Goal: Task Accomplishment & Management: Complete application form

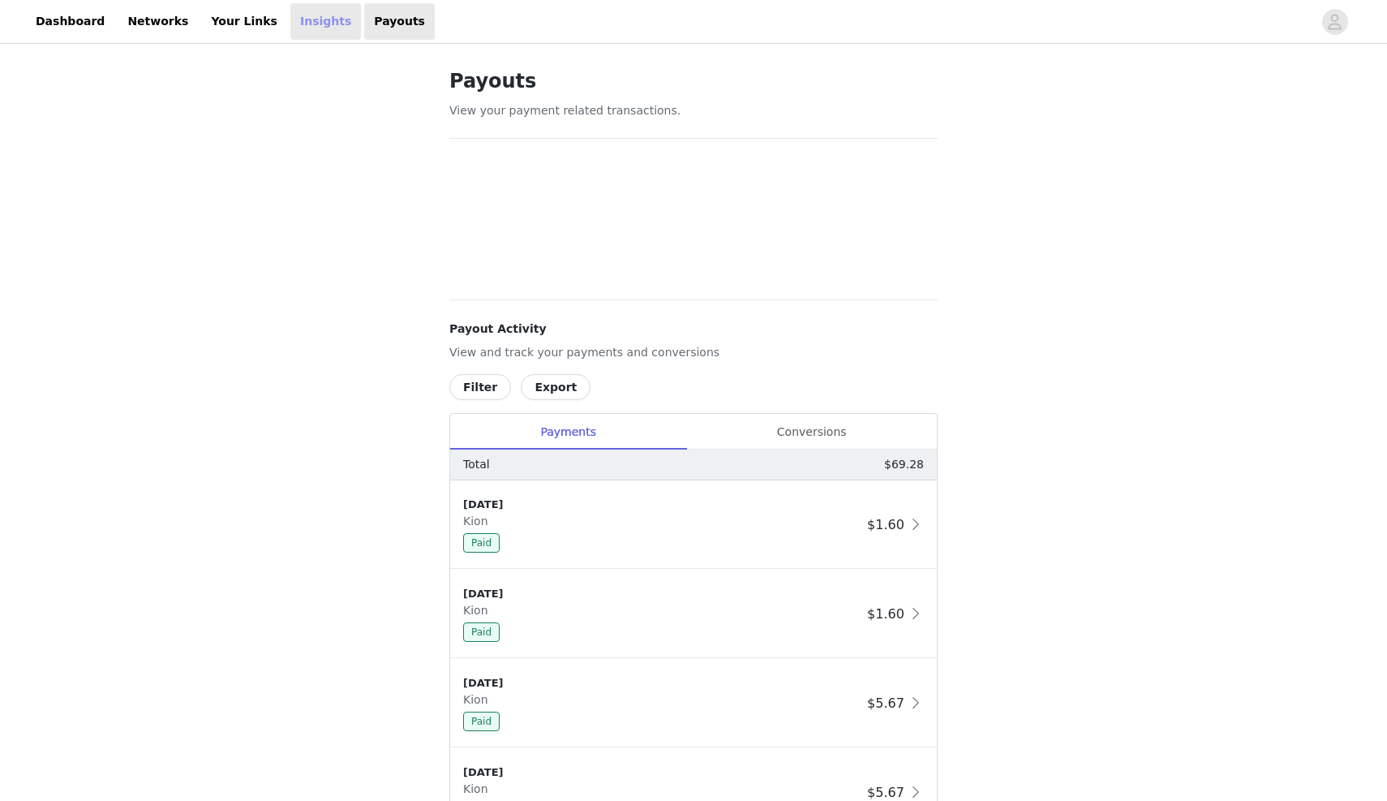
click at [290, 18] on link "Insights" at bounding box center [325, 21] width 71 height 37
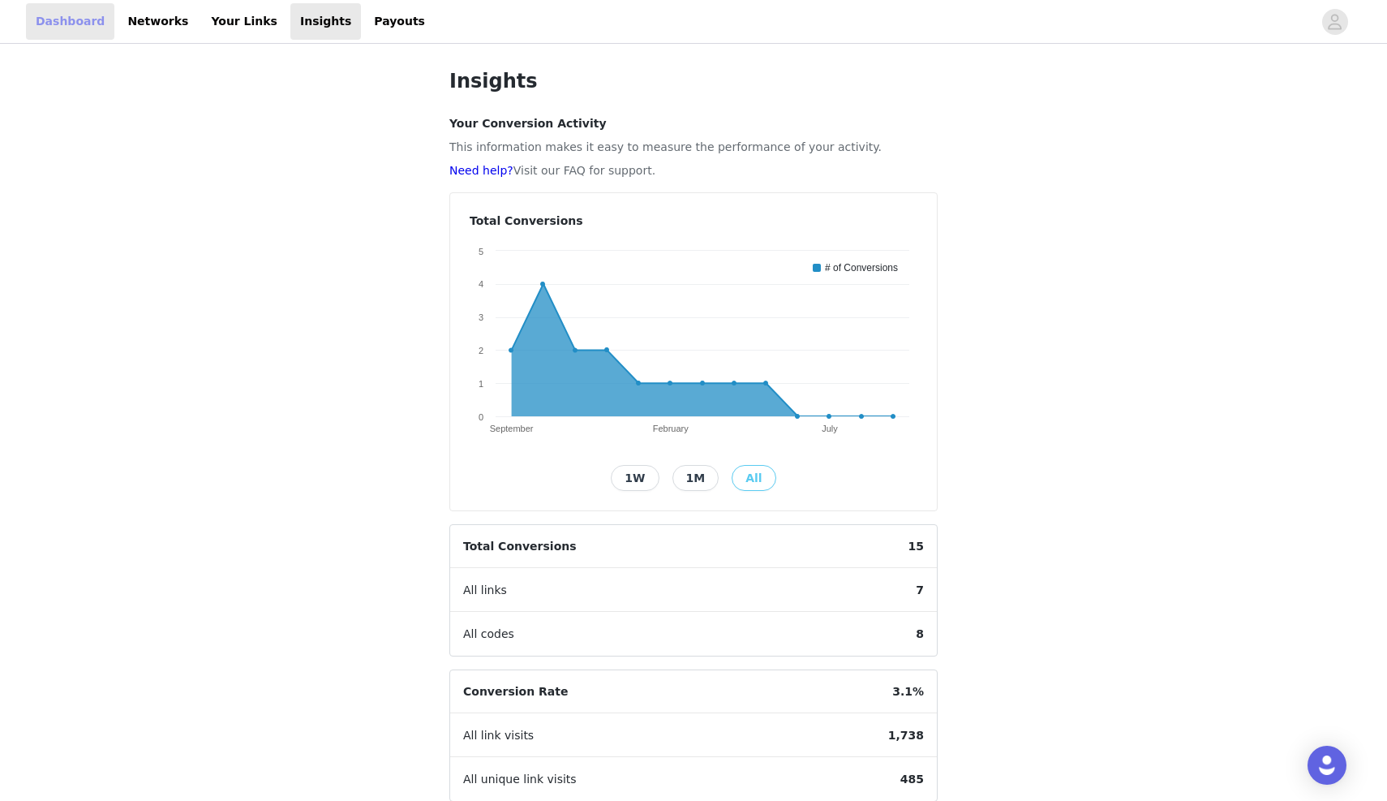
click at [79, 19] on link "Dashboard" at bounding box center [70, 21] width 88 height 37
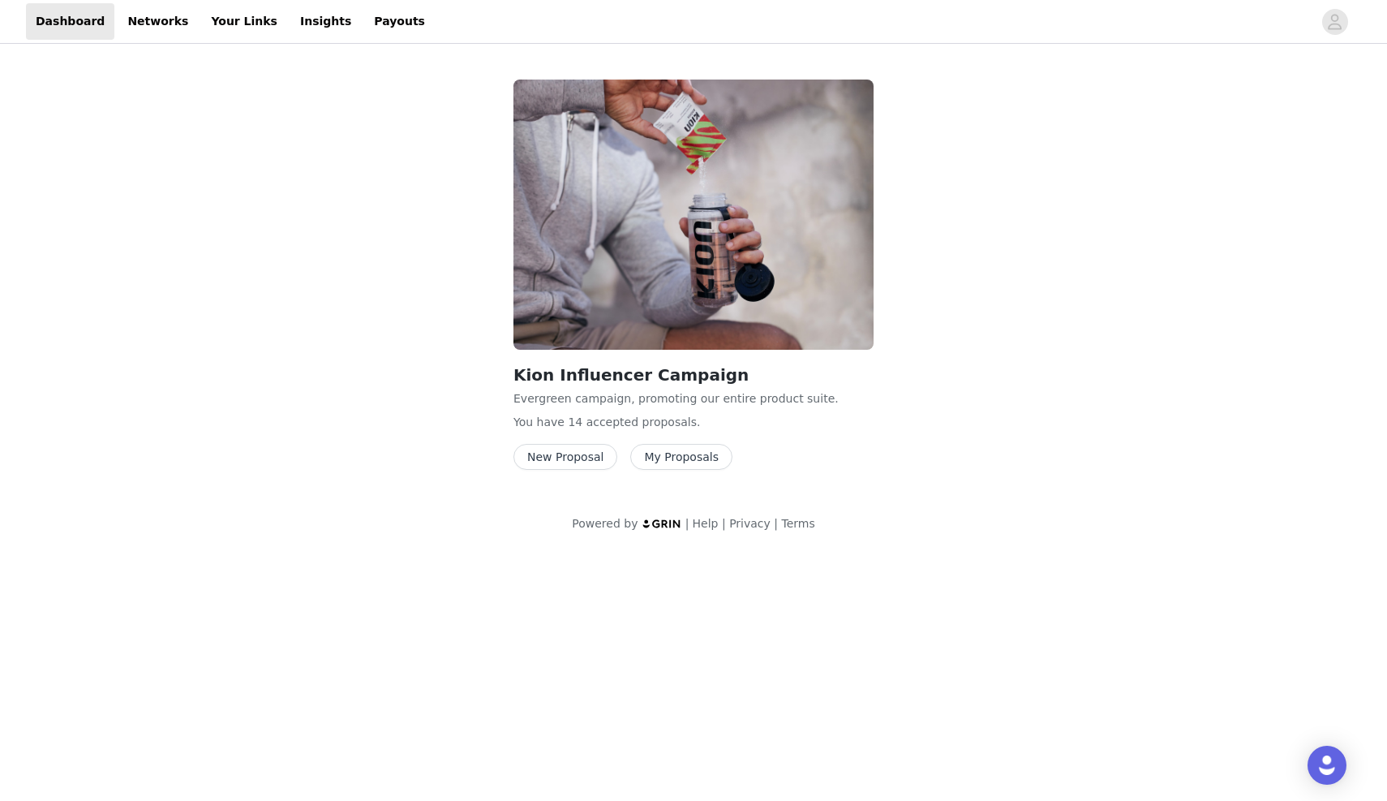
click at [565, 457] on button "New Proposal" at bounding box center [565, 457] width 104 height 26
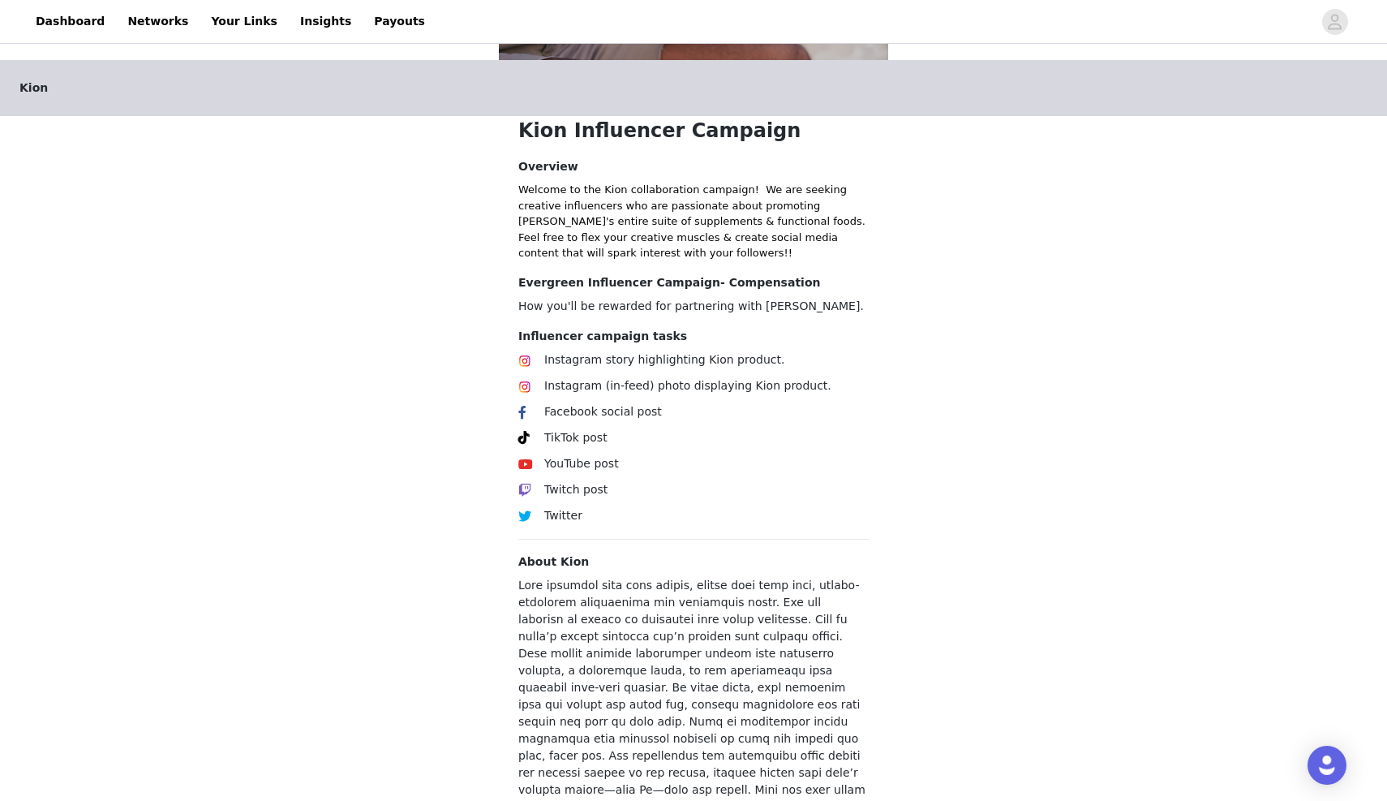
scroll to position [451, 0]
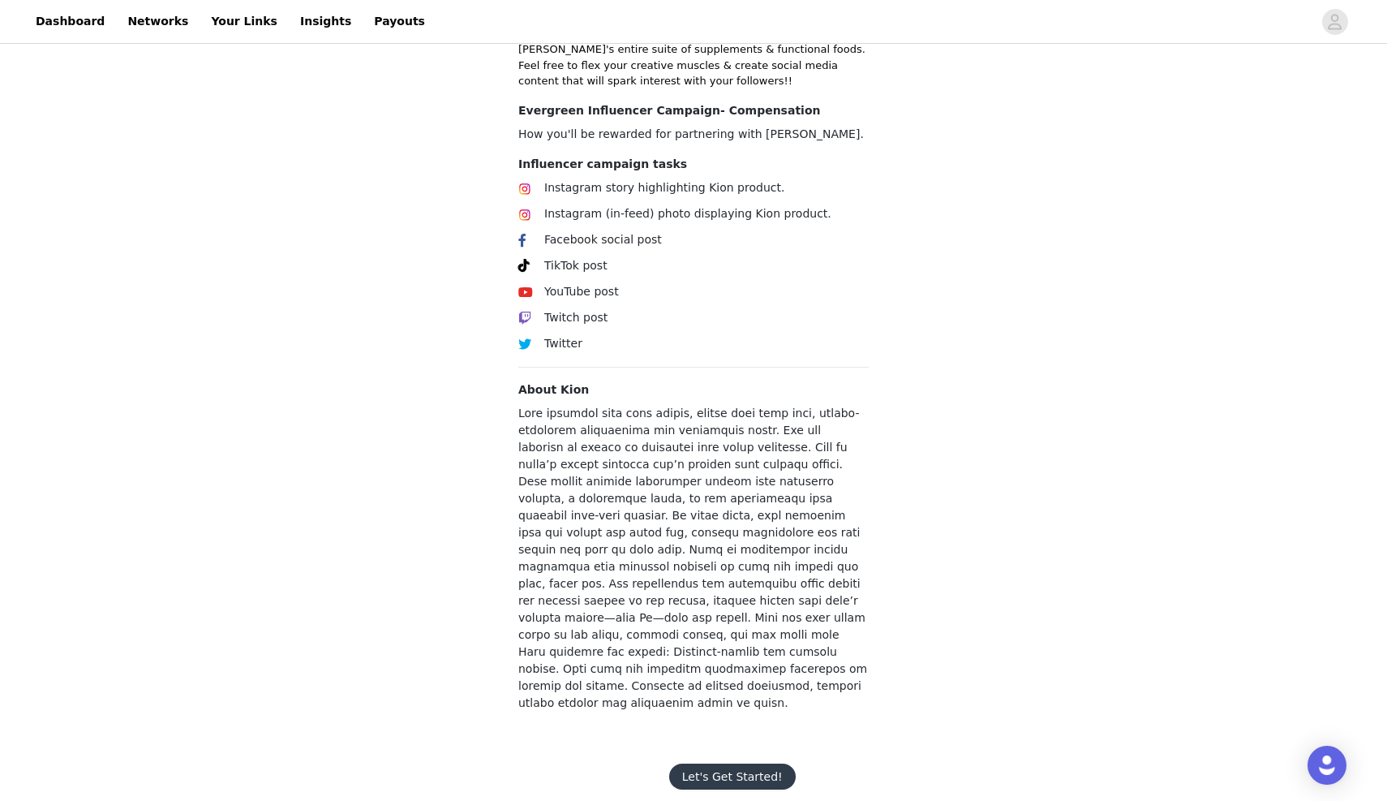
click at [708, 763] on button "Let's Get Started!" at bounding box center [732, 776] width 127 height 26
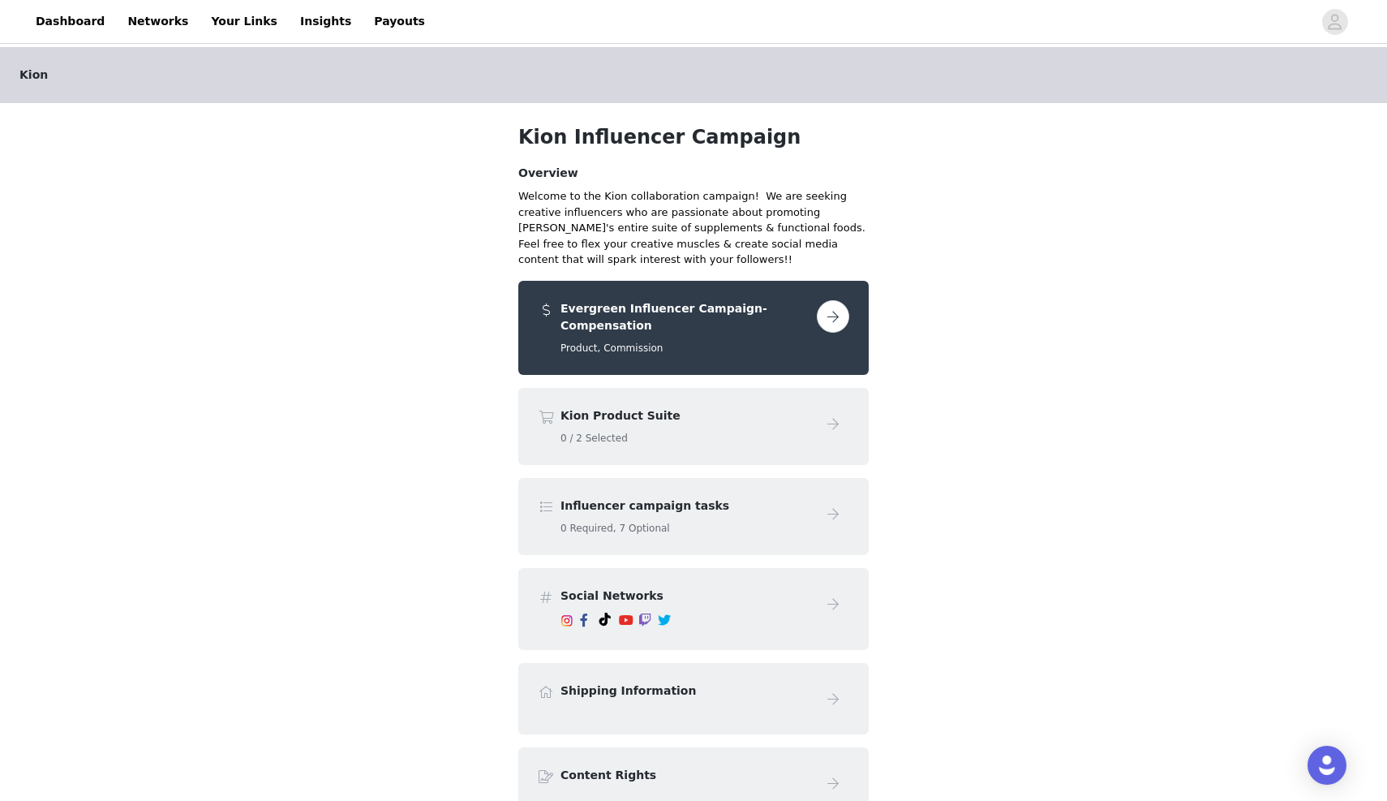
click at [831, 316] on button "button" at bounding box center [833, 316] width 32 height 32
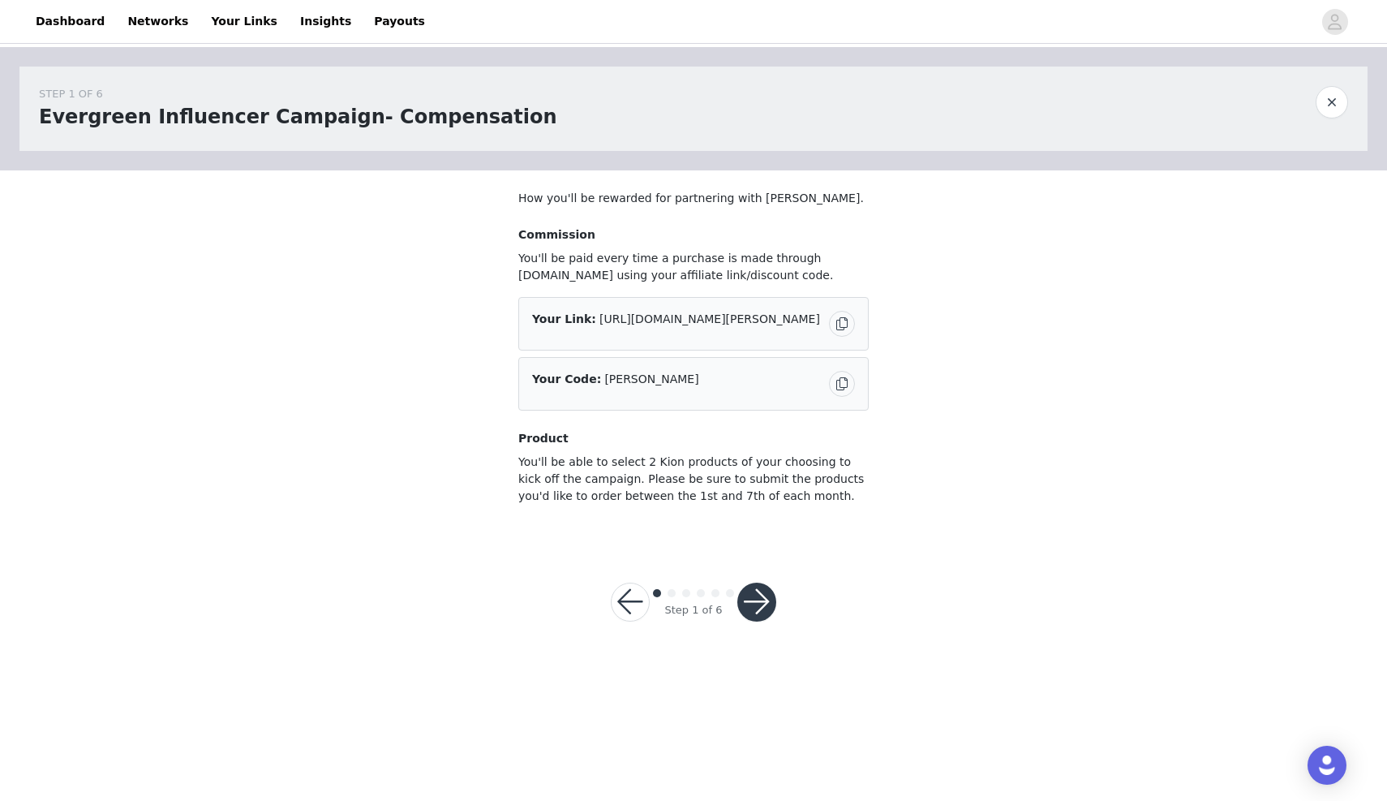
click at [758, 602] on button "button" at bounding box center [756, 601] width 39 height 39
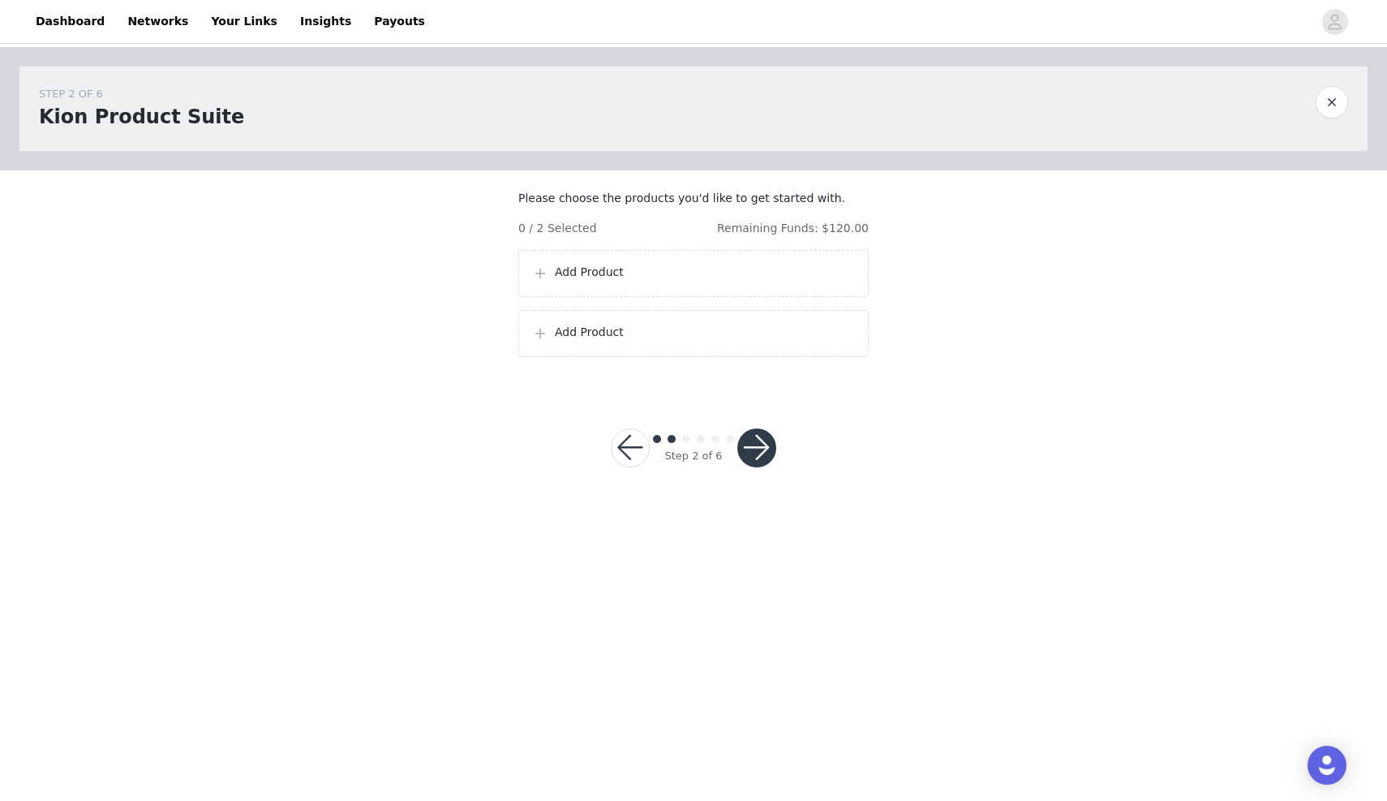
click at [727, 281] on p "Add Product" at bounding box center [705, 272] width 300 height 17
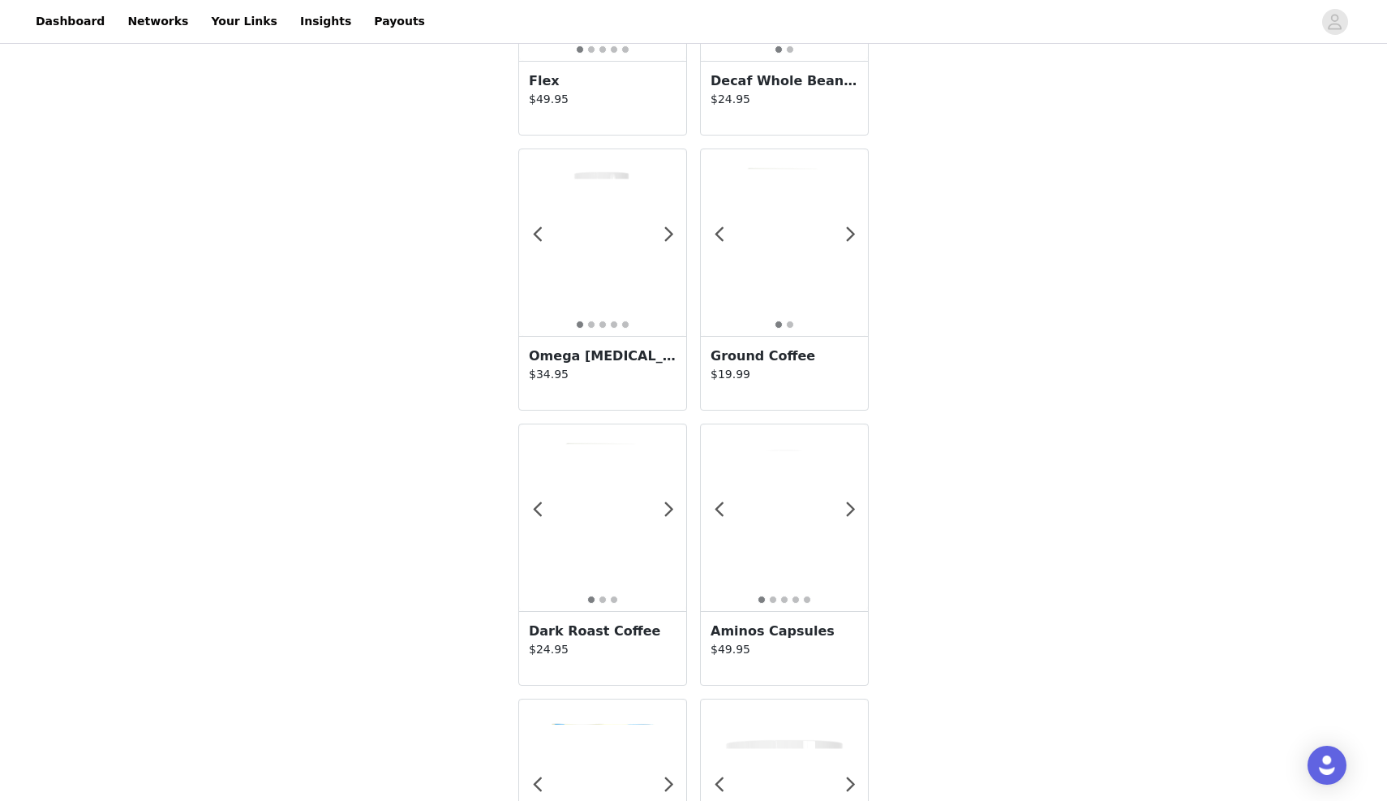
scroll to position [510, 0]
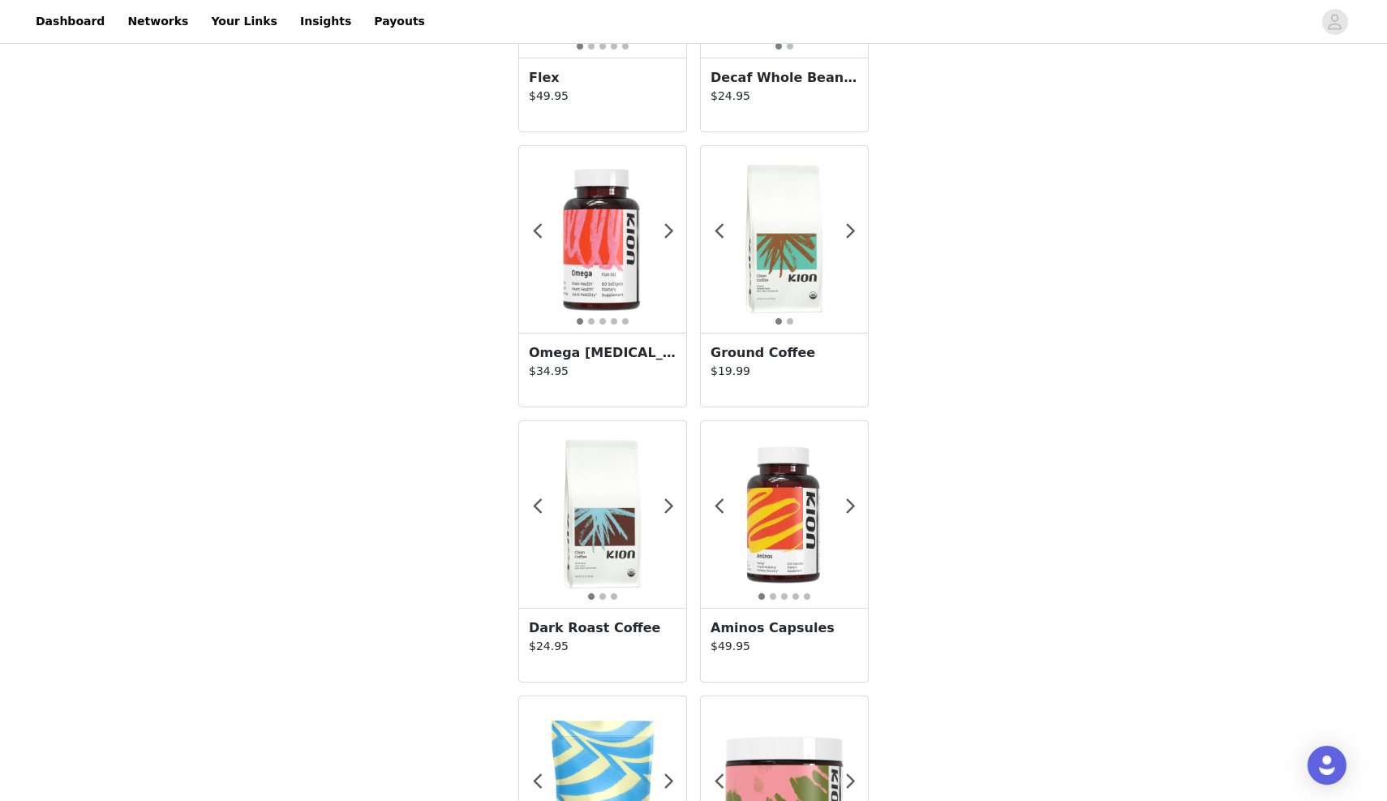
click at [788, 513] on img at bounding box center [784, 514] width 167 height 167
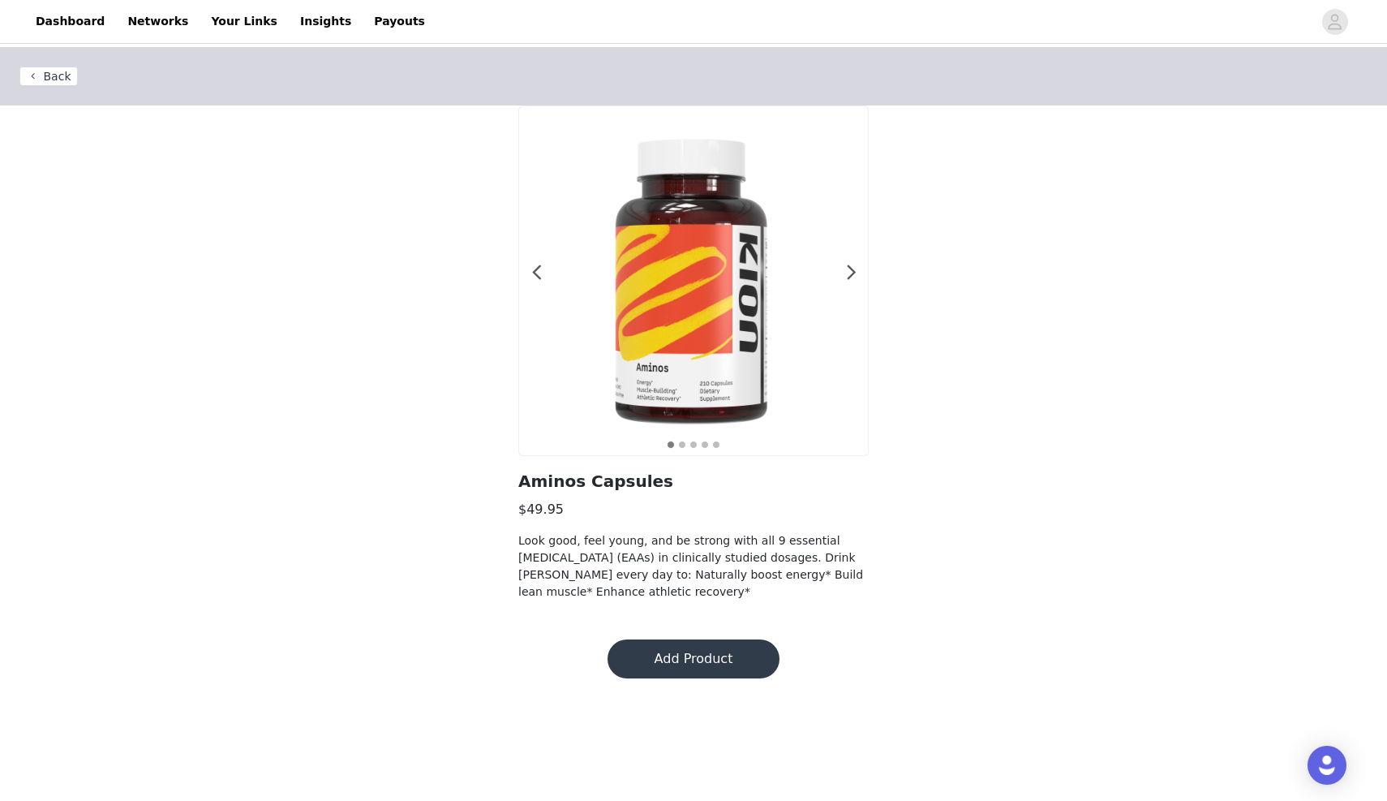
click at [712, 670] on button "Add Product" at bounding box center [694, 658] width 172 height 39
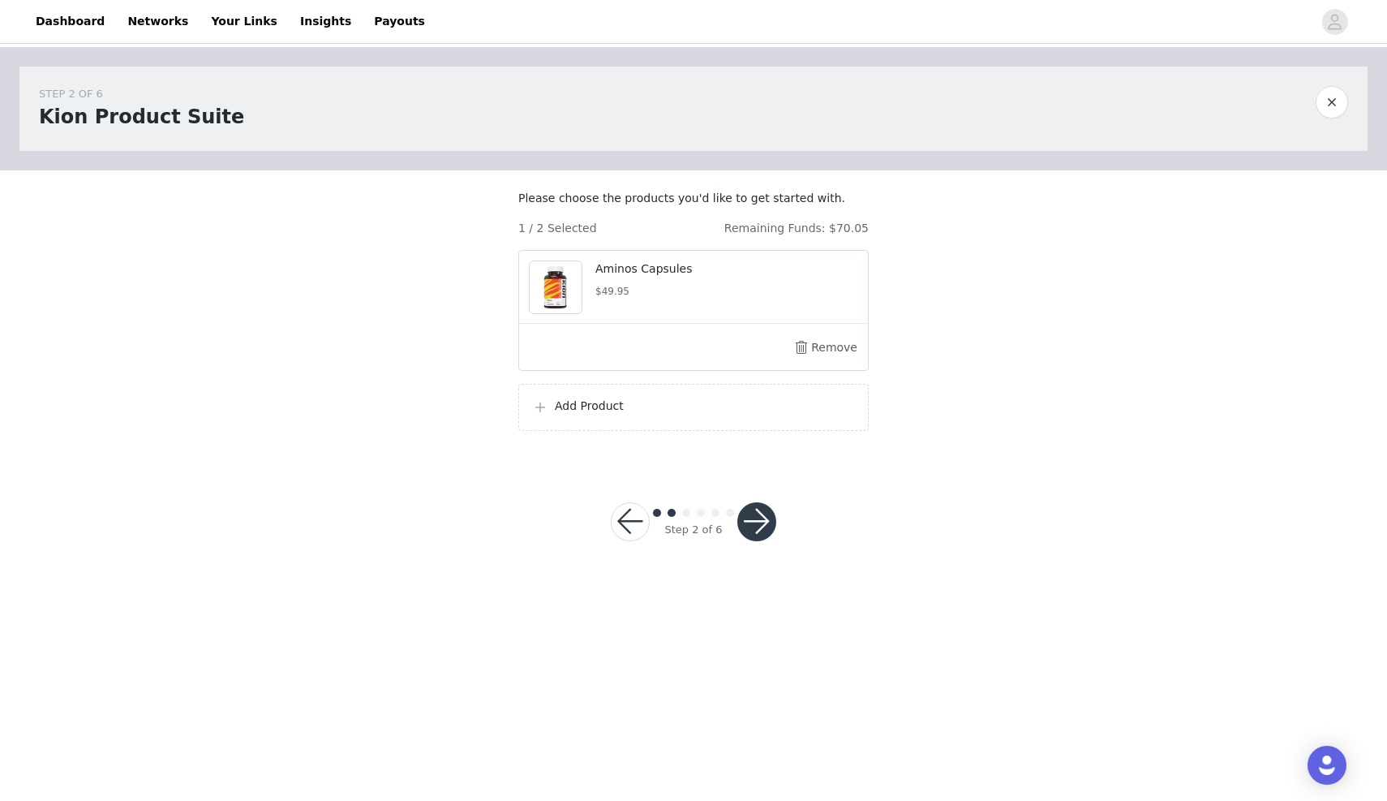
click at [634, 417] on div "Add Product" at bounding box center [693, 406] width 323 height 19
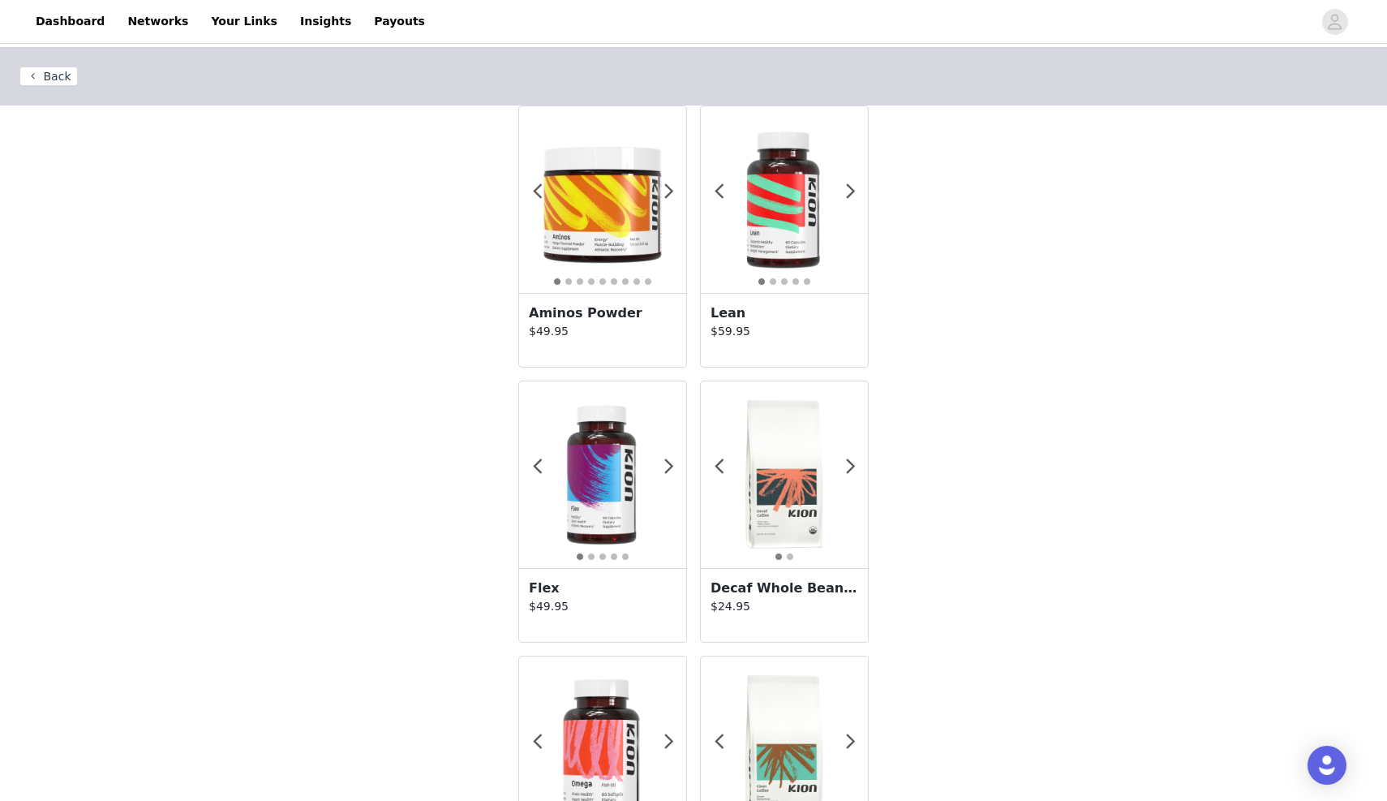
click at [843, 191] on img at bounding box center [784, 199] width 167 height 167
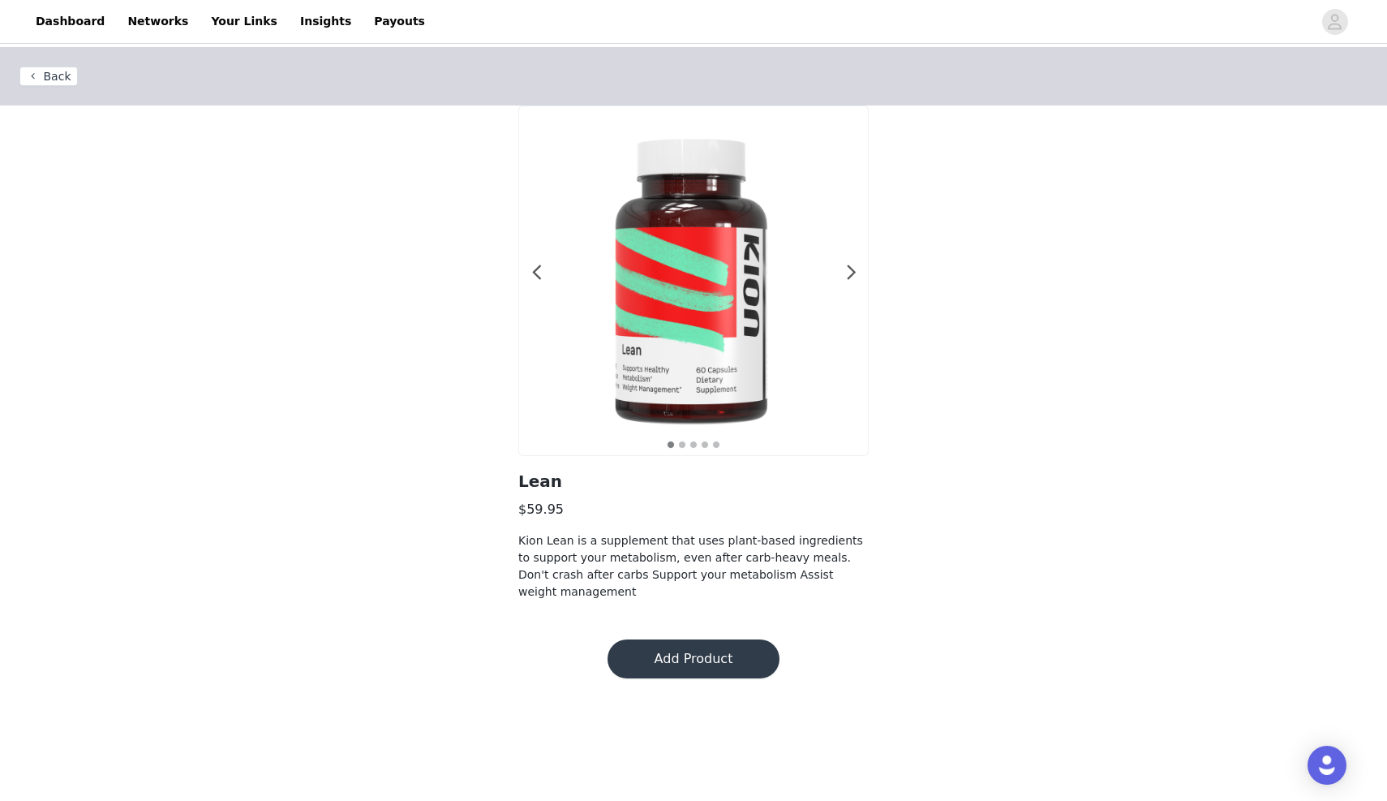
click at [66, 73] on button "Back" at bounding box center [48, 76] width 58 height 19
click at [55, 77] on button "Back" at bounding box center [48, 76] width 58 height 19
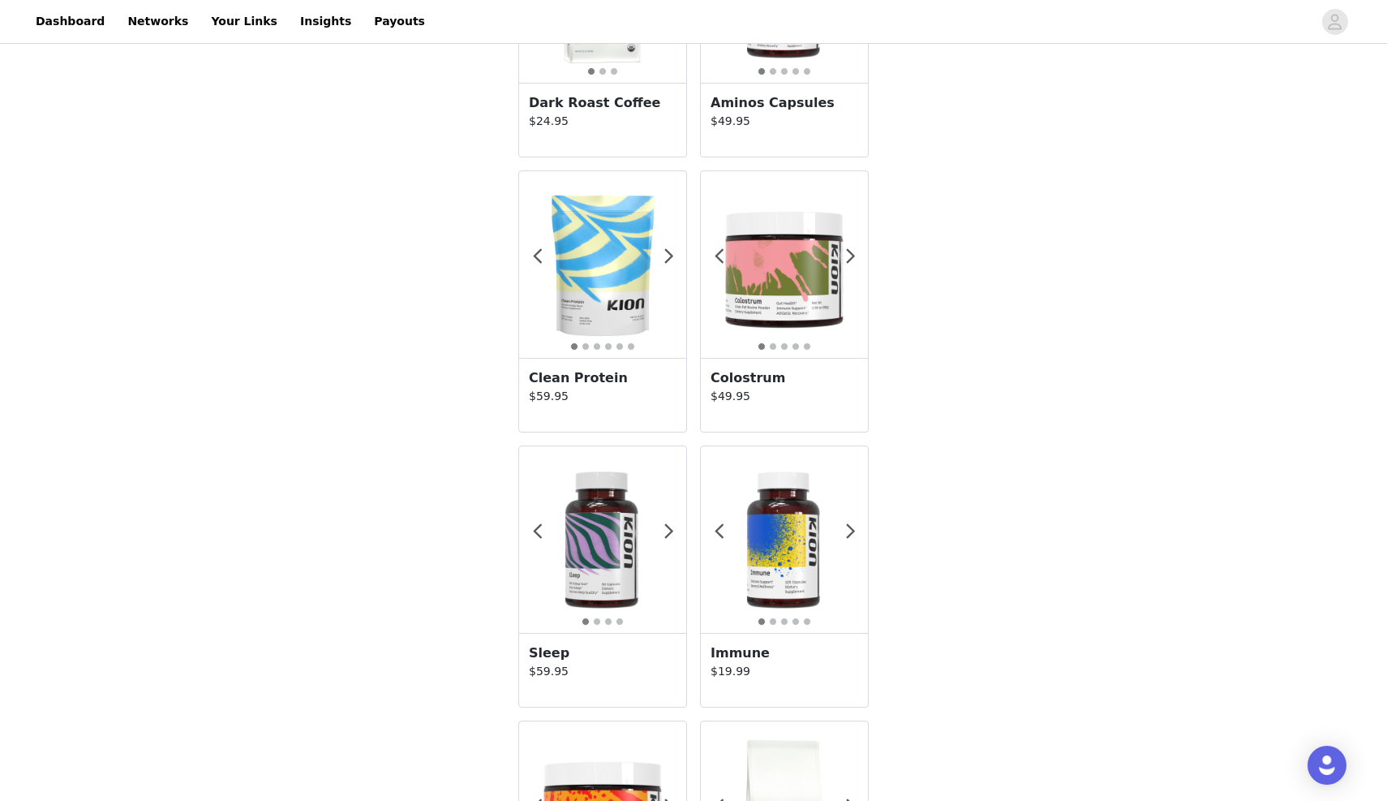
scroll to position [1029, 0]
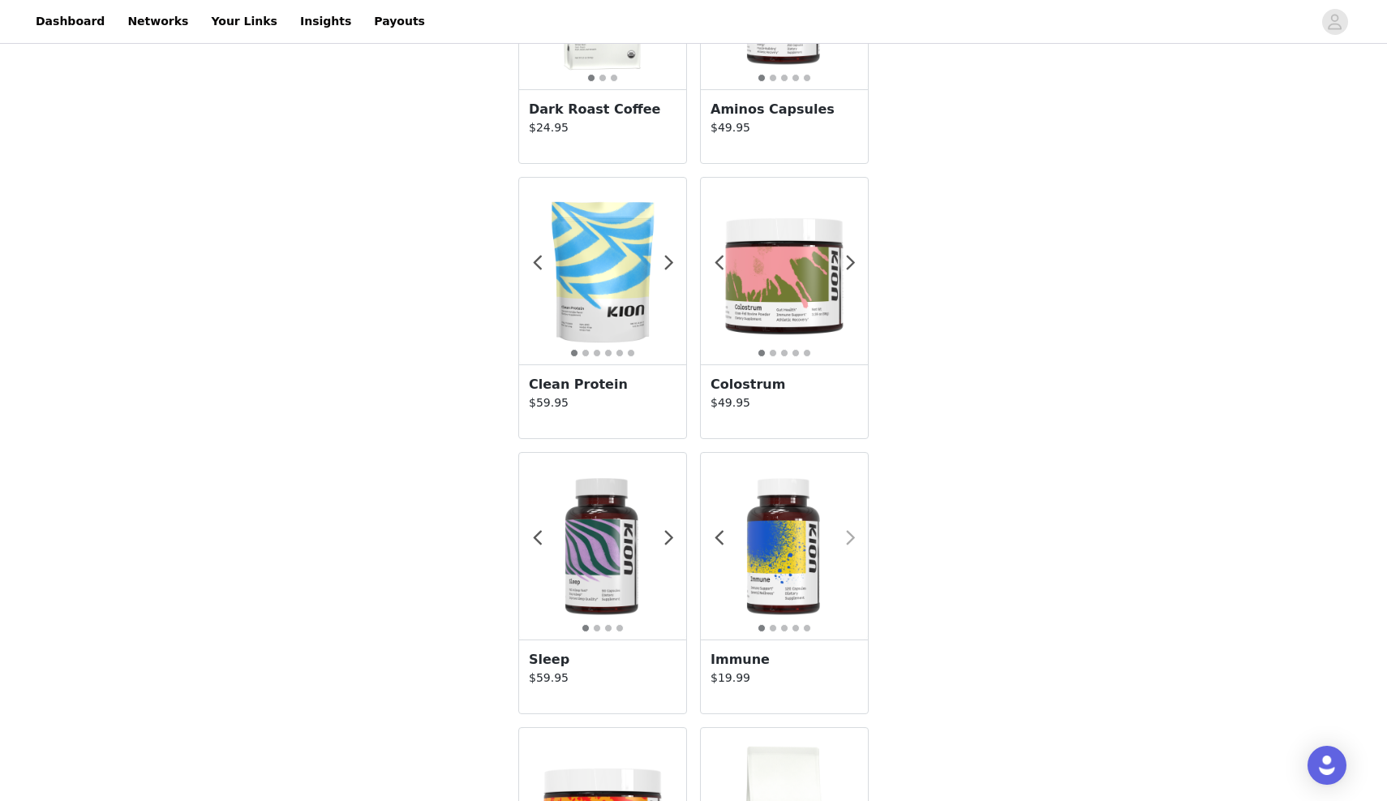
click at [854, 538] on span at bounding box center [850, 538] width 37 height 0
click at [787, 554] on div at bounding box center [784, 546] width 167 height 187
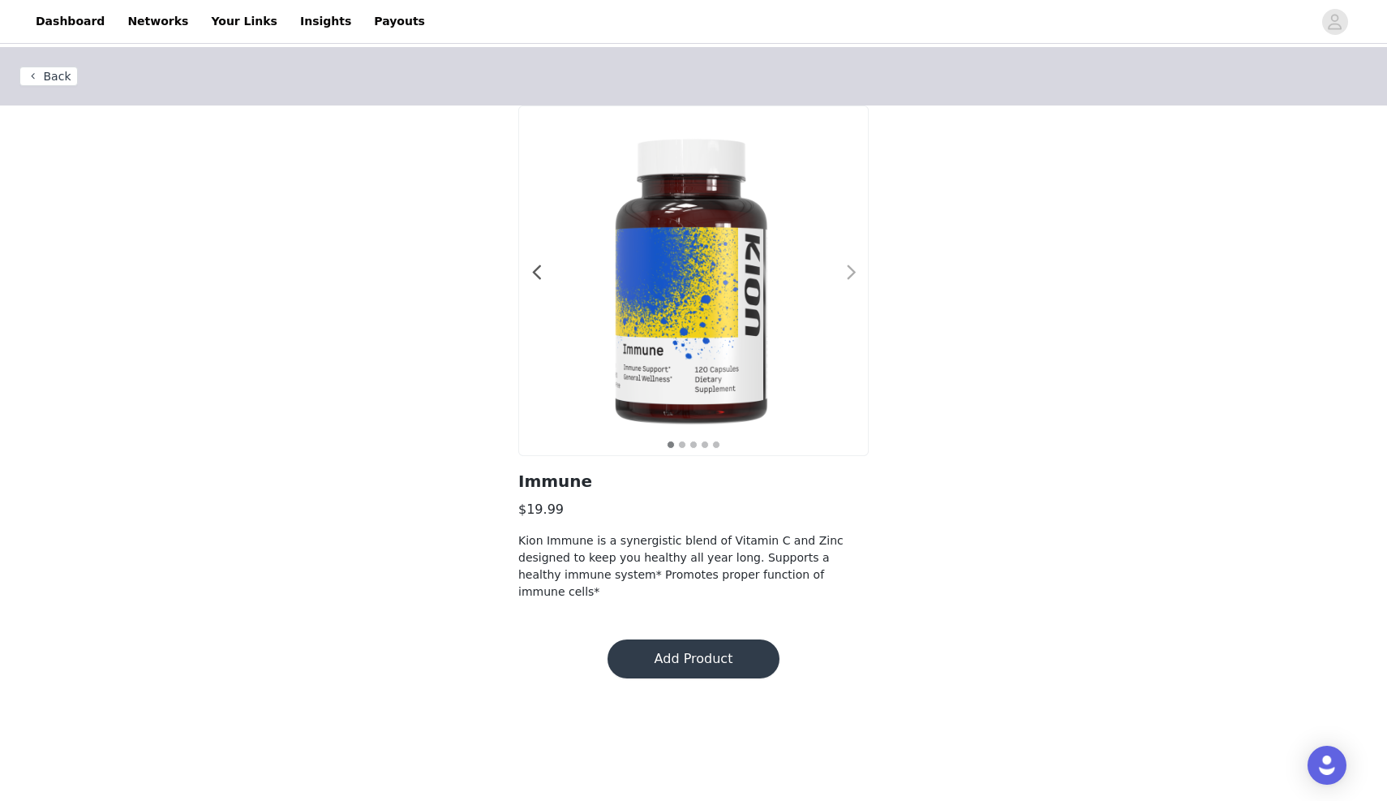
click at [849, 273] on span at bounding box center [851, 273] width 37 height 0
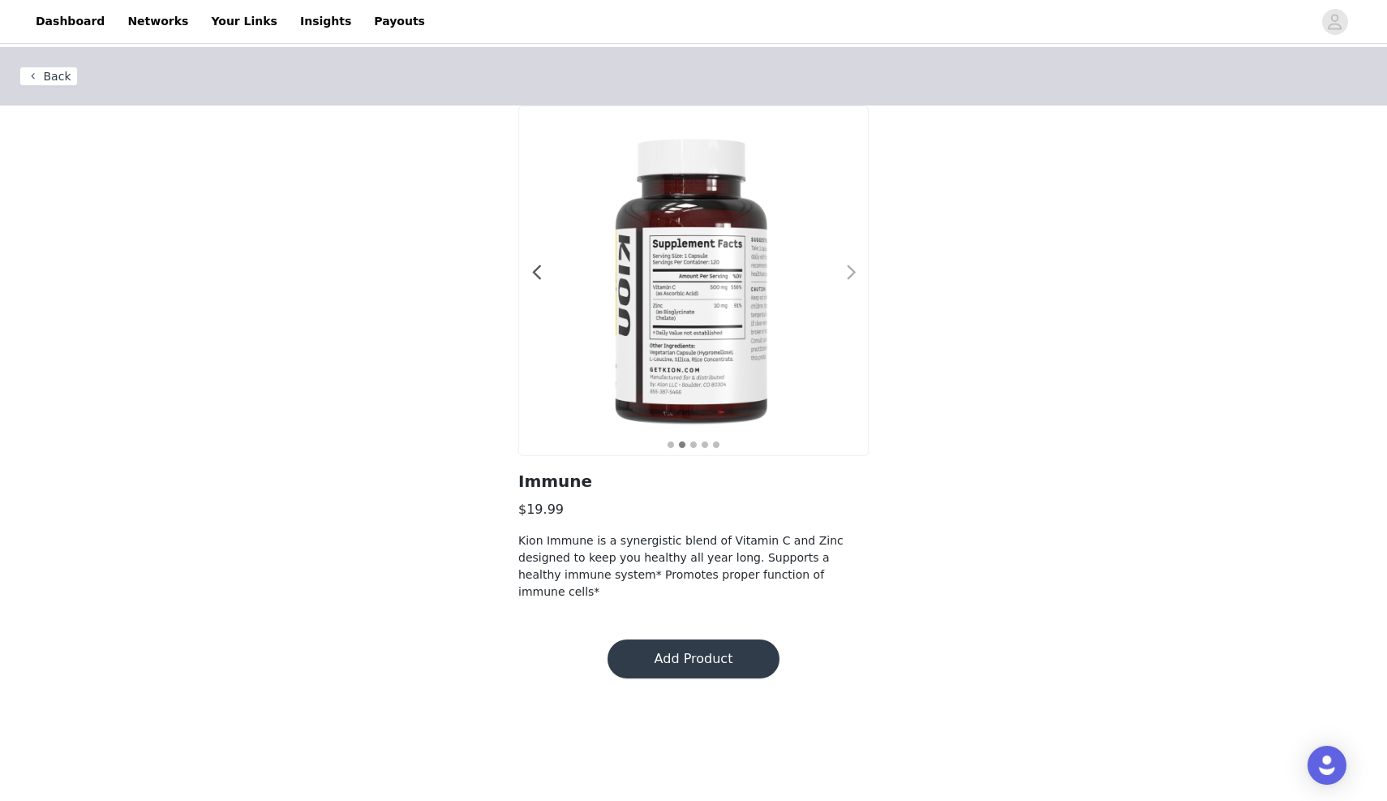
click at [854, 273] on span at bounding box center [851, 273] width 37 height 0
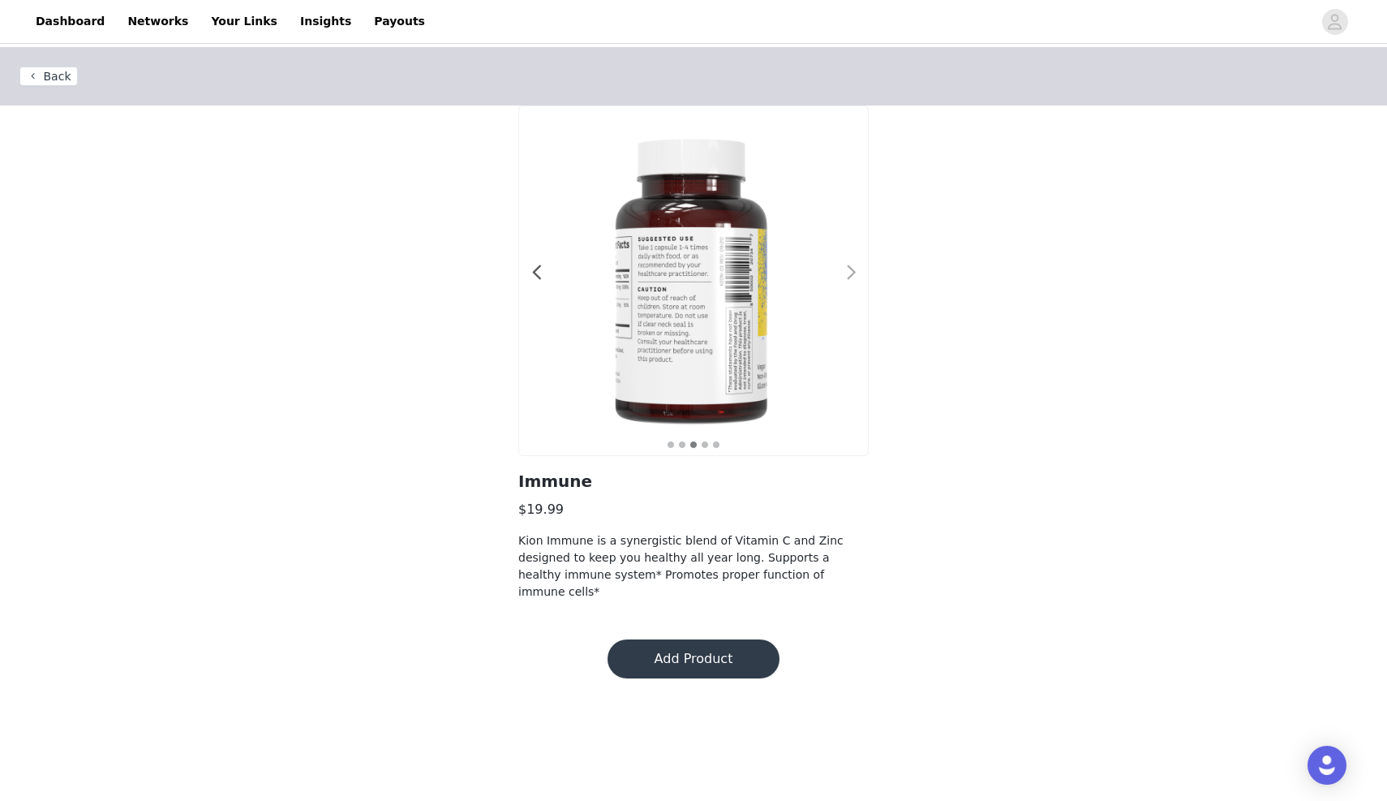
click at [854, 273] on span at bounding box center [851, 273] width 37 height 0
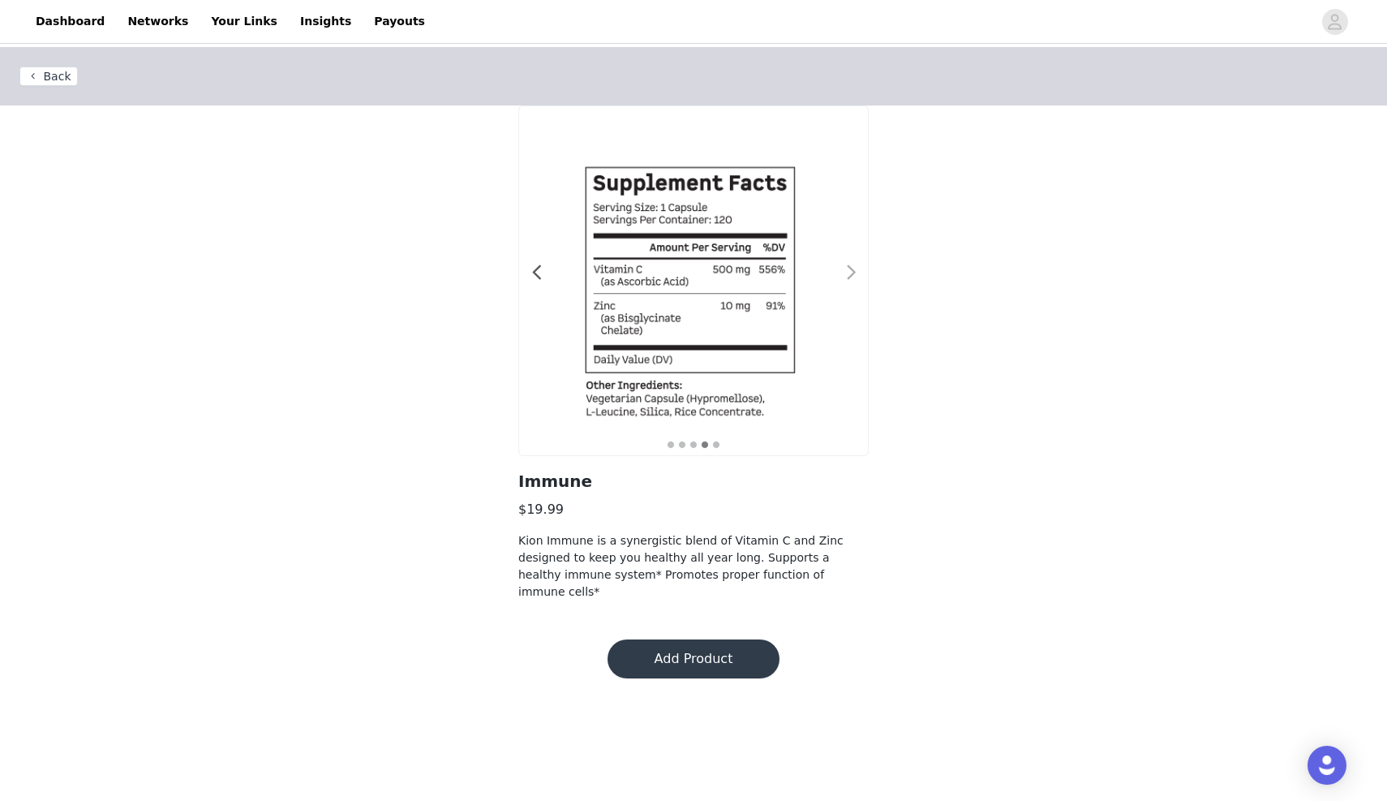
click at [854, 273] on span at bounding box center [851, 273] width 37 height 0
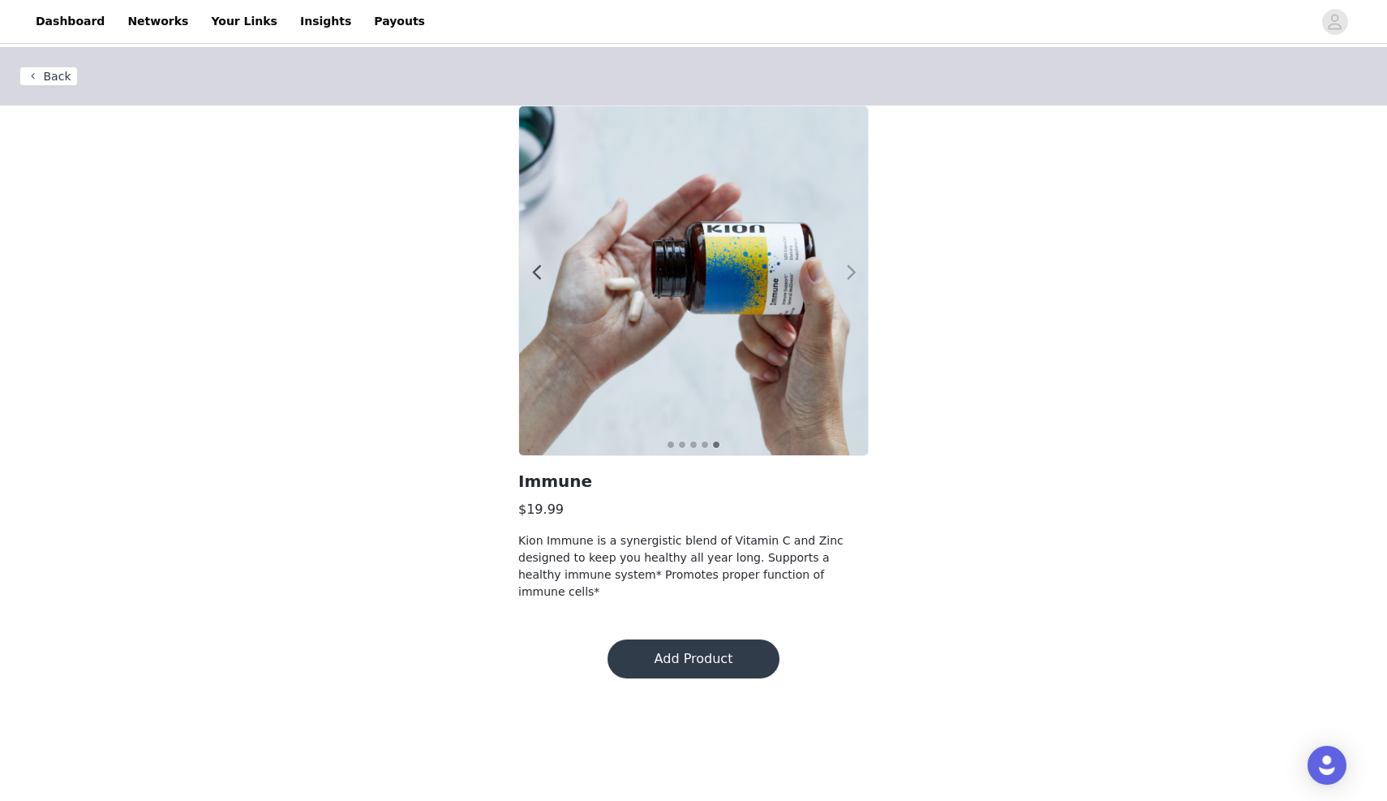
click at [854, 273] on span at bounding box center [851, 273] width 37 height 0
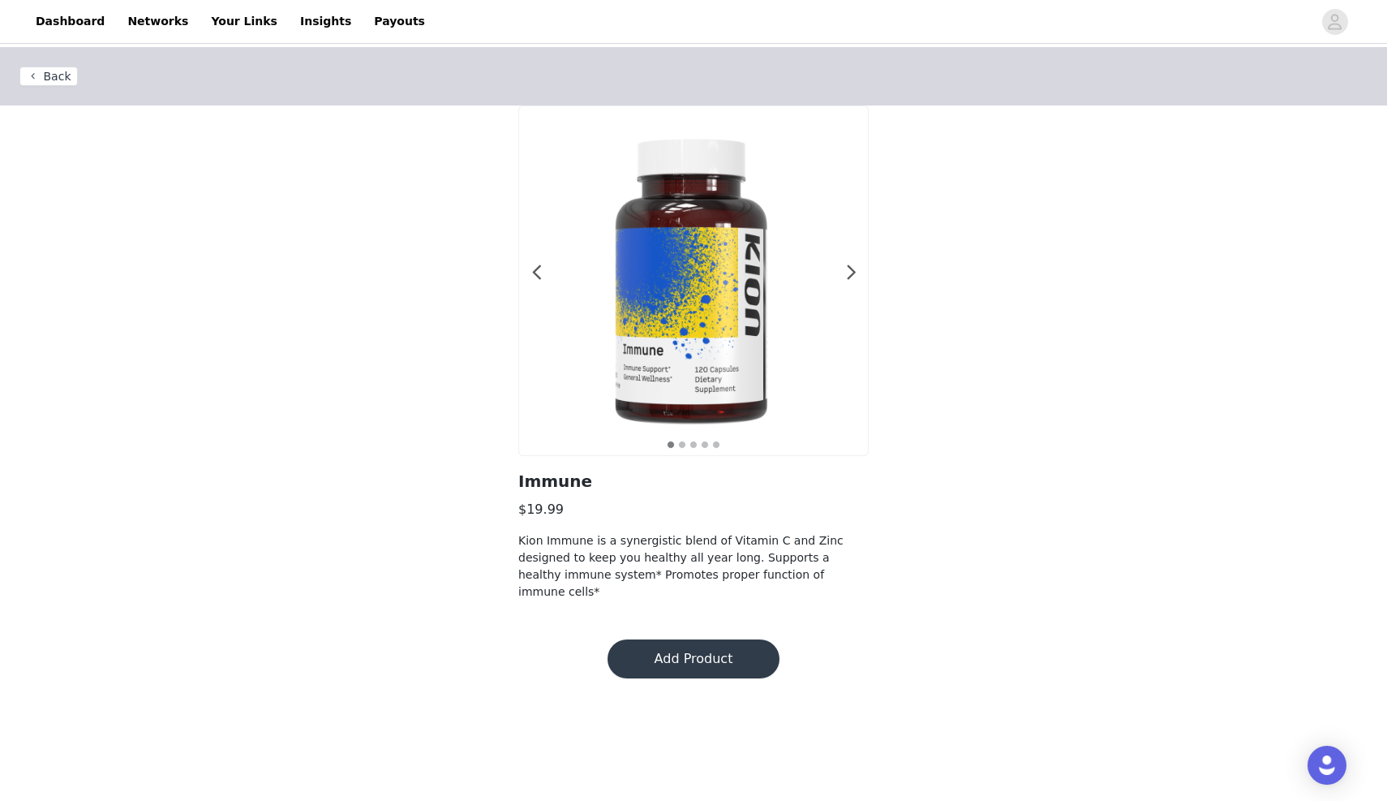
click at [72, 80] on button "Back" at bounding box center [48, 76] width 58 height 19
click at [48, 75] on button "Back" at bounding box center [48, 76] width 58 height 19
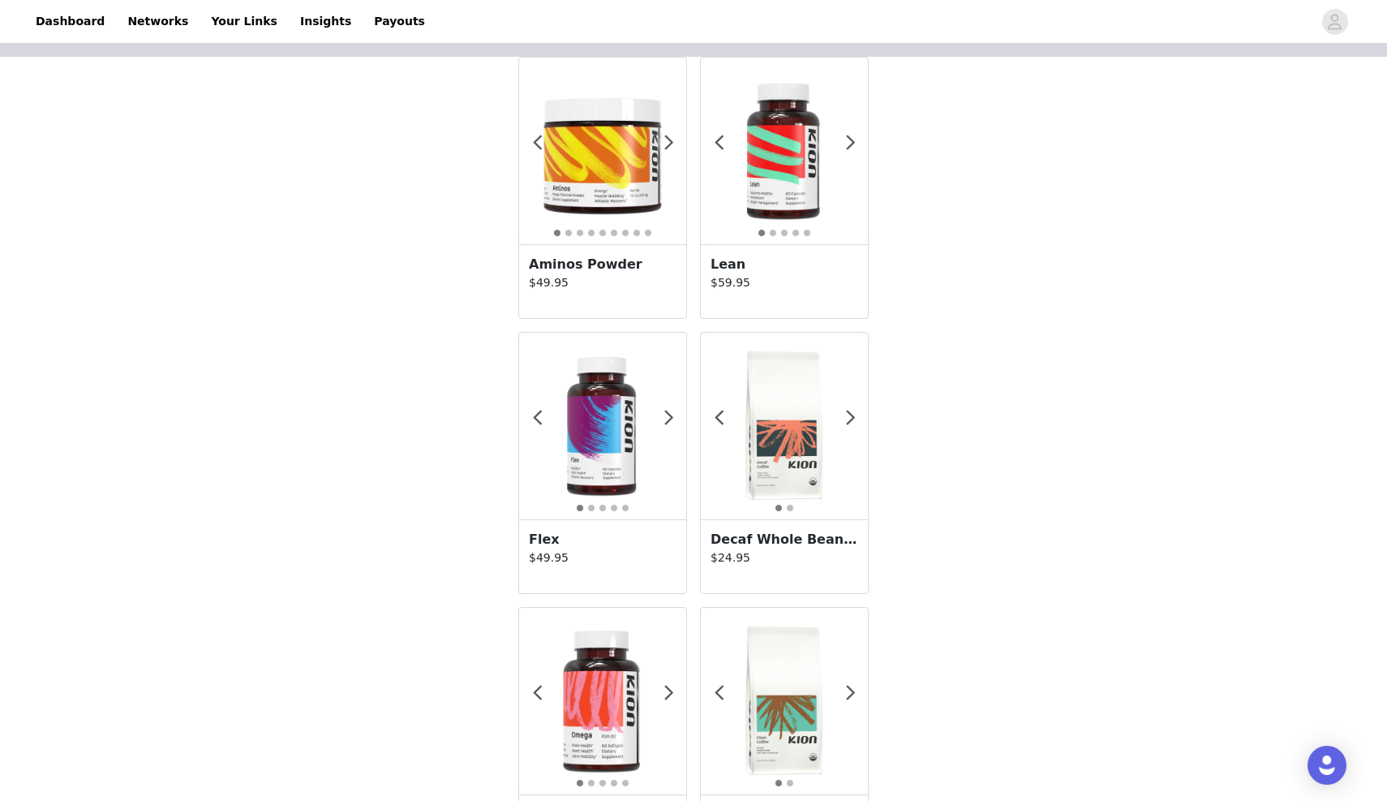
scroll to position [24, 0]
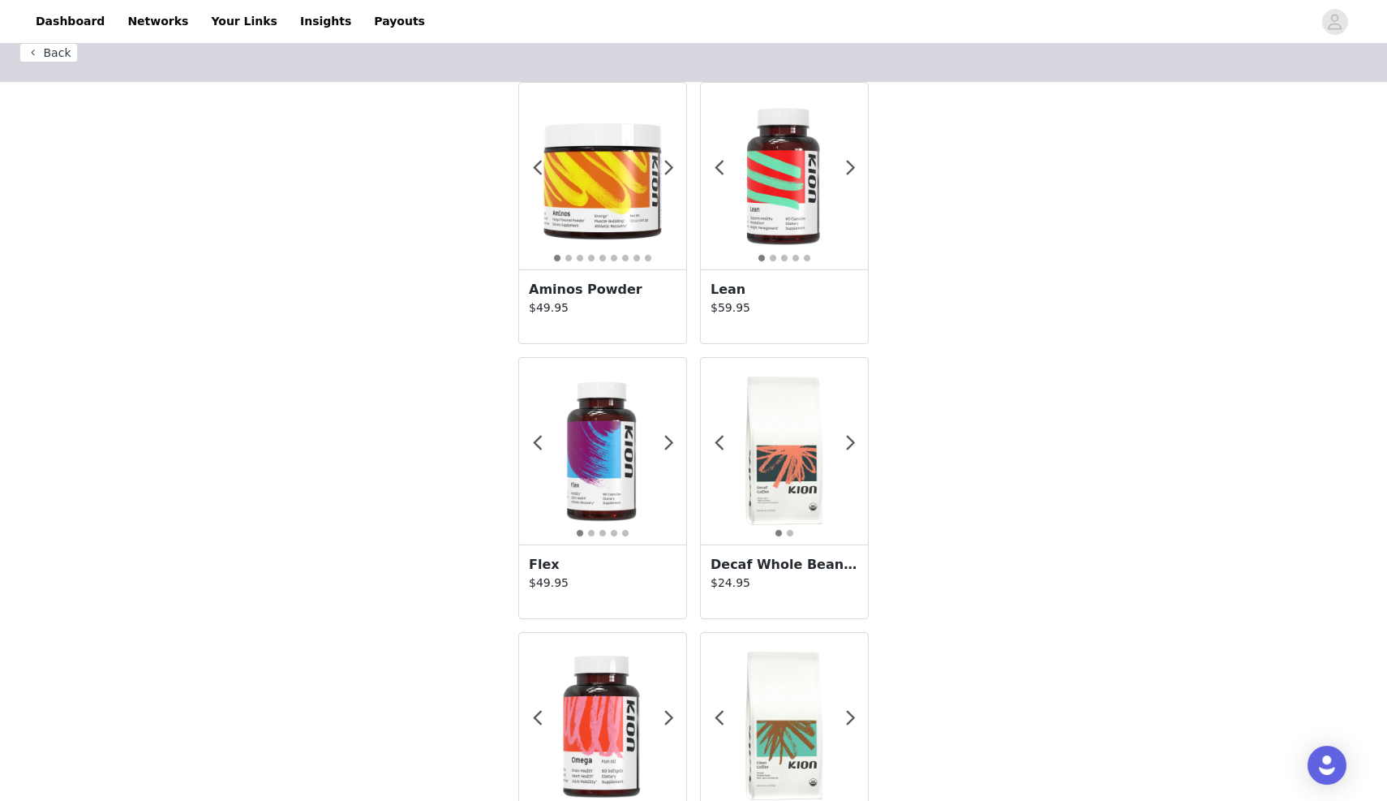
click at [793, 181] on img at bounding box center [784, 175] width 167 height 167
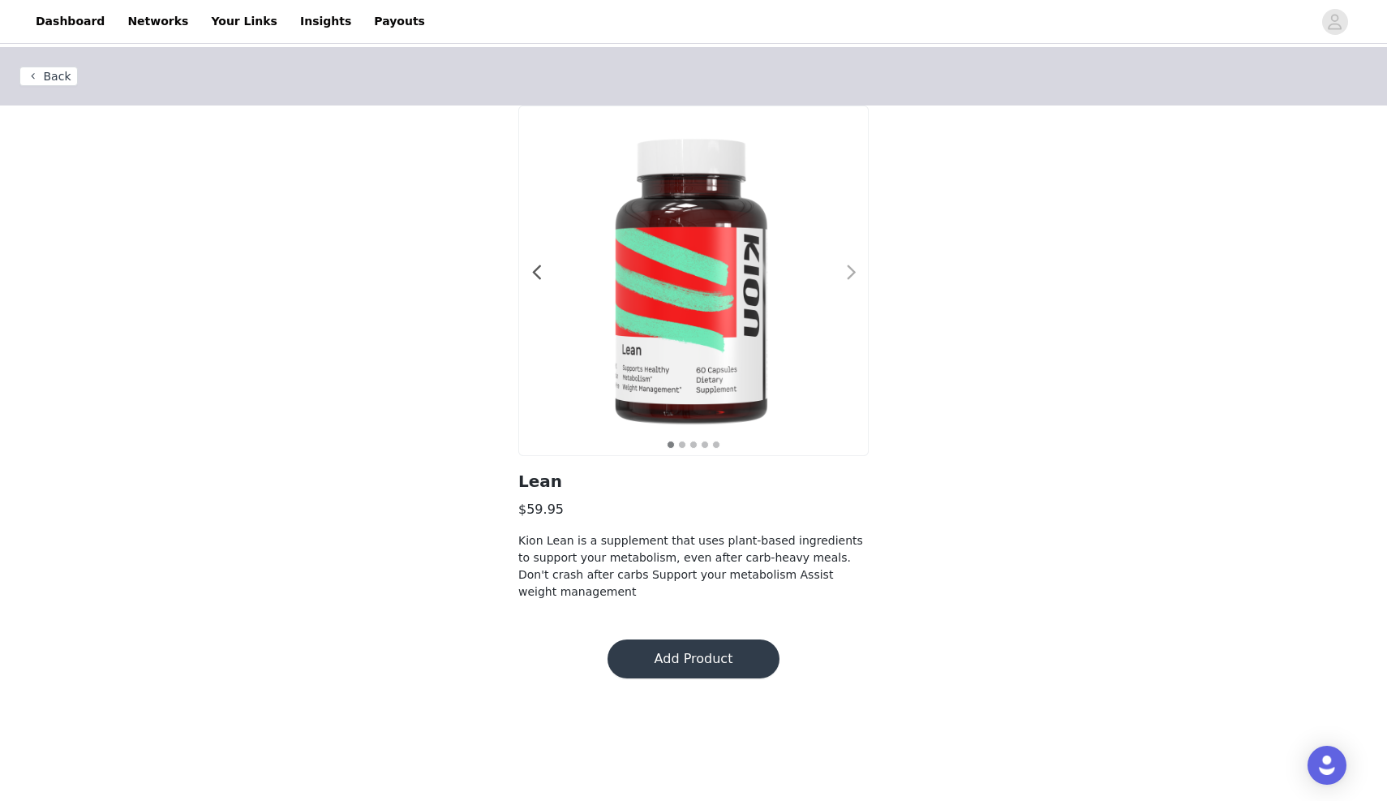
click at [856, 273] on span at bounding box center [851, 273] width 37 height 0
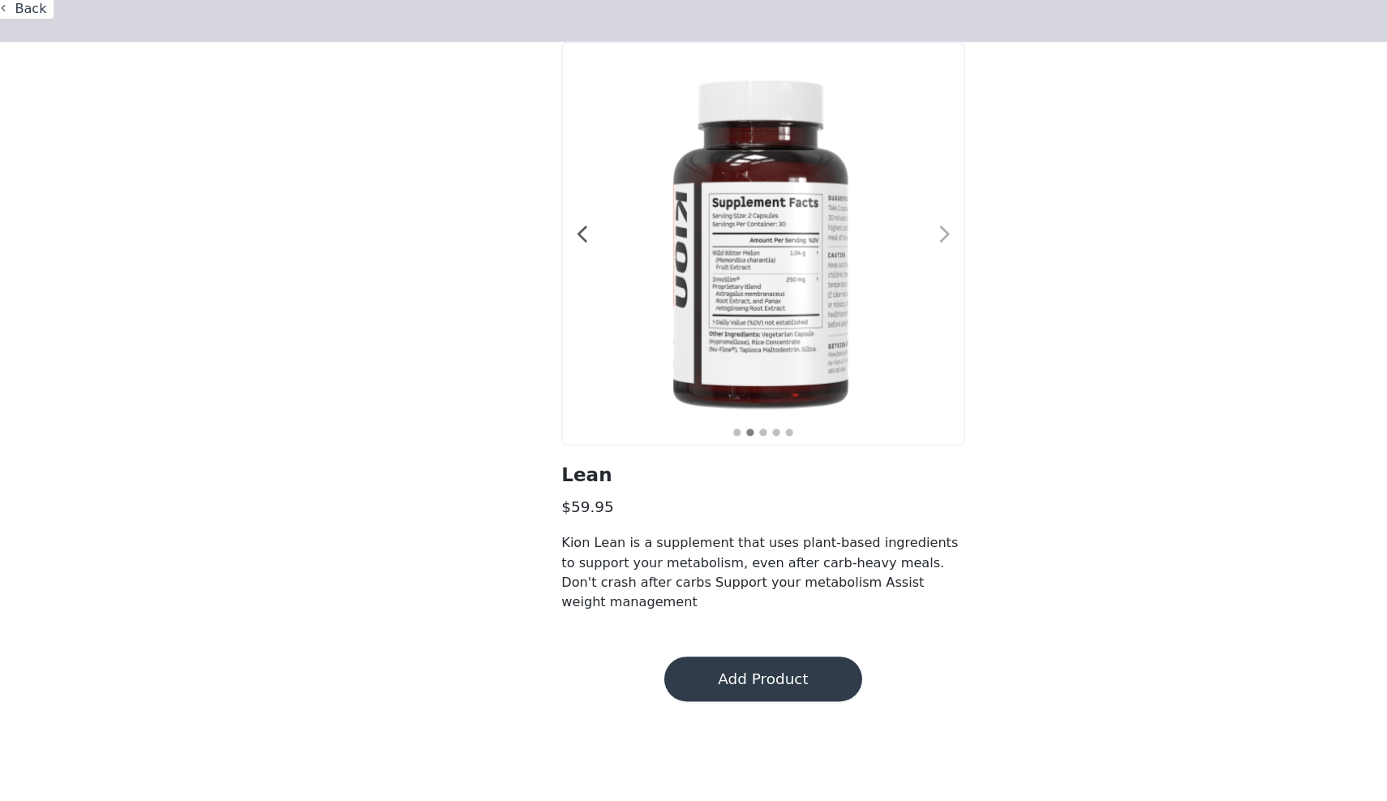
click at [845, 273] on span at bounding box center [851, 273] width 37 height 0
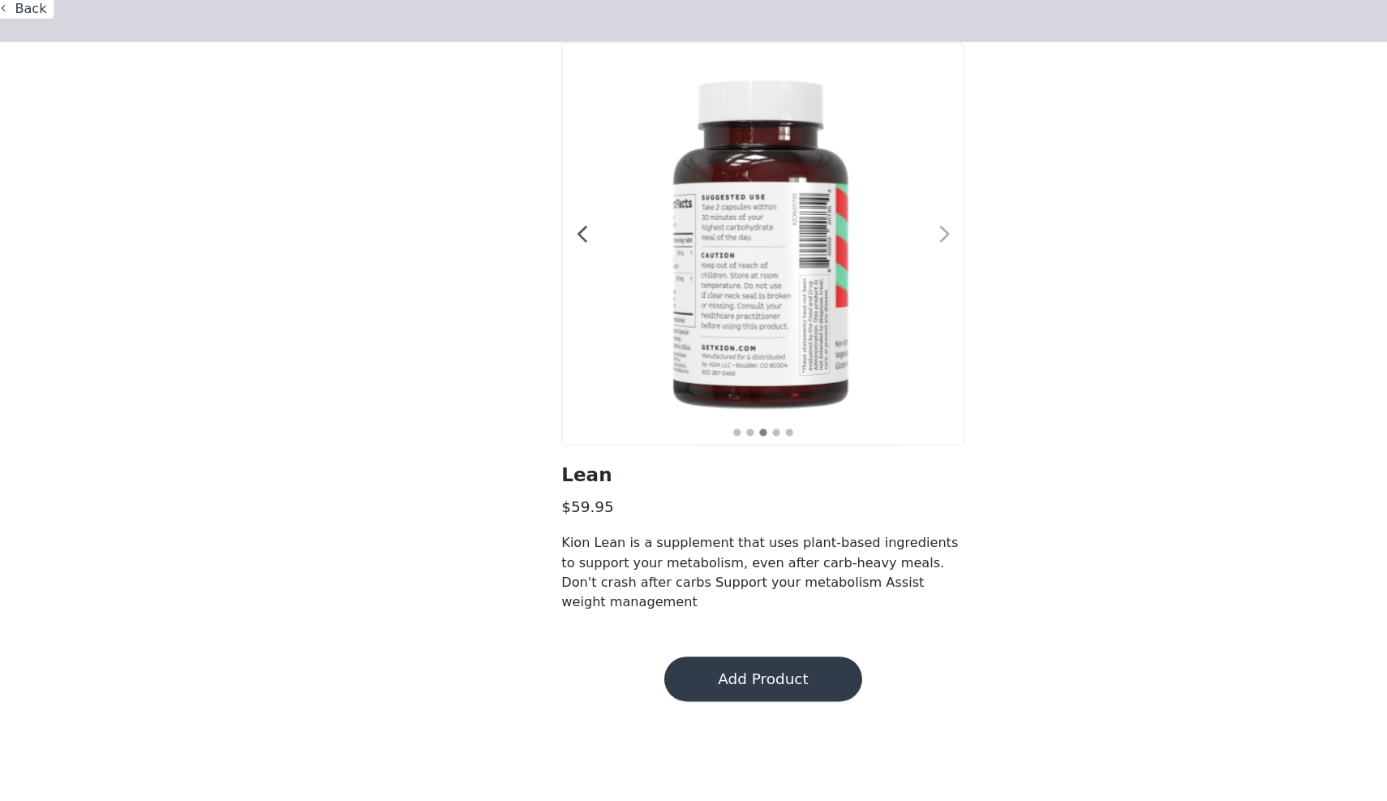
click at [851, 273] on span at bounding box center [851, 273] width 37 height 0
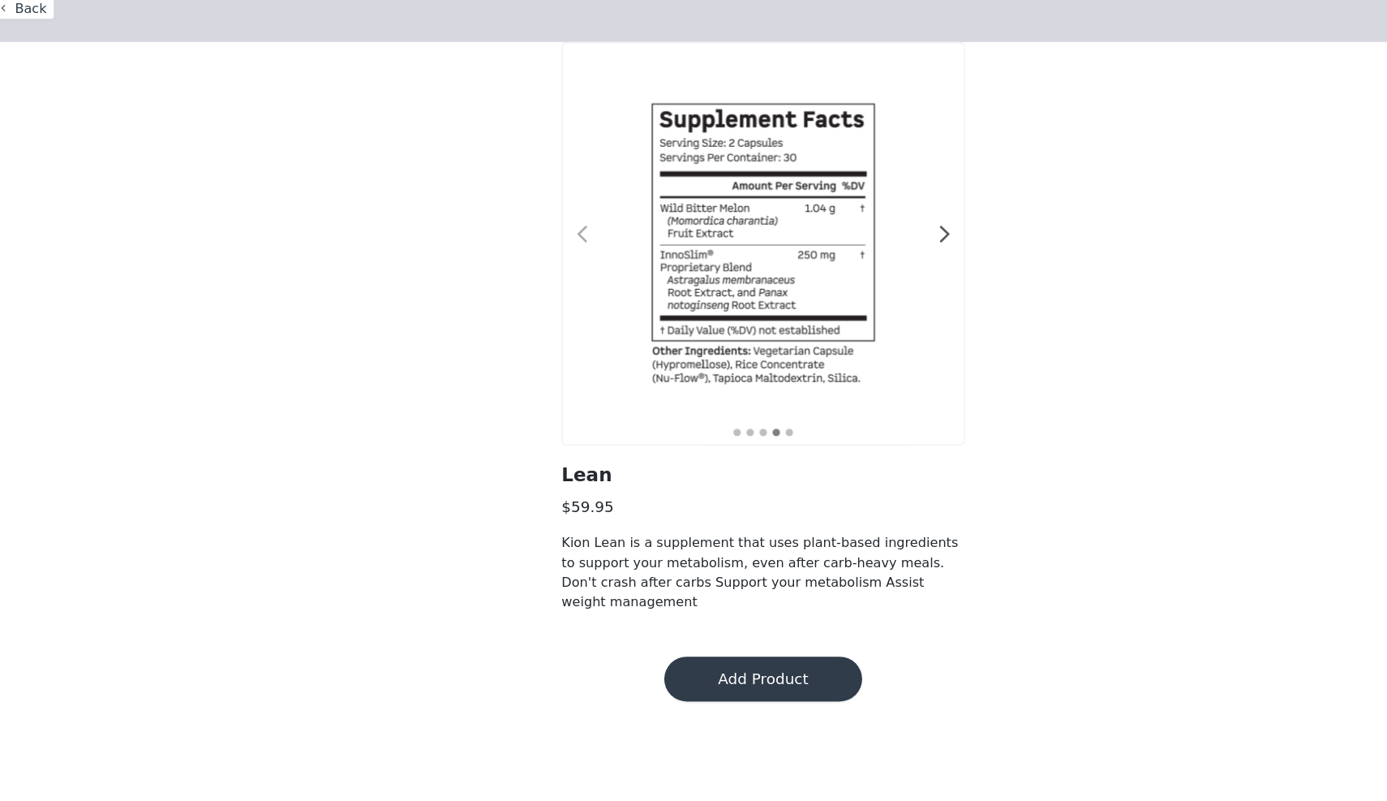
click at [535, 273] on span at bounding box center [536, 273] width 37 height 0
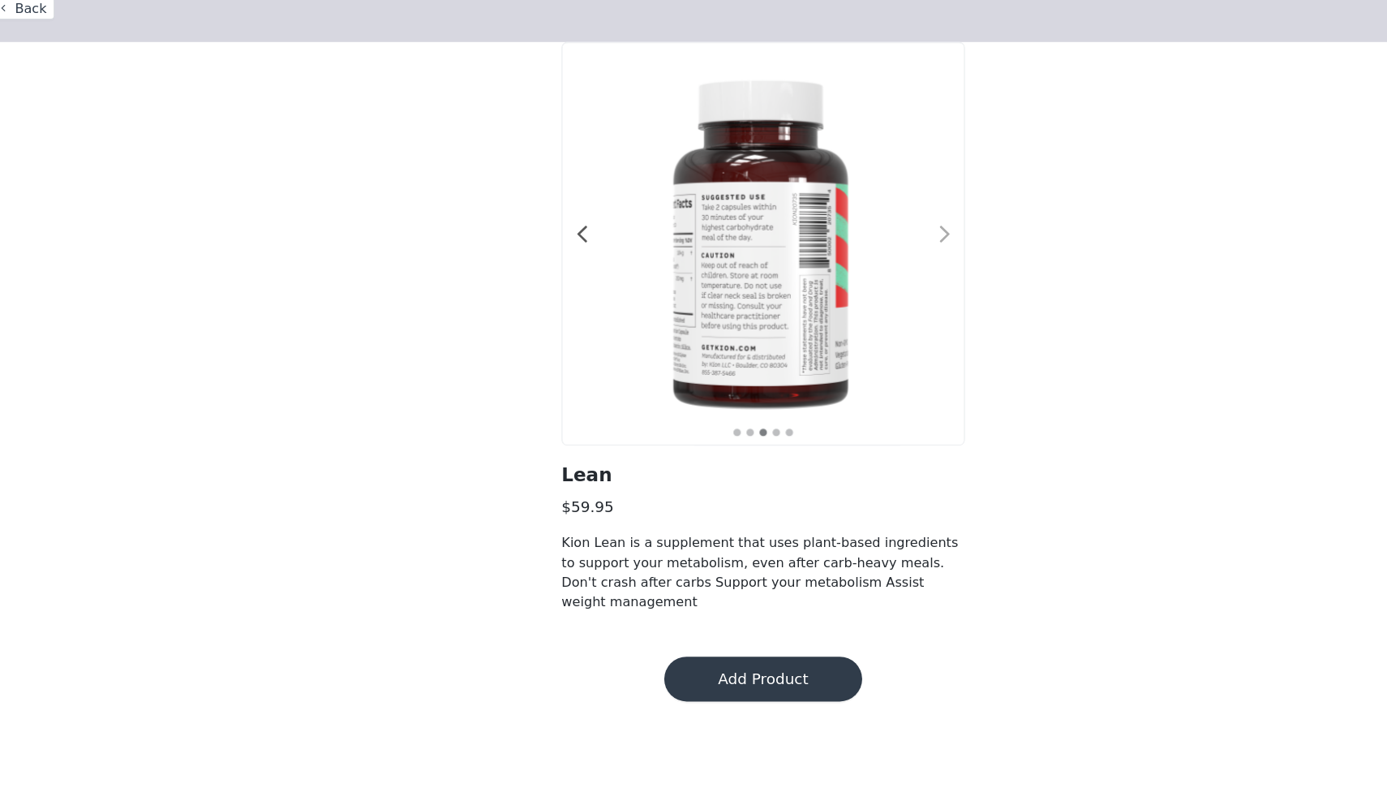
click at [845, 273] on span at bounding box center [851, 273] width 37 height 0
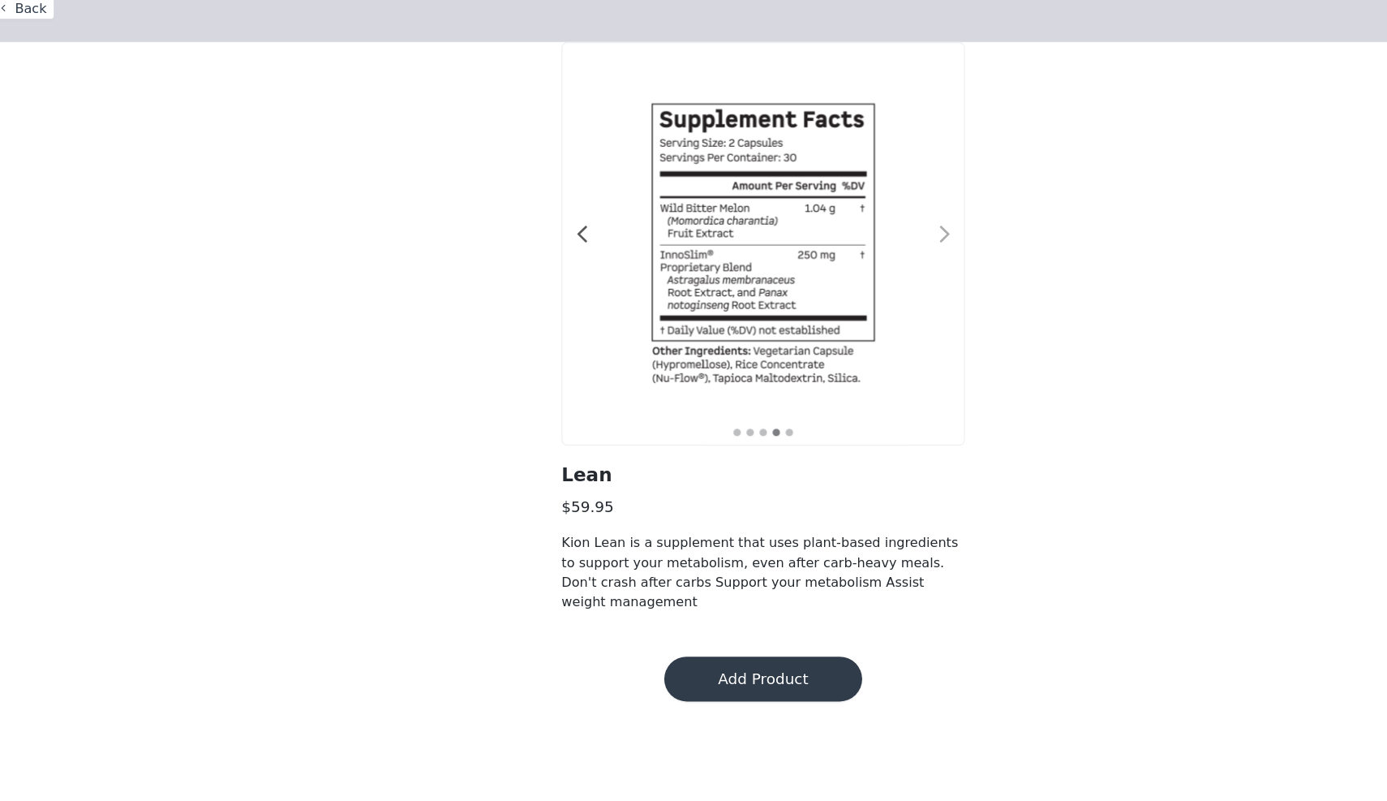
click at [845, 273] on span at bounding box center [851, 273] width 37 height 0
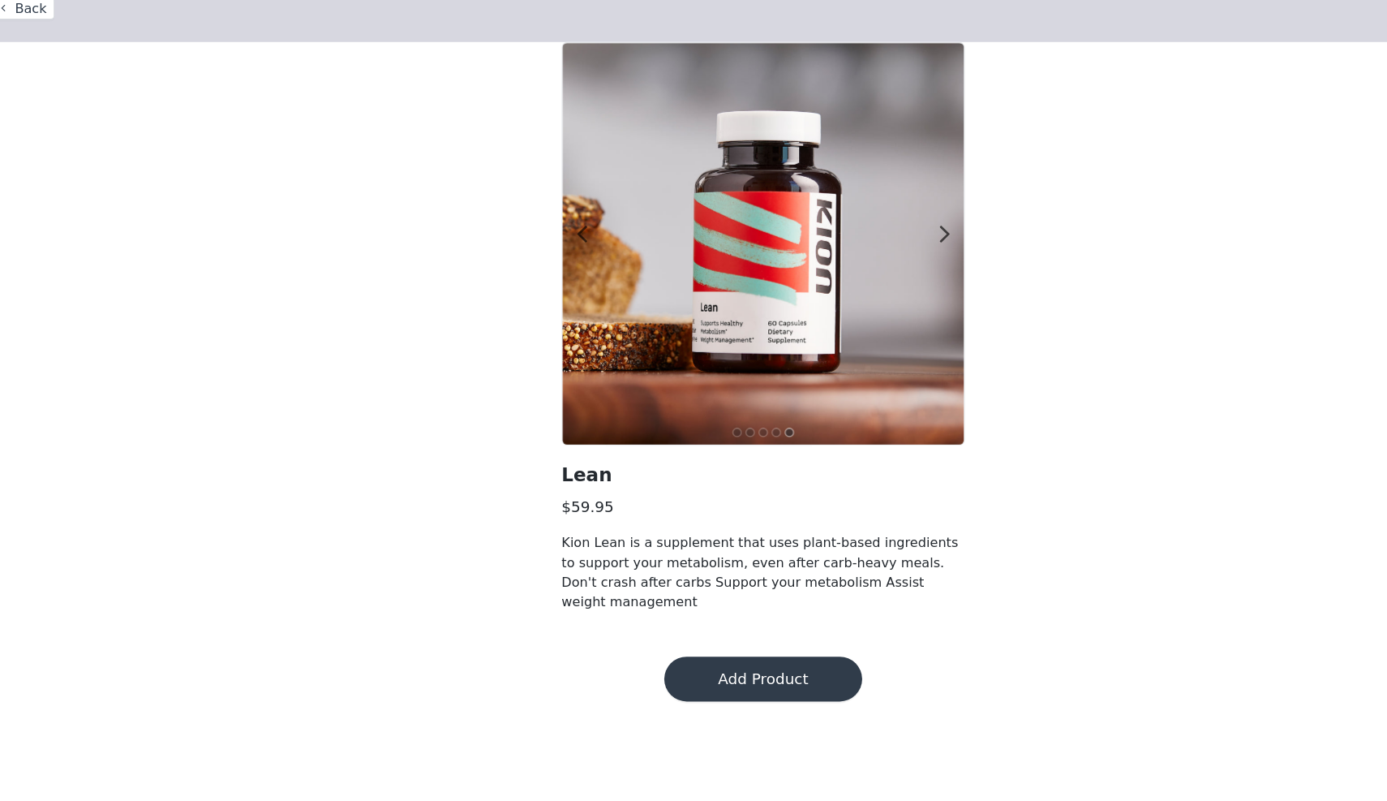
click at [44, 75] on button "Back" at bounding box center [48, 76] width 58 height 19
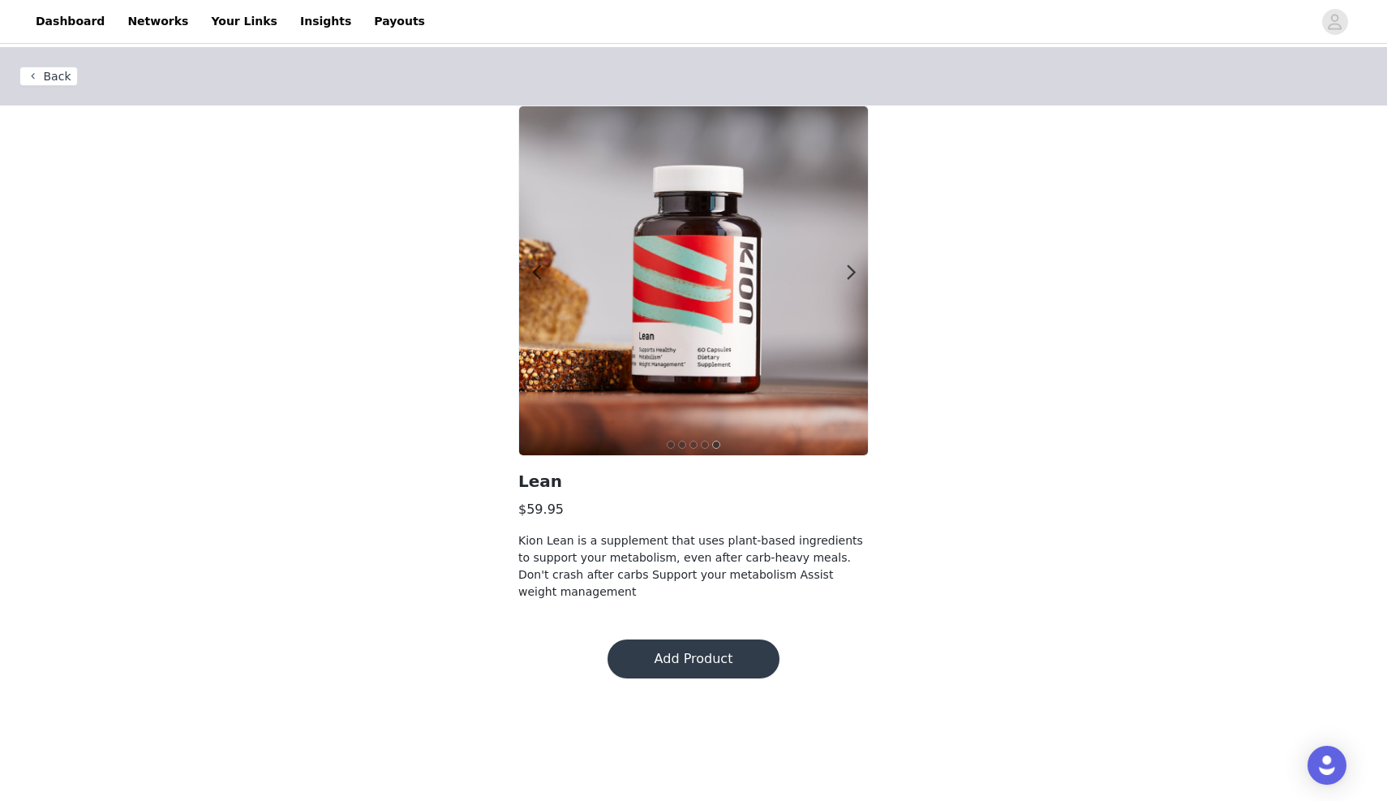
click at [44, 75] on button "Back" at bounding box center [48, 76] width 58 height 19
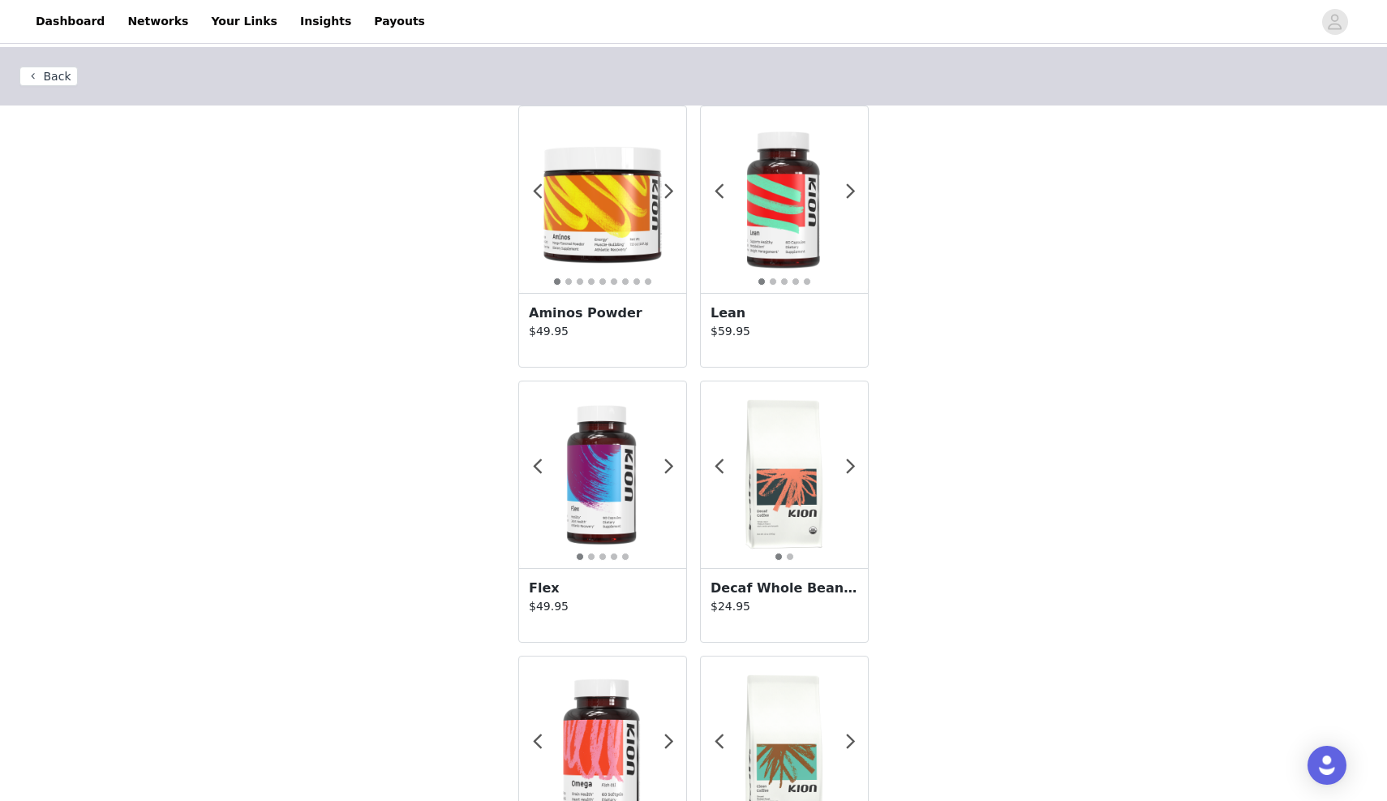
click at [612, 456] on img at bounding box center [602, 474] width 167 height 167
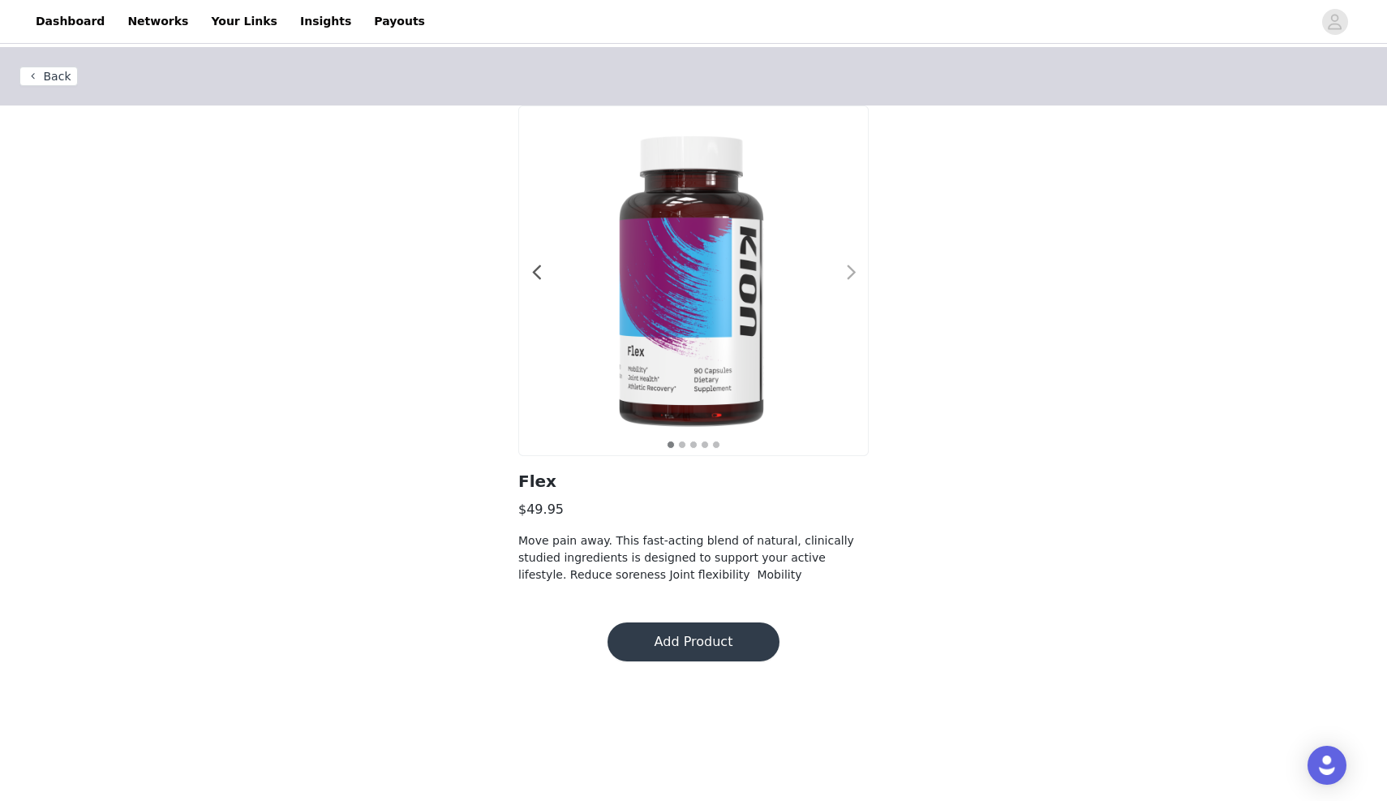
click at [847, 273] on span at bounding box center [851, 273] width 37 height 0
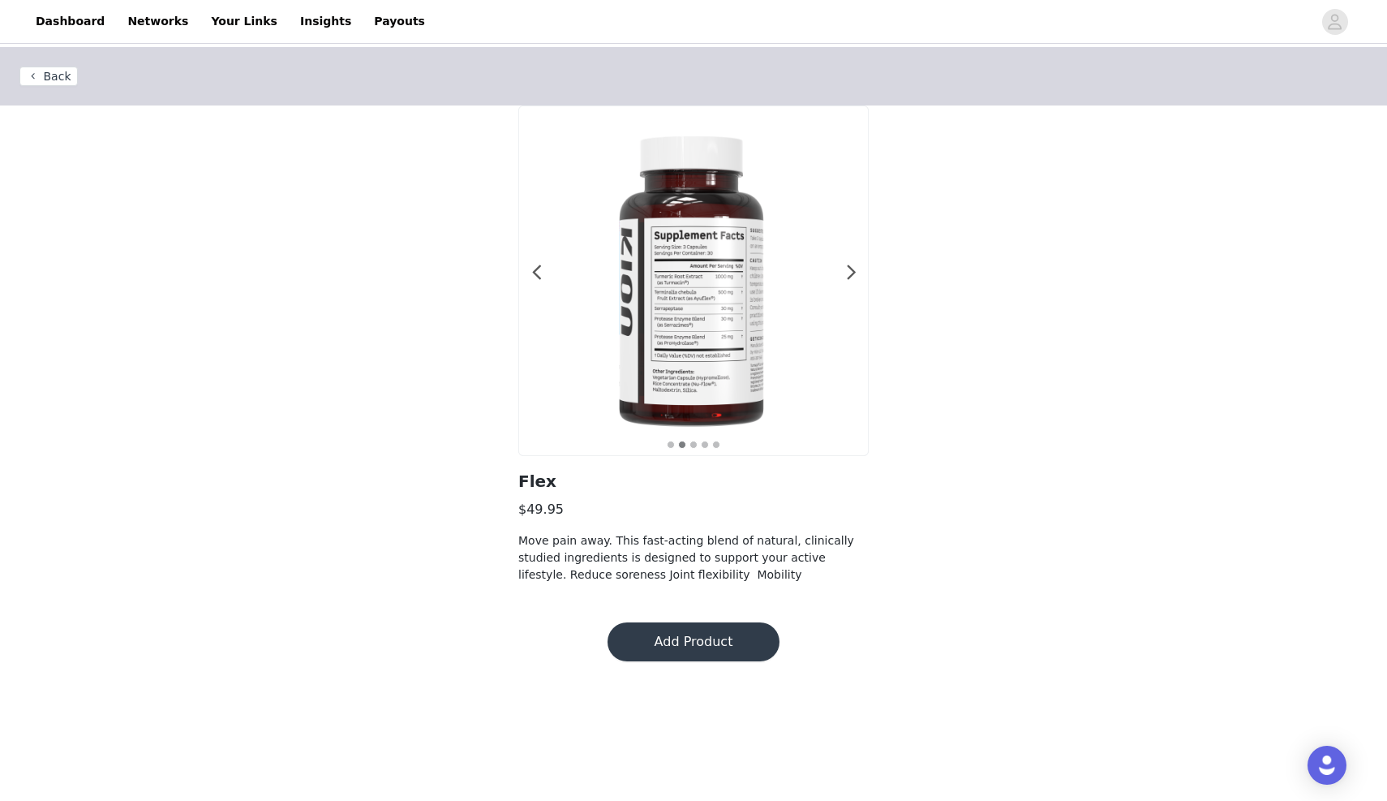
click at [51, 77] on button "Back" at bounding box center [48, 76] width 58 height 19
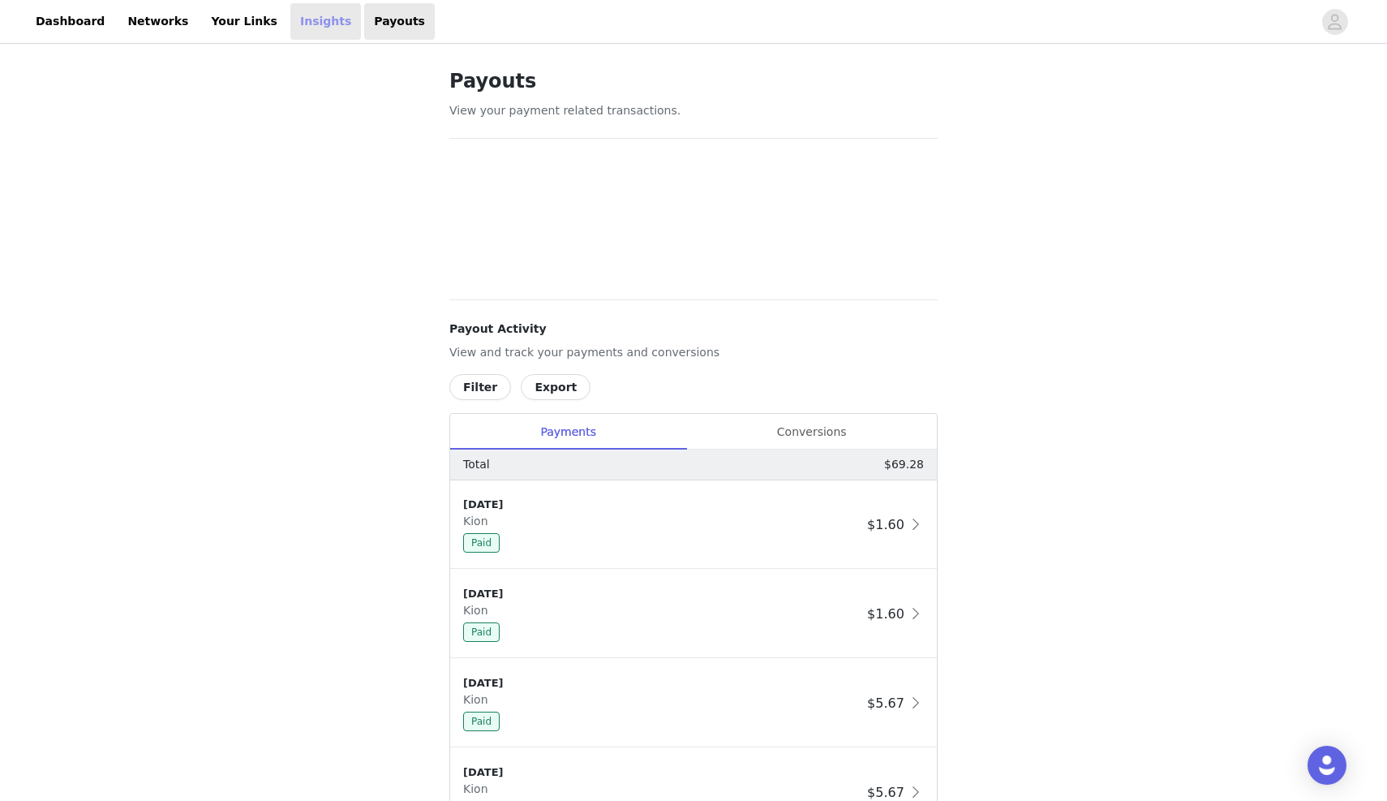
click at [290, 24] on link "Insights" at bounding box center [325, 21] width 71 height 37
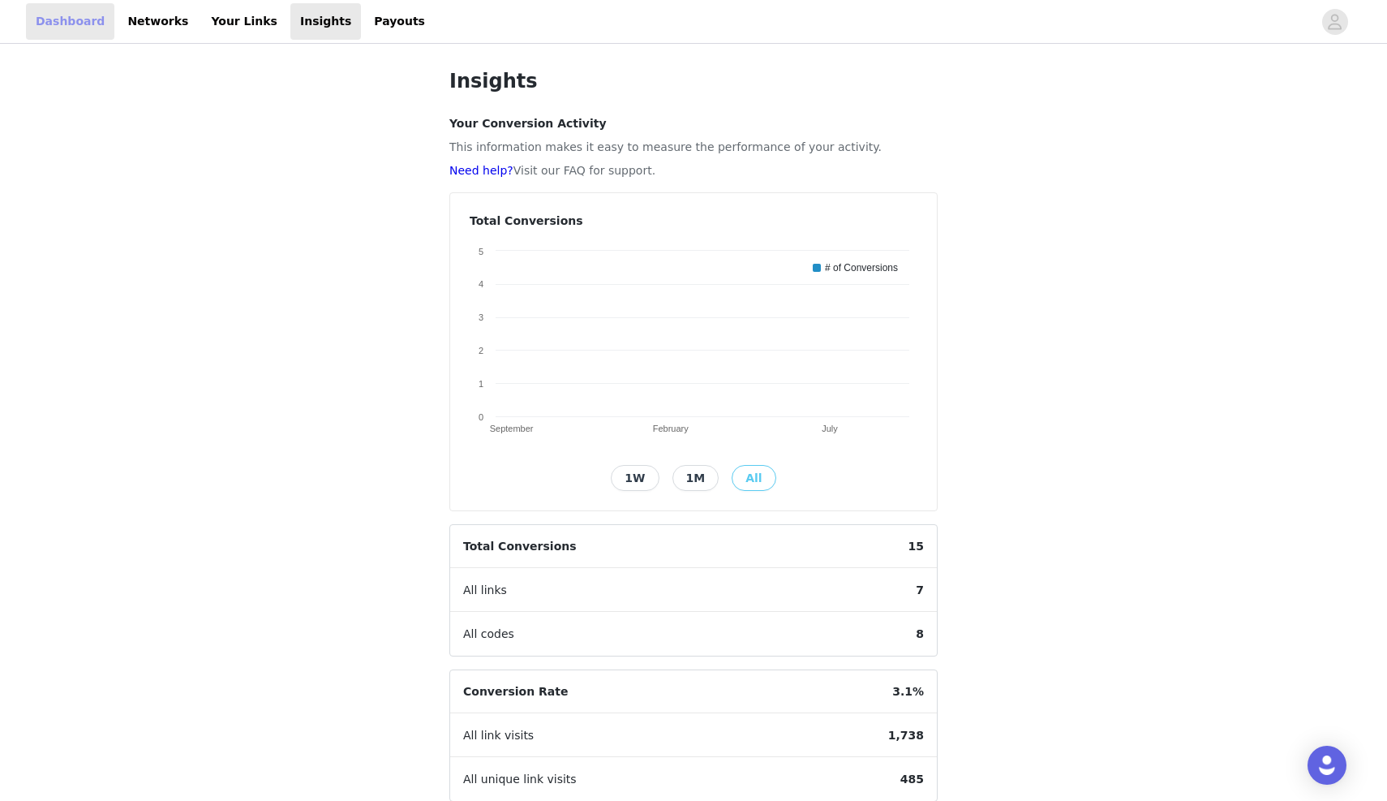
click at [86, 24] on link "Dashboard" at bounding box center [70, 21] width 88 height 37
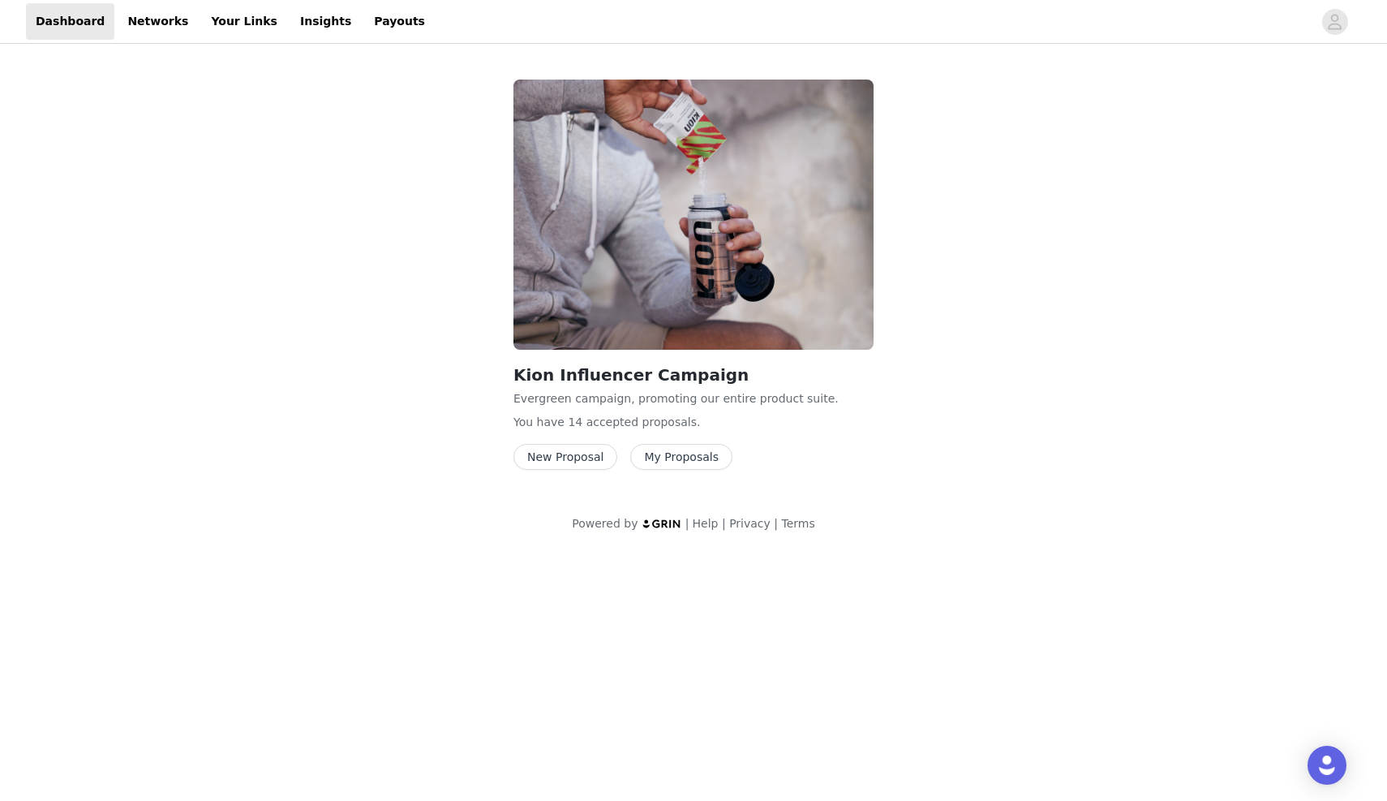
click at [585, 450] on button "New Proposal" at bounding box center [565, 457] width 104 height 26
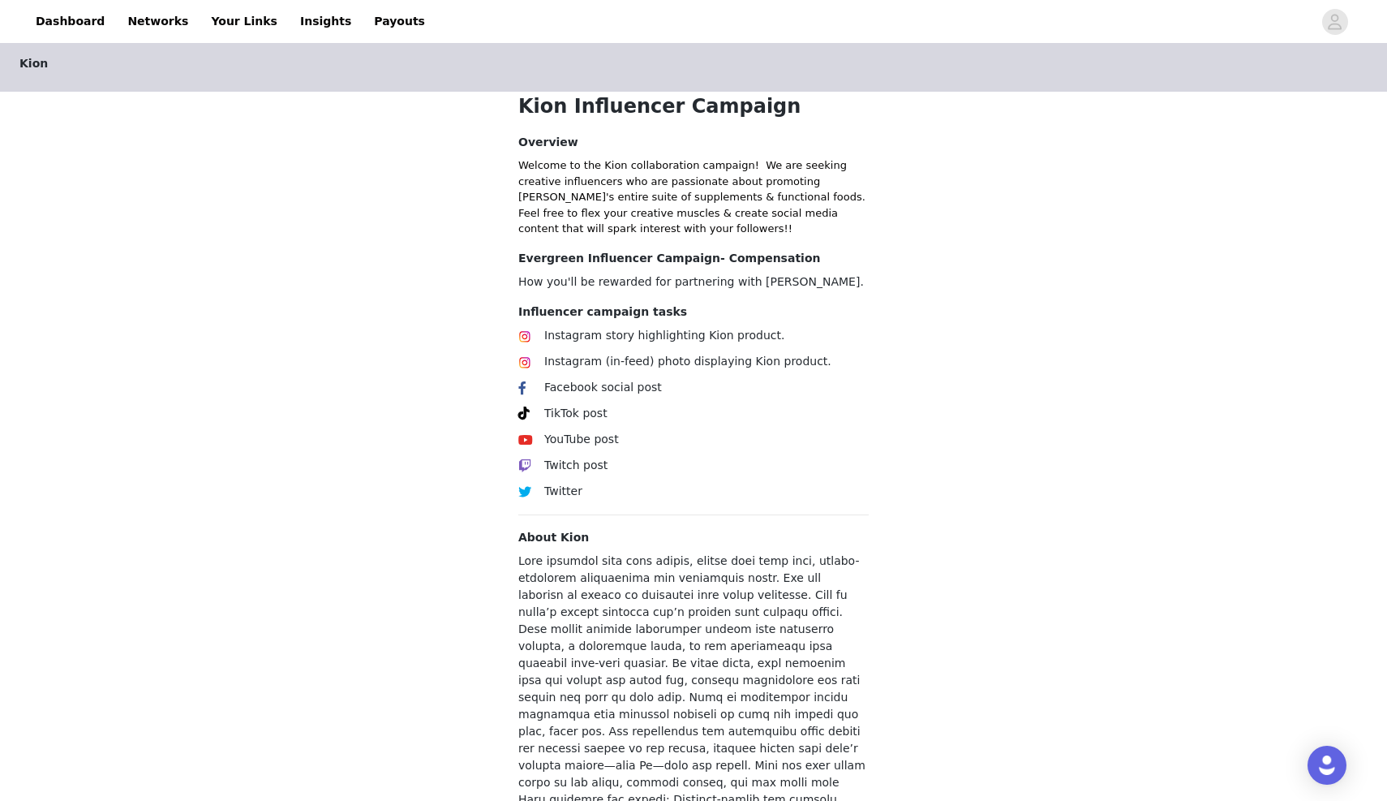
scroll to position [457, 0]
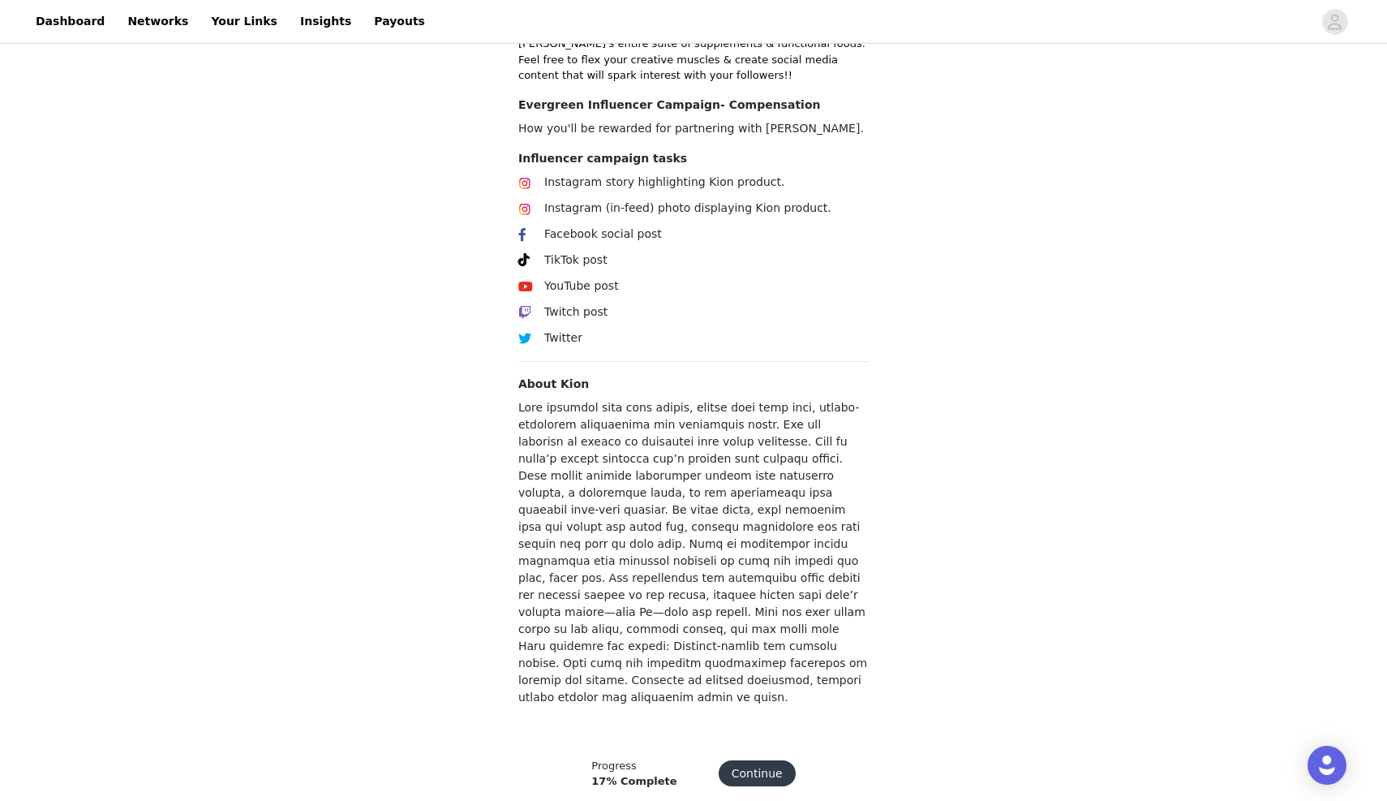
click at [730, 758] on div "Progress 17% Complete Continue" at bounding box center [693, 774] width 243 height 32
click at [731, 760] on button "Continue" at bounding box center [757, 773] width 77 height 26
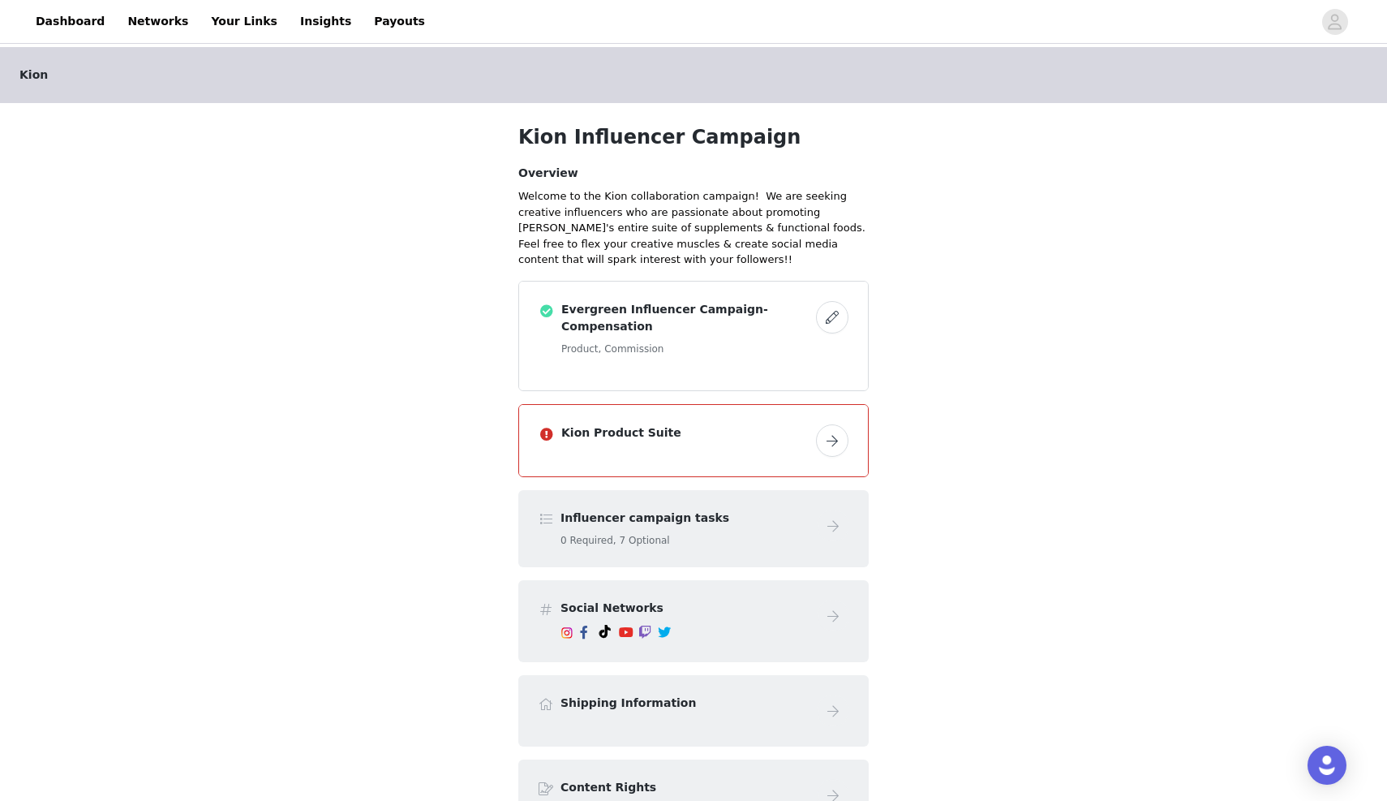
click at [827, 433] on button "button" at bounding box center [832, 440] width 32 height 32
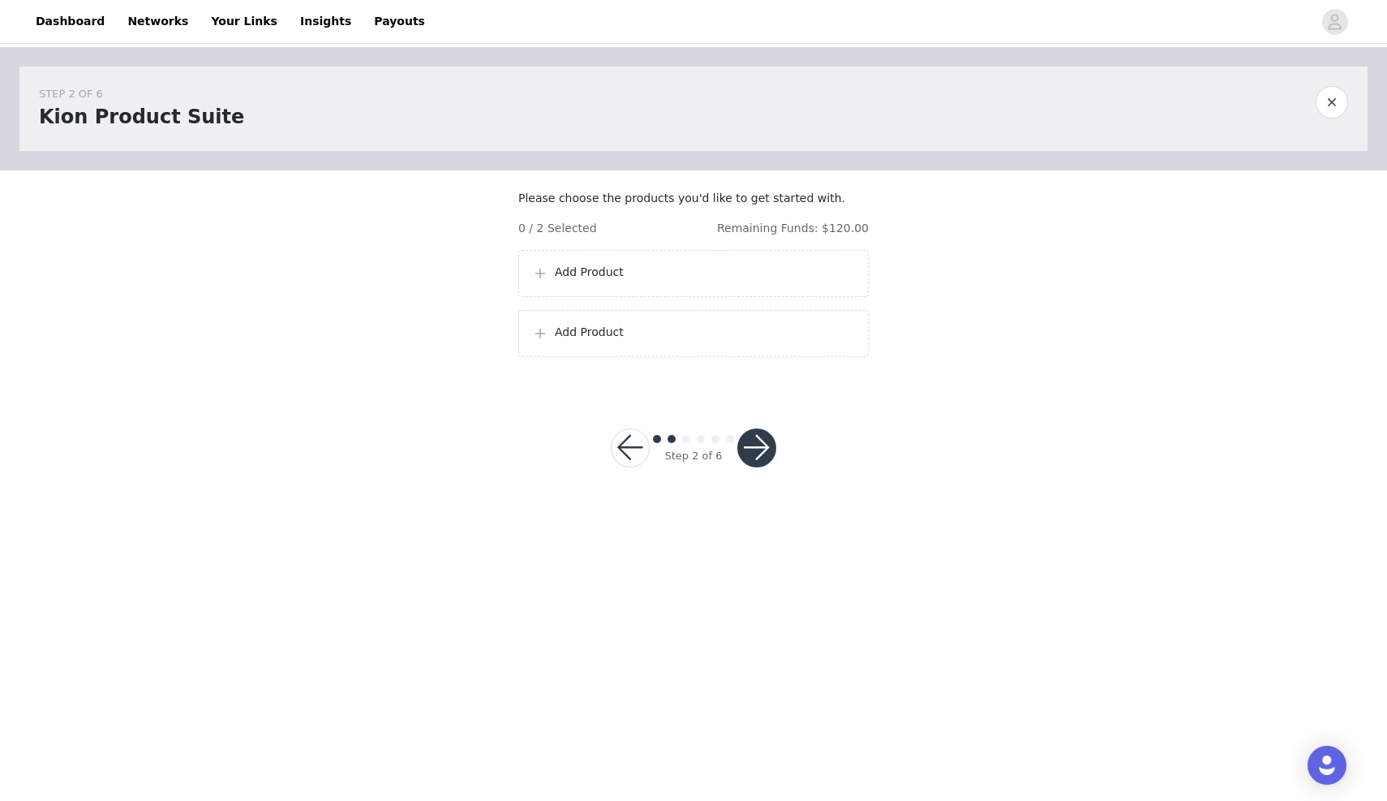
click at [707, 283] on div "Add Product" at bounding box center [693, 273] width 323 height 19
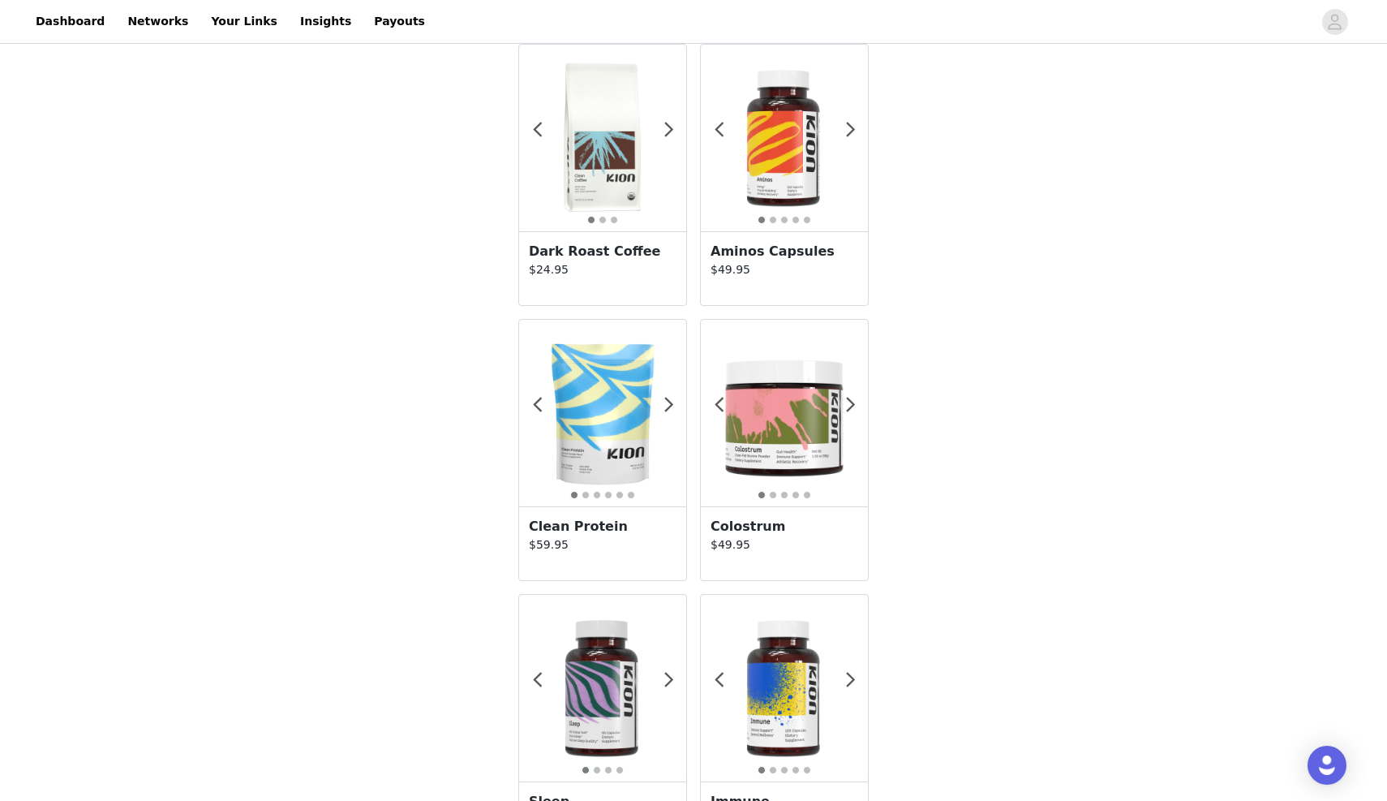
scroll to position [884, 0]
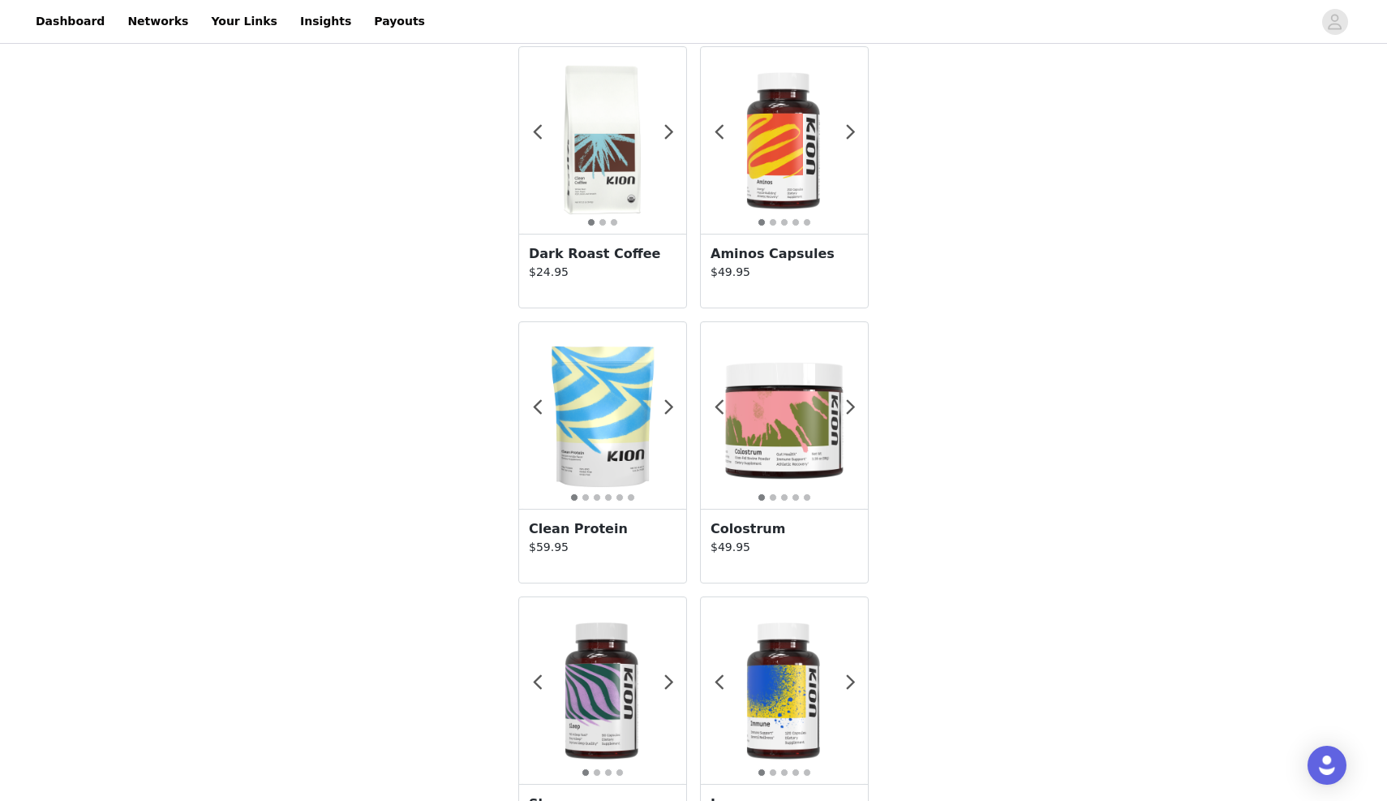
click at [789, 230] on div "1 2 3 4 5 Aminos Capsules $49.95" at bounding box center [784, 177] width 169 height 262
click at [761, 174] on img at bounding box center [784, 140] width 167 height 167
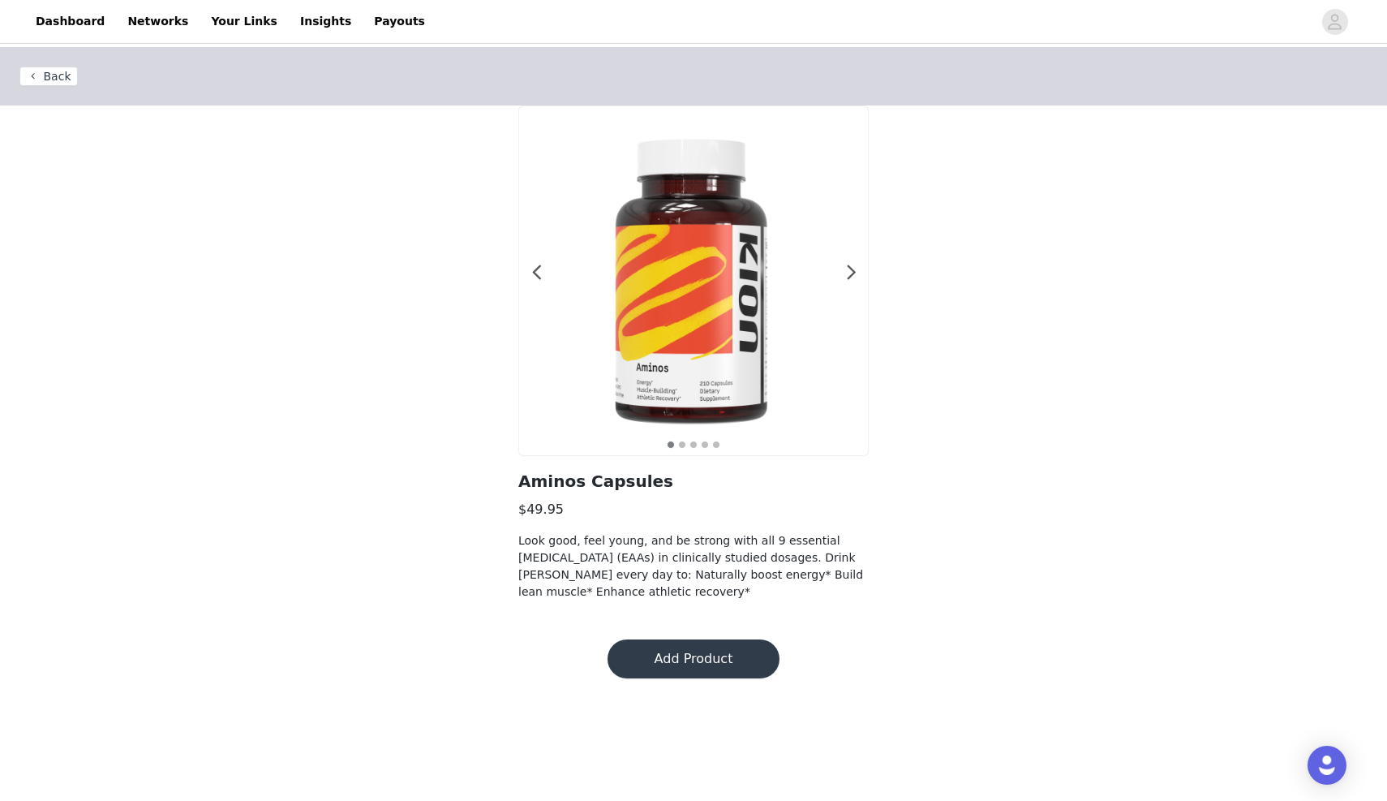
click at [668, 652] on button "Add Product" at bounding box center [694, 658] width 172 height 39
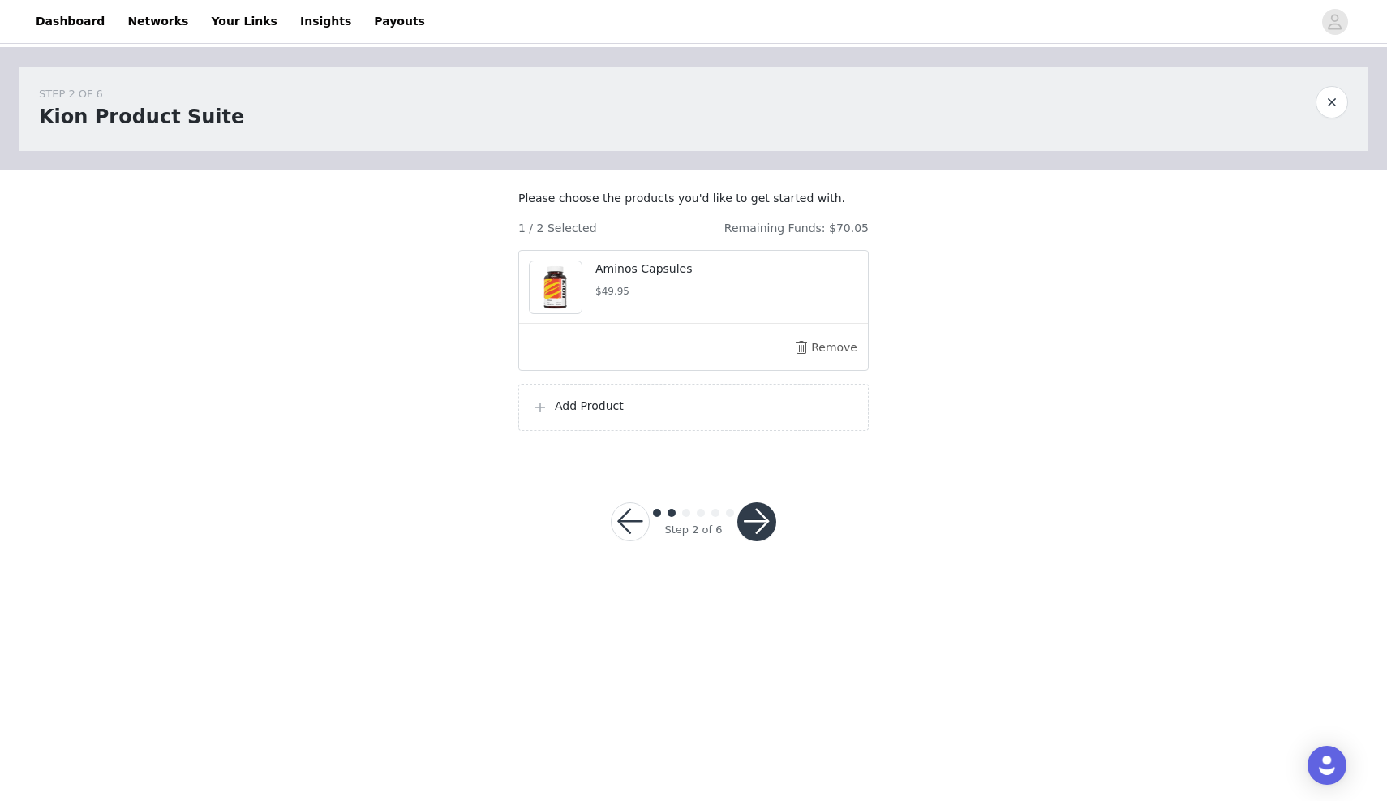
click at [621, 431] on div "Add Product" at bounding box center [693, 407] width 350 height 47
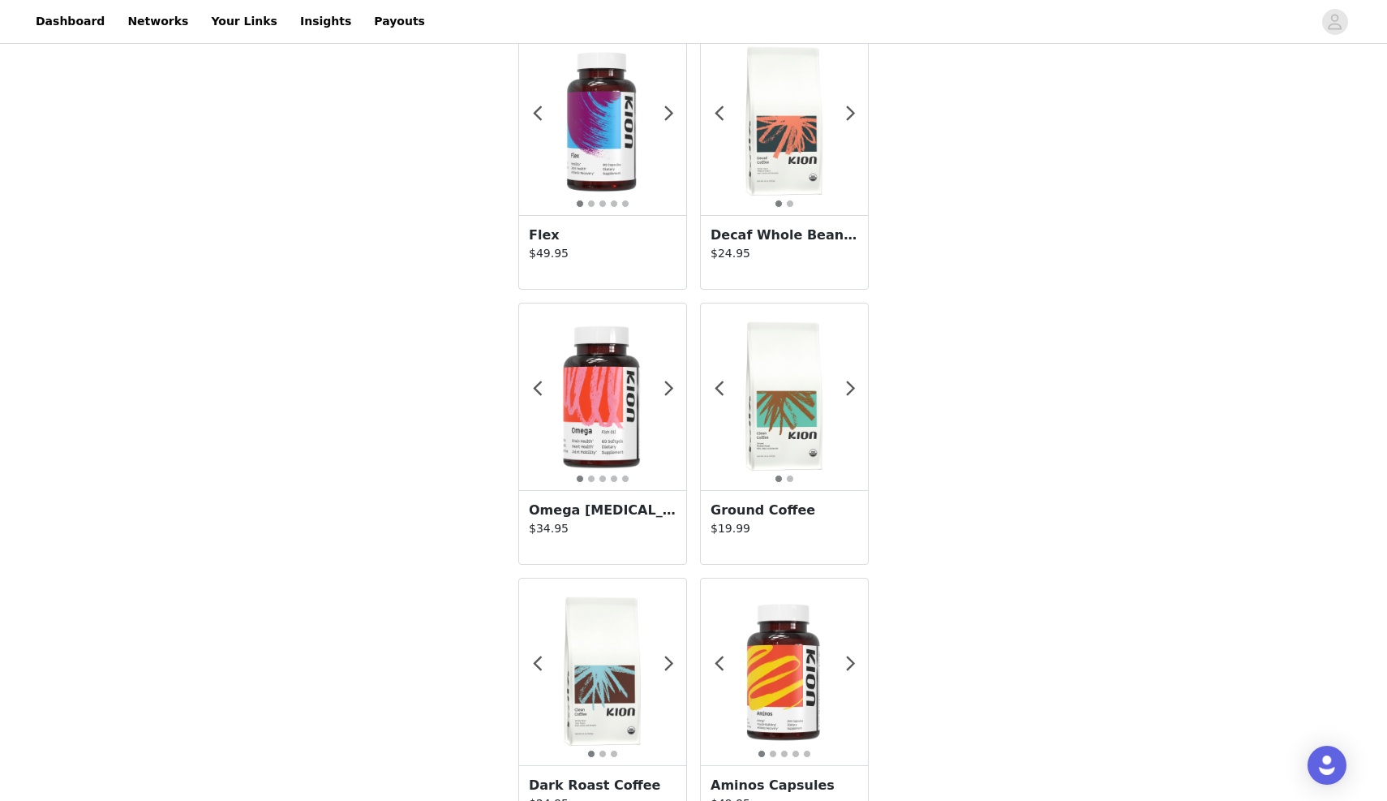
scroll to position [356, 0]
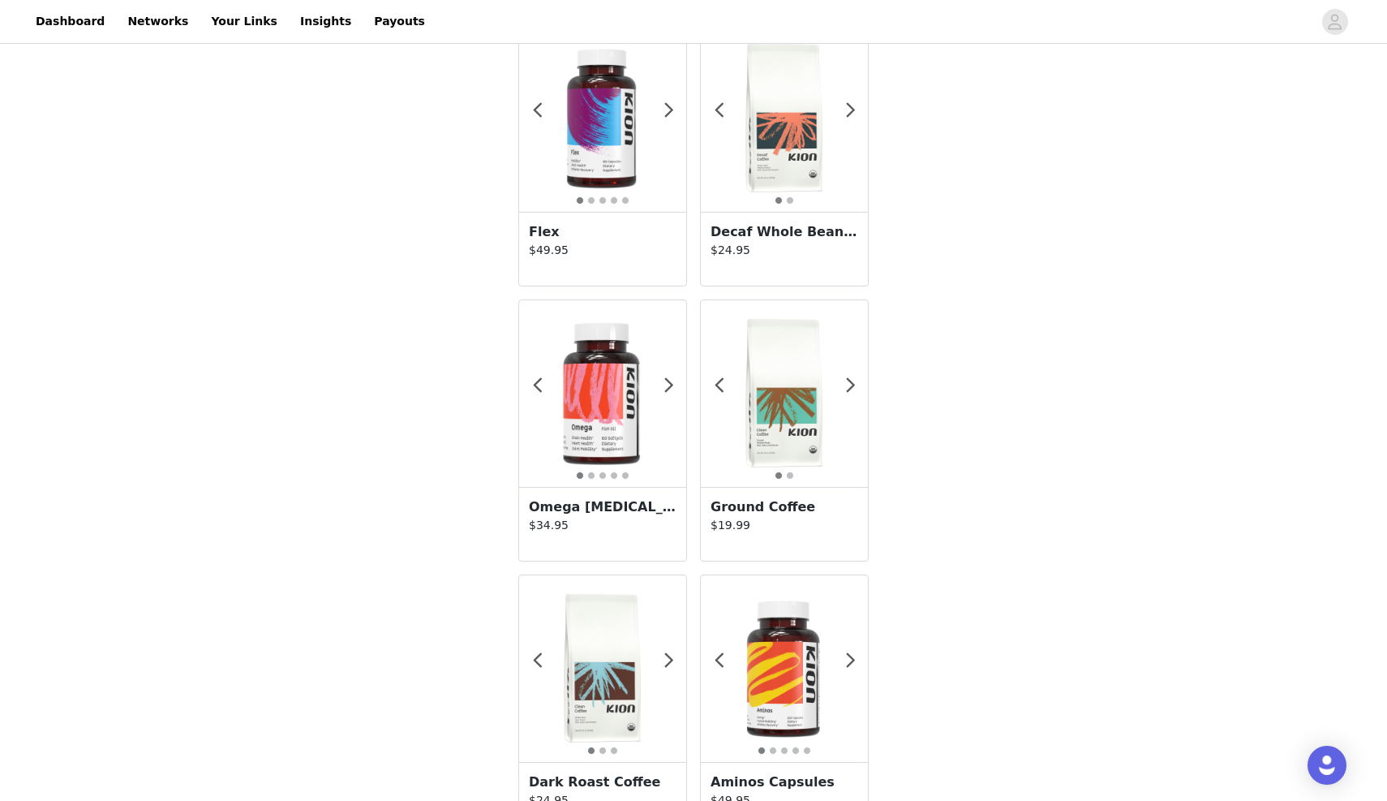
click at [647, 418] on img at bounding box center [602, 393] width 167 height 167
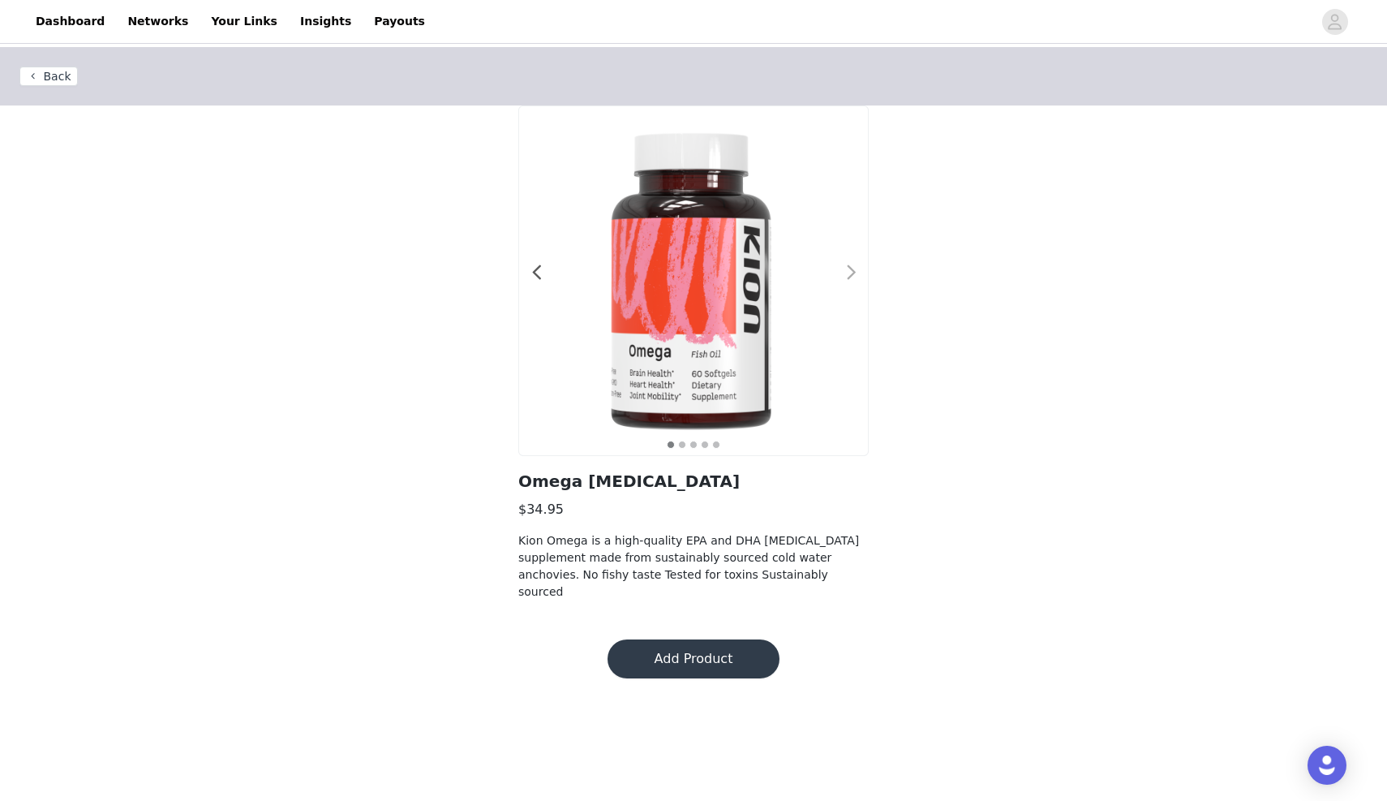
click at [842, 278] on div at bounding box center [841, 281] width 16 height 16
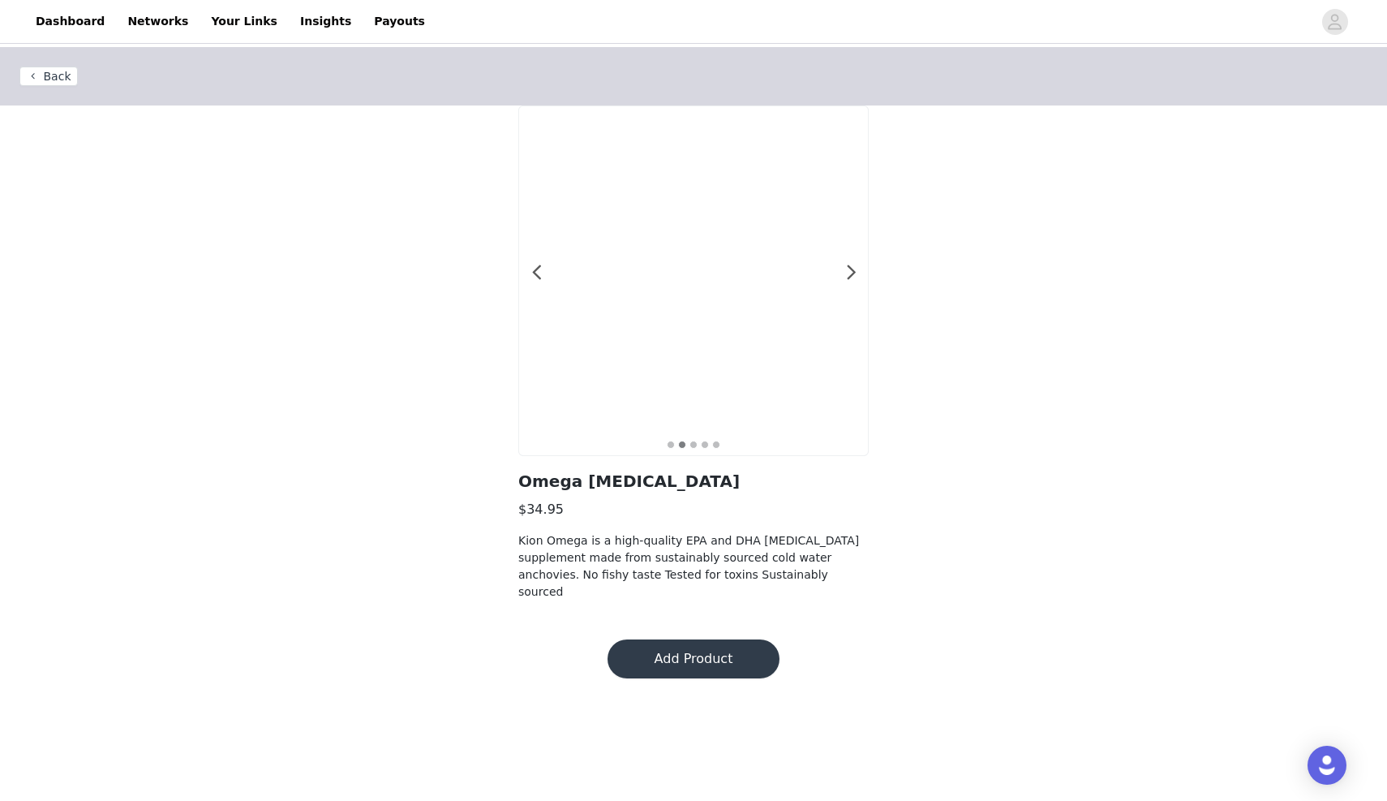
click at [771, 300] on div at bounding box center [693, 280] width 349 height 349
click at [694, 281] on img at bounding box center [694, 281] width 0 height 0
click at [851, 273] on span at bounding box center [851, 273] width 37 height 0
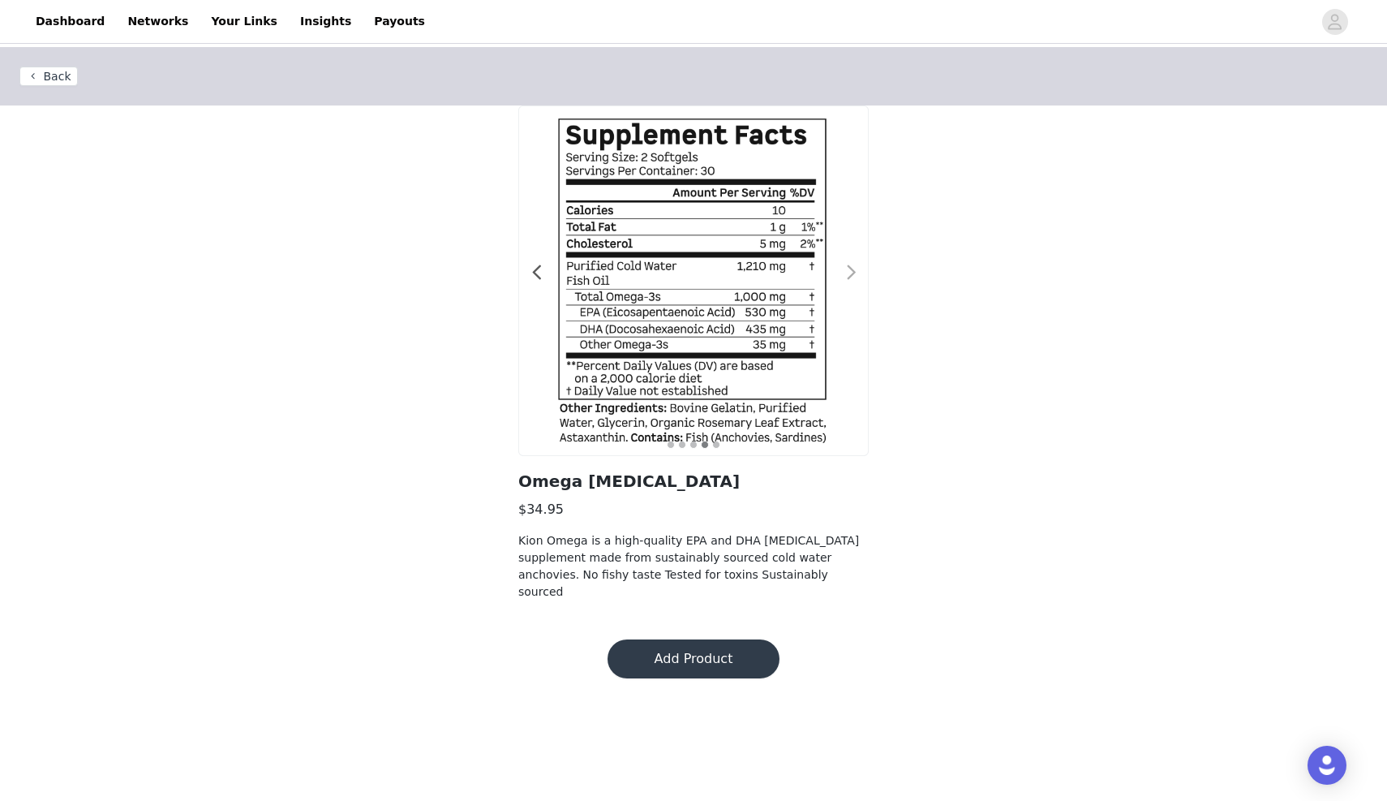
click at [850, 273] on span at bounding box center [851, 273] width 37 height 0
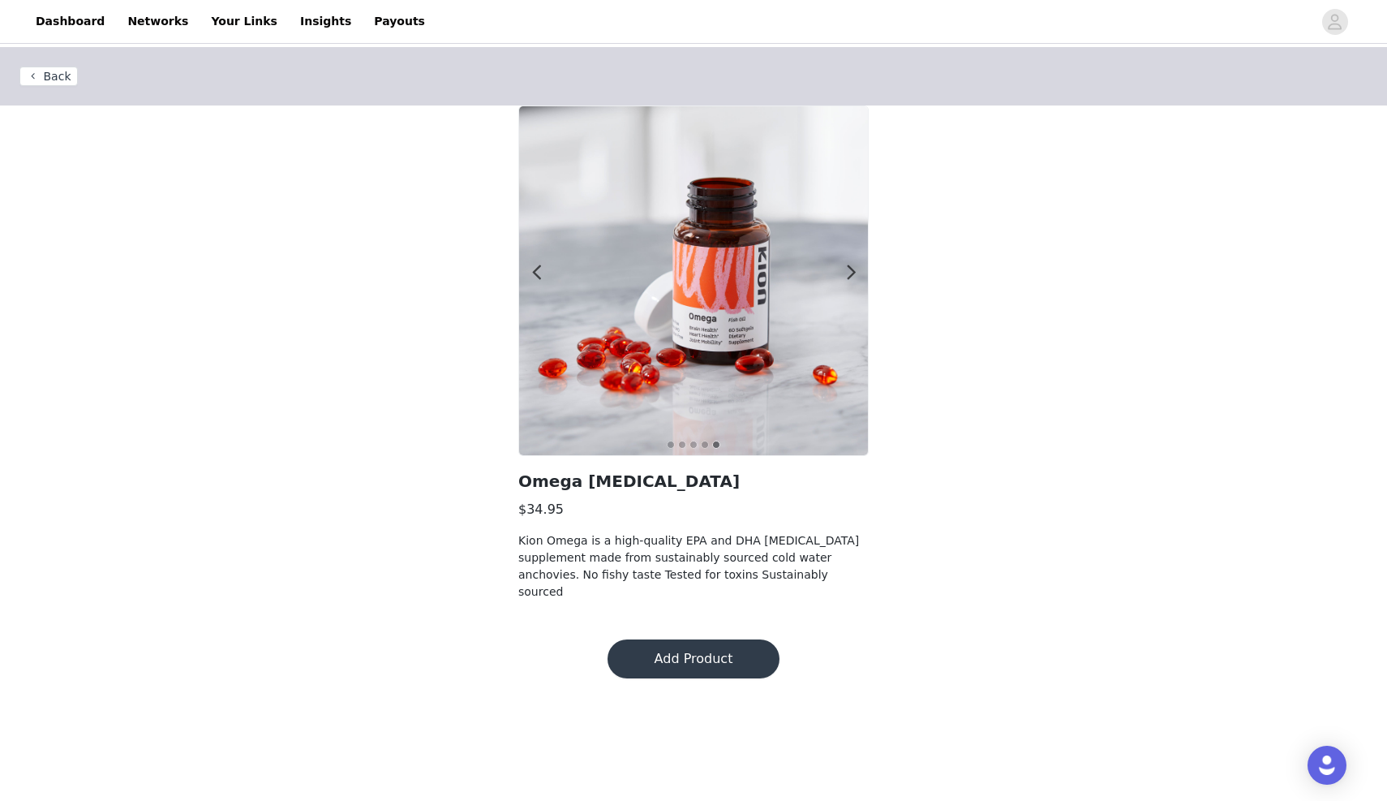
click at [66, 79] on button "Back" at bounding box center [48, 76] width 58 height 19
click at [531, 273] on span at bounding box center [536, 273] width 37 height 0
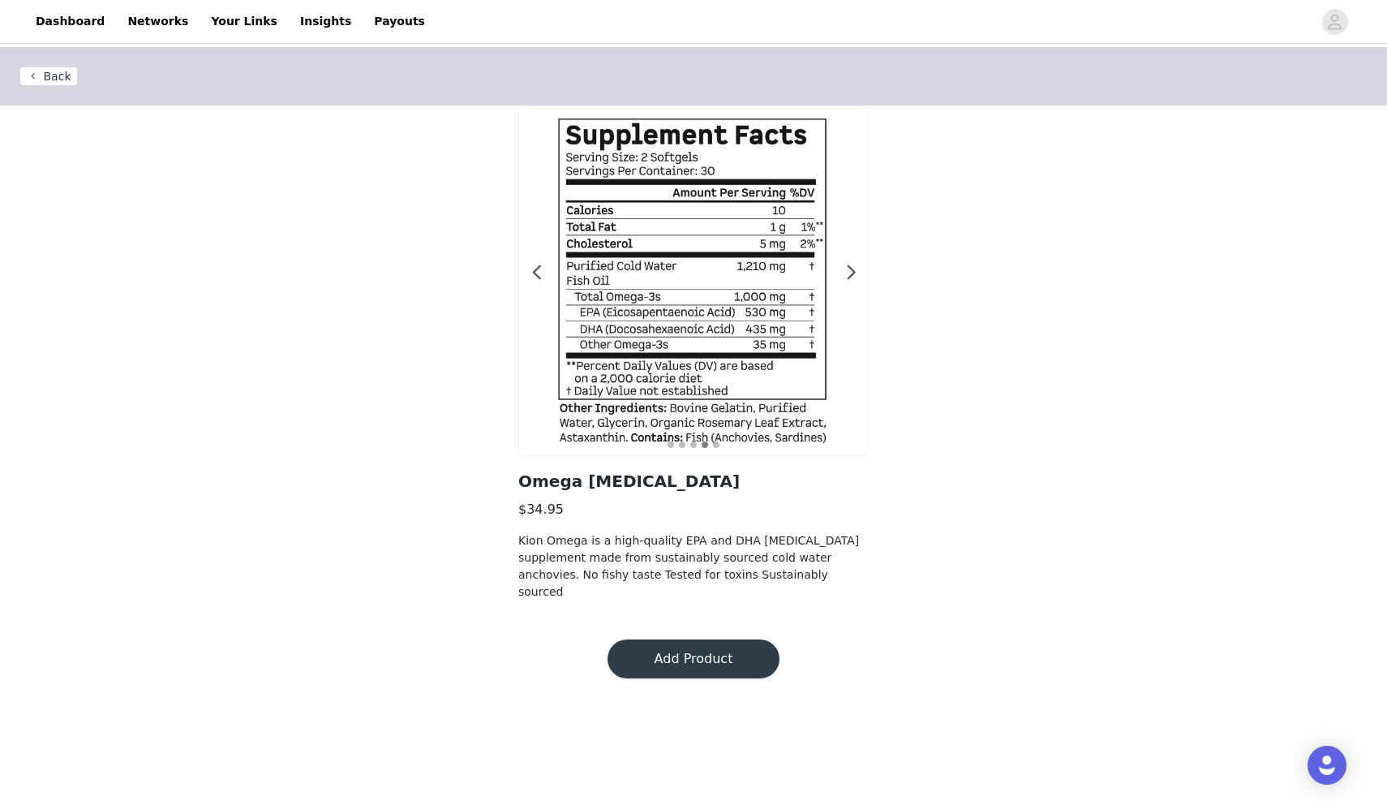
click at [49, 71] on button "Back" at bounding box center [48, 76] width 58 height 19
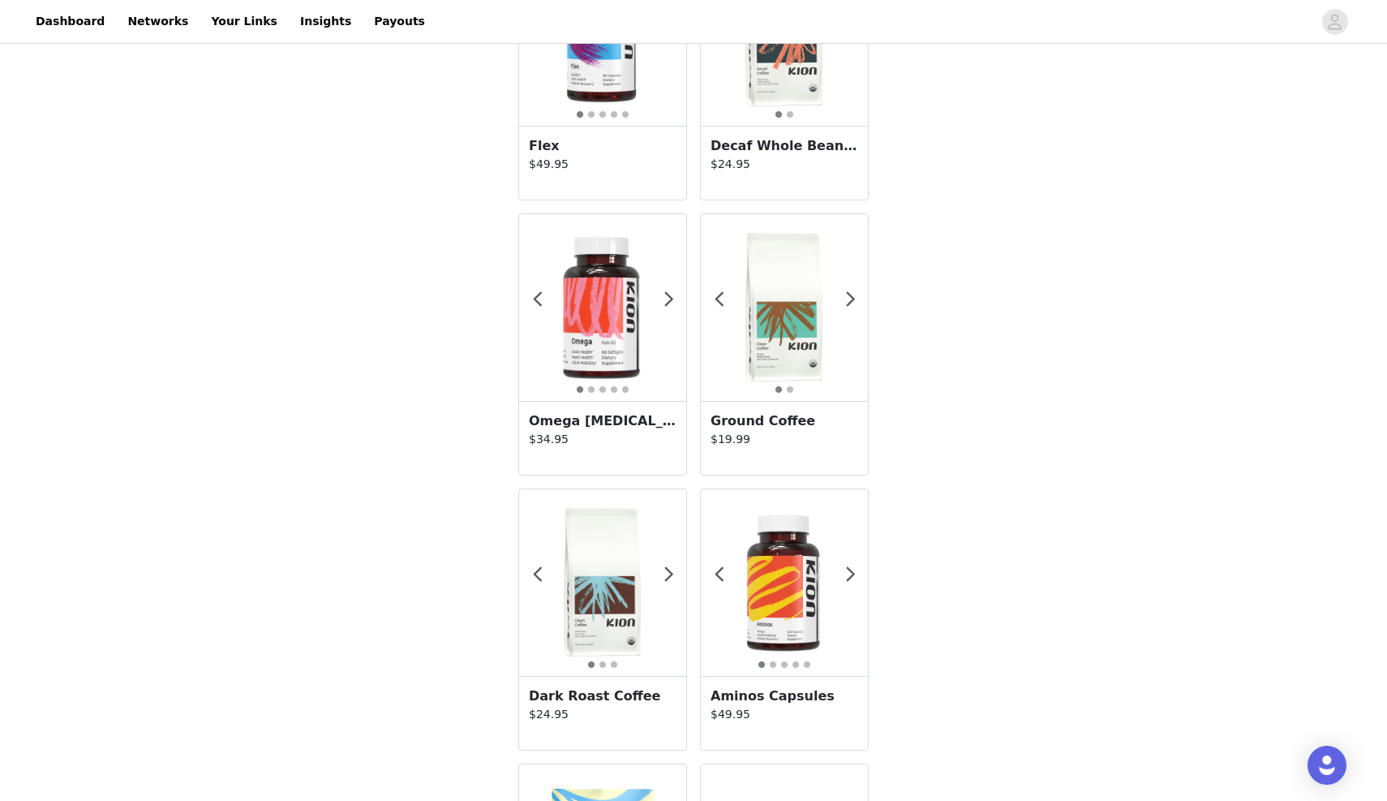
scroll to position [443, 0]
click at [591, 332] on img at bounding box center [602, 306] width 167 height 167
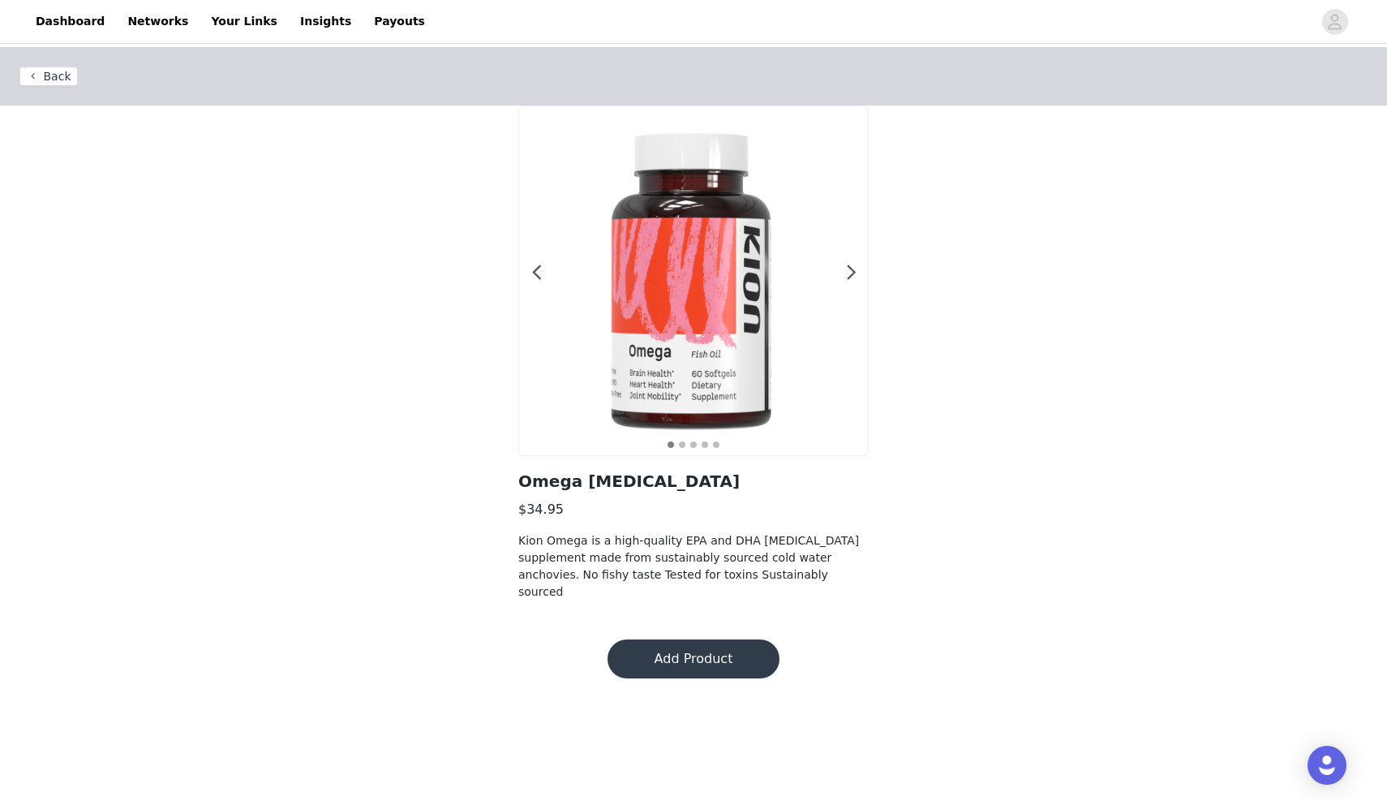
click at [677, 645] on button "Add Product" at bounding box center [694, 658] width 172 height 39
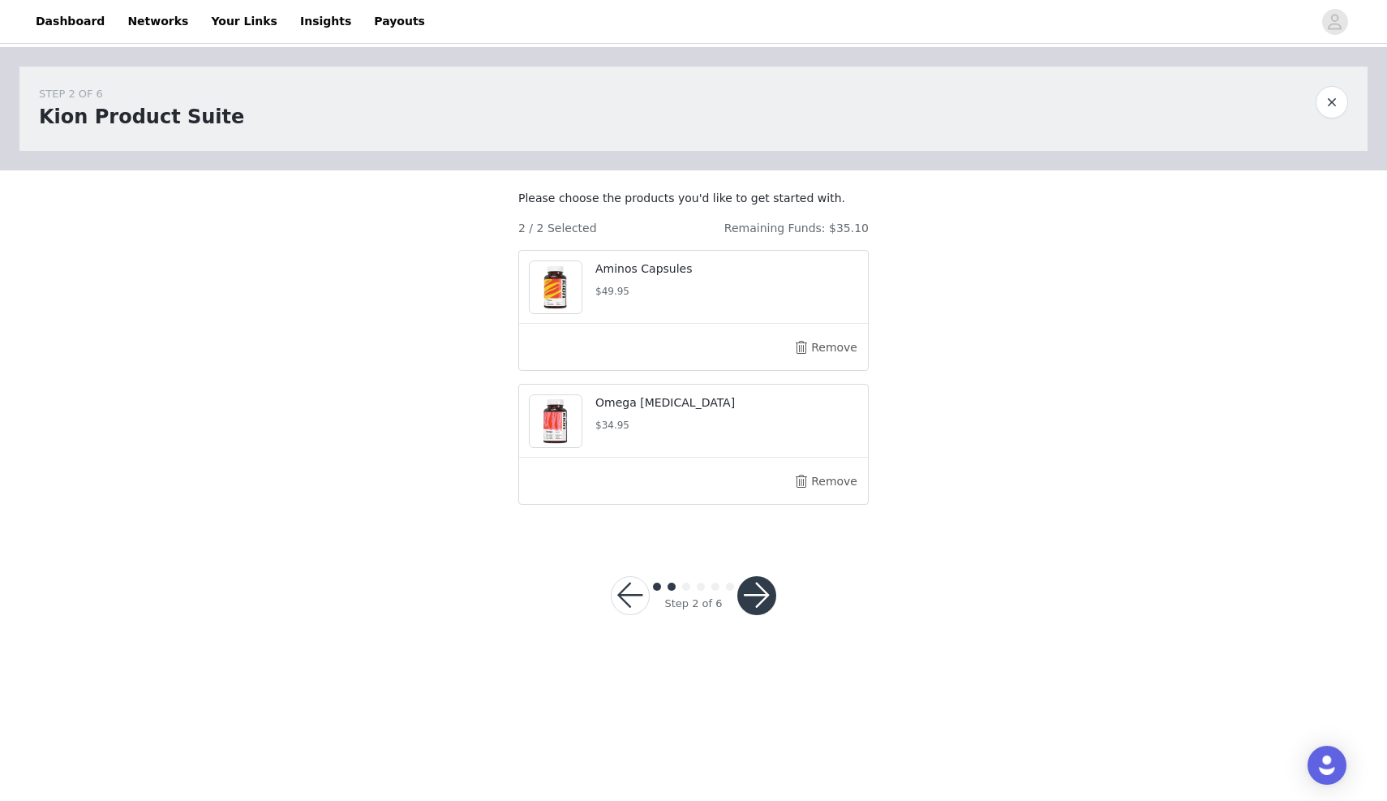
click at [755, 604] on button "button" at bounding box center [756, 595] width 39 height 39
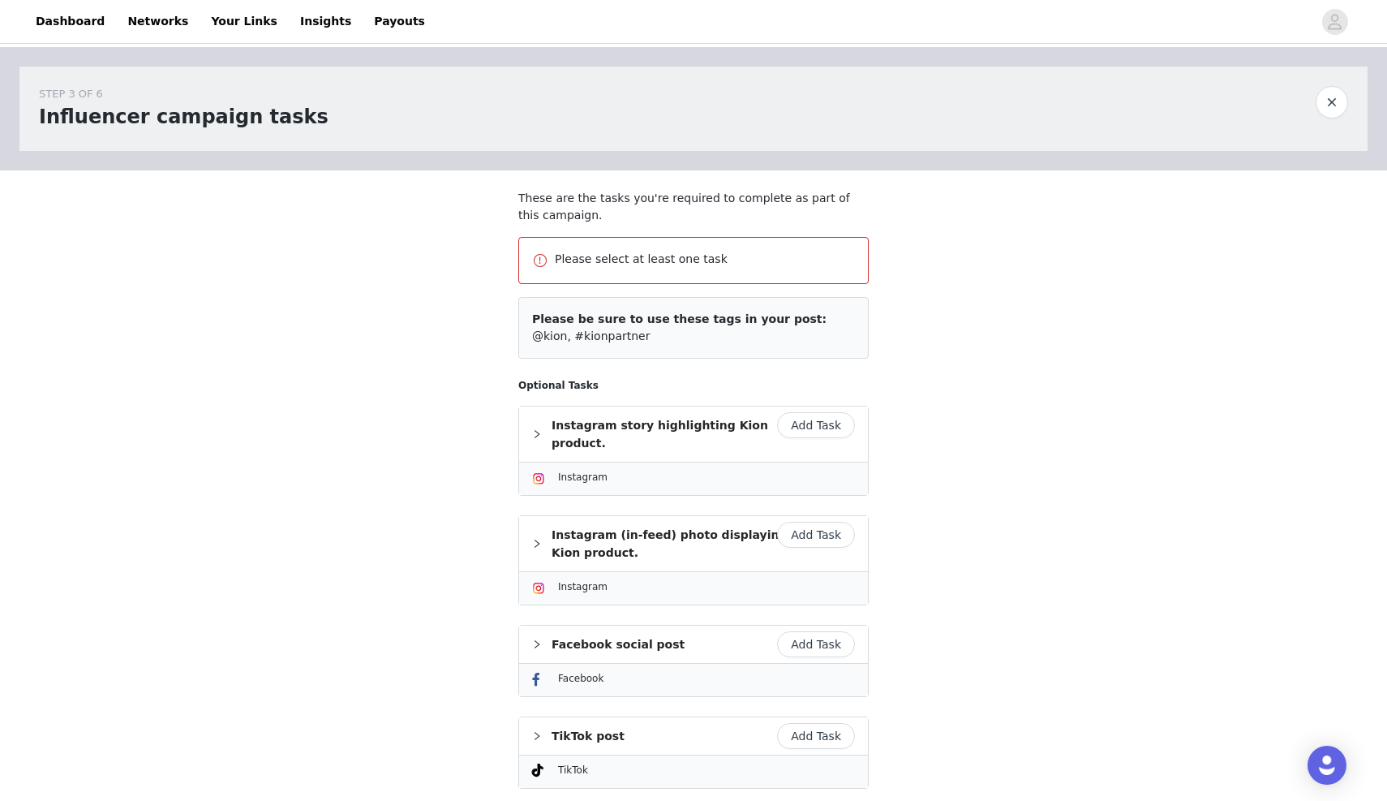
click at [832, 419] on button "Add Task" at bounding box center [816, 425] width 78 height 26
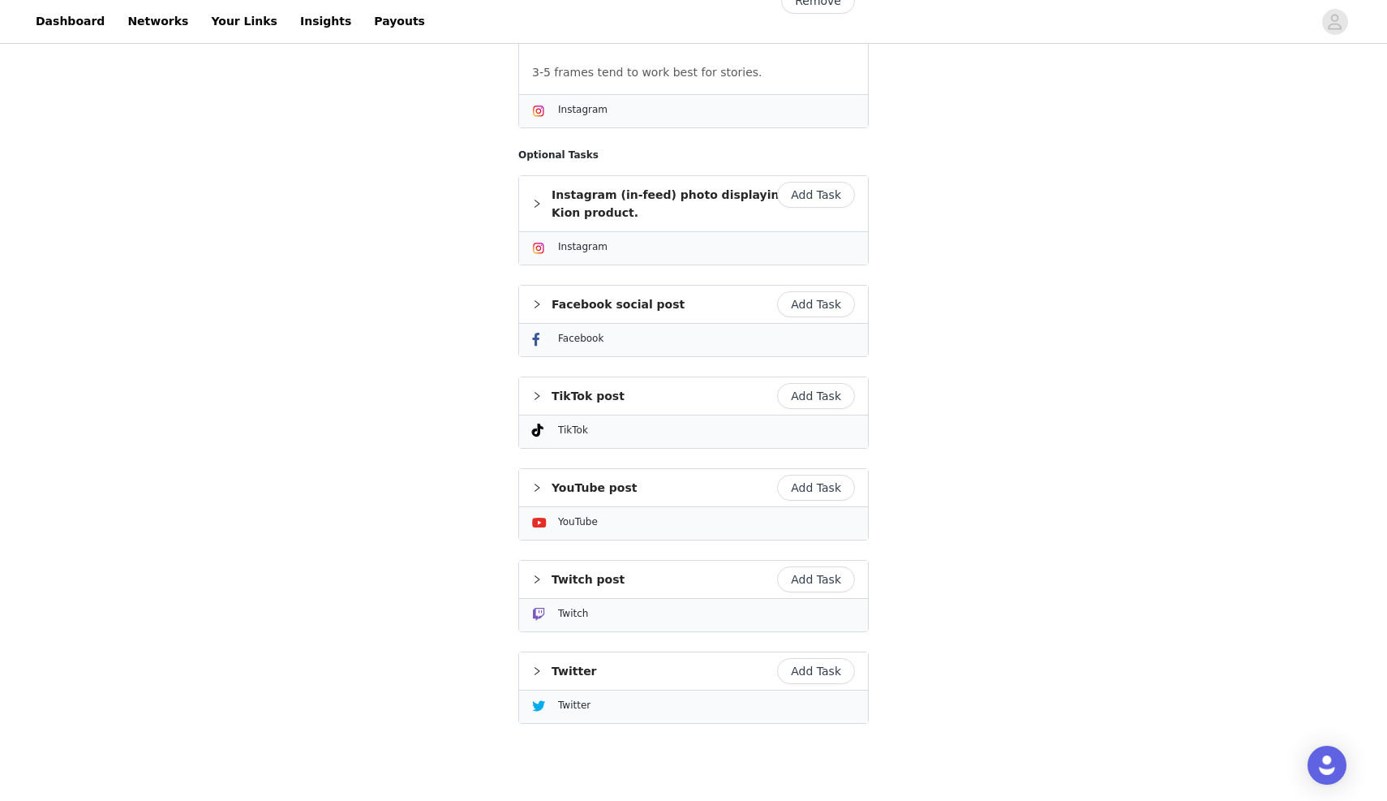
scroll to position [424, 0]
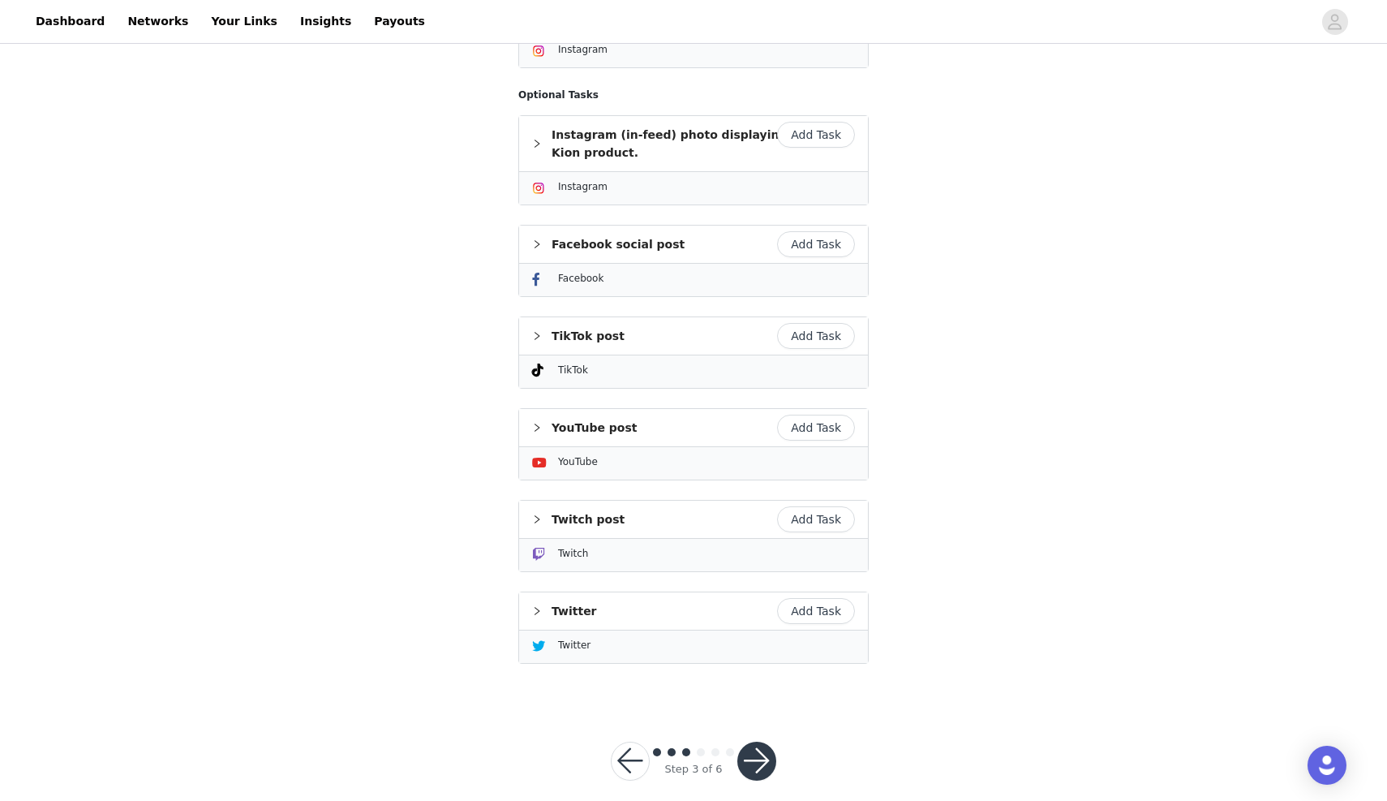
click at [750, 741] on button "button" at bounding box center [756, 760] width 39 height 39
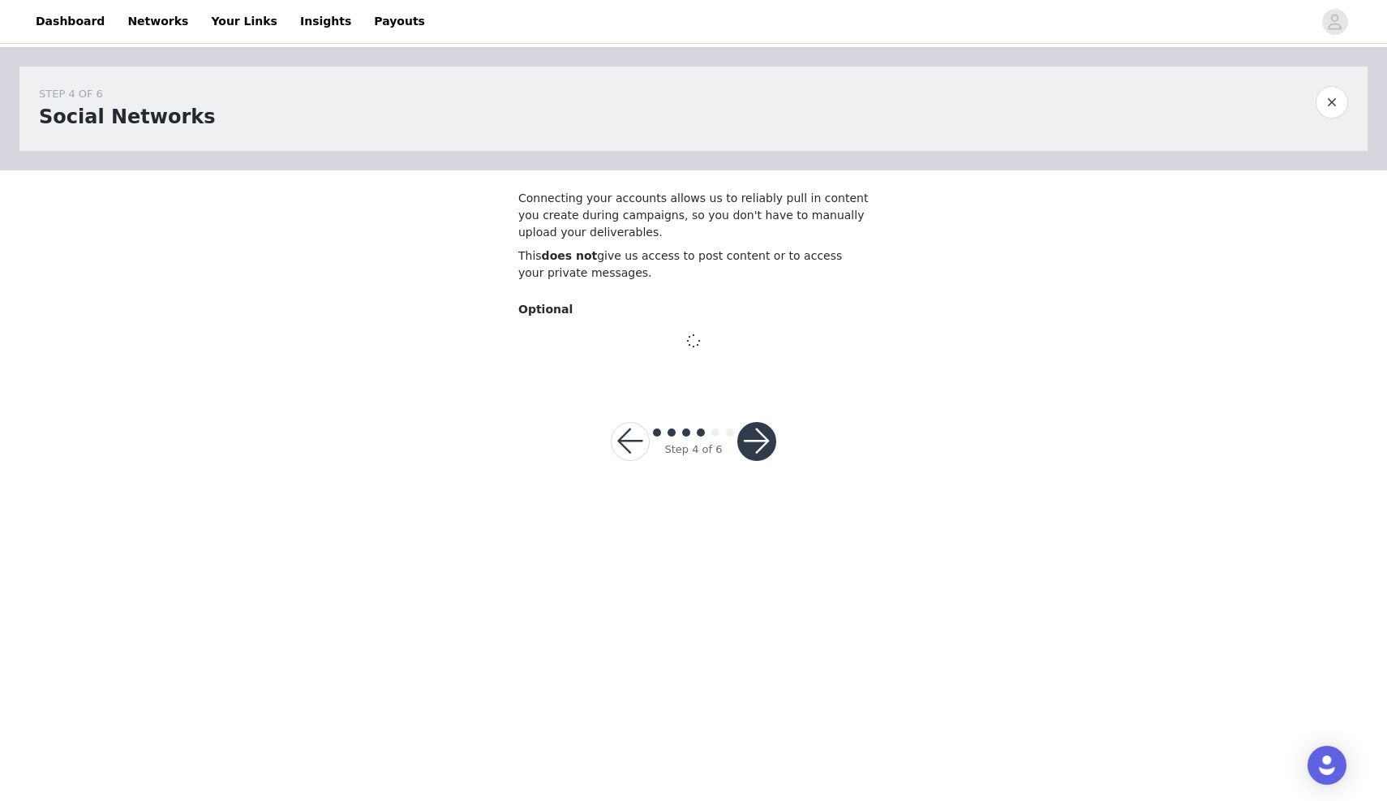
click at [632, 443] on button "button" at bounding box center [630, 441] width 39 height 39
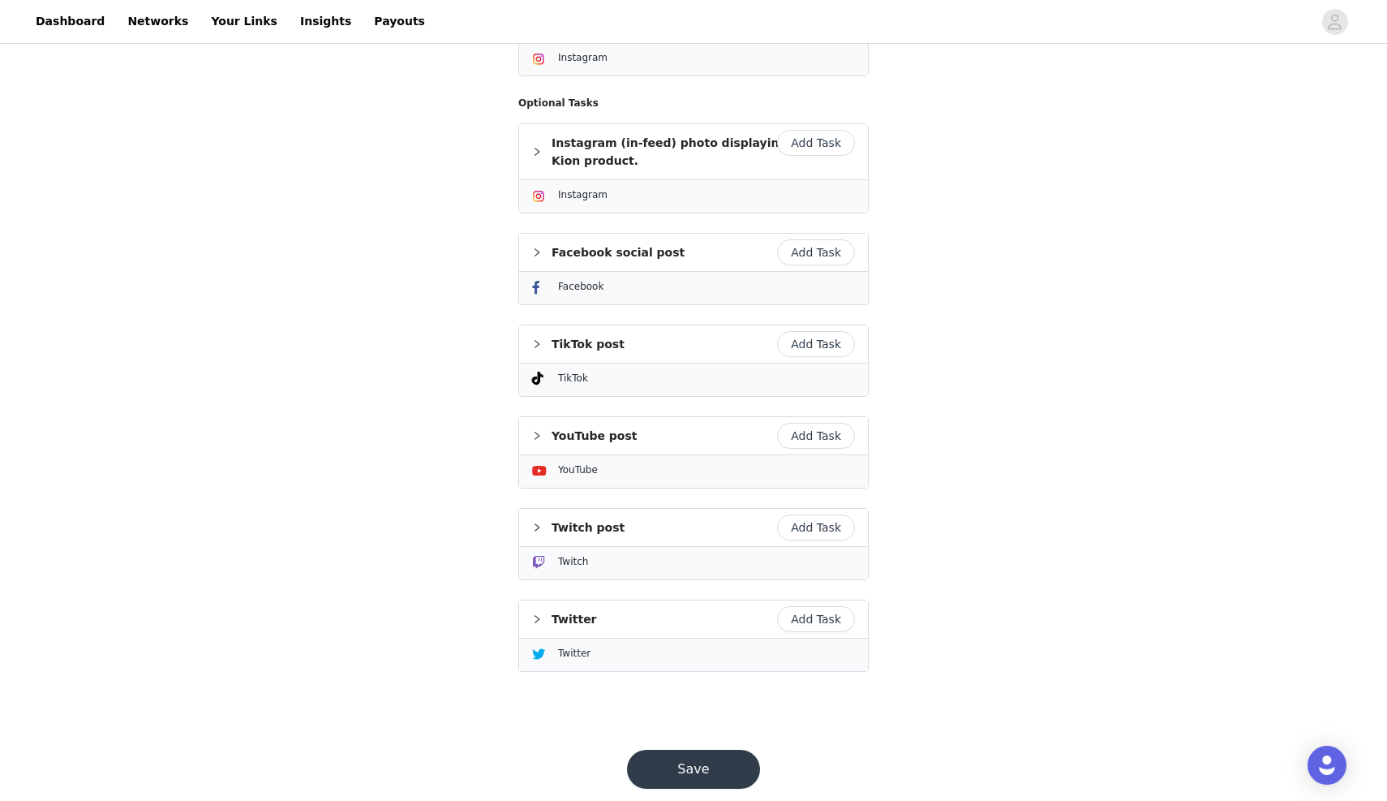
scroll to position [424, 0]
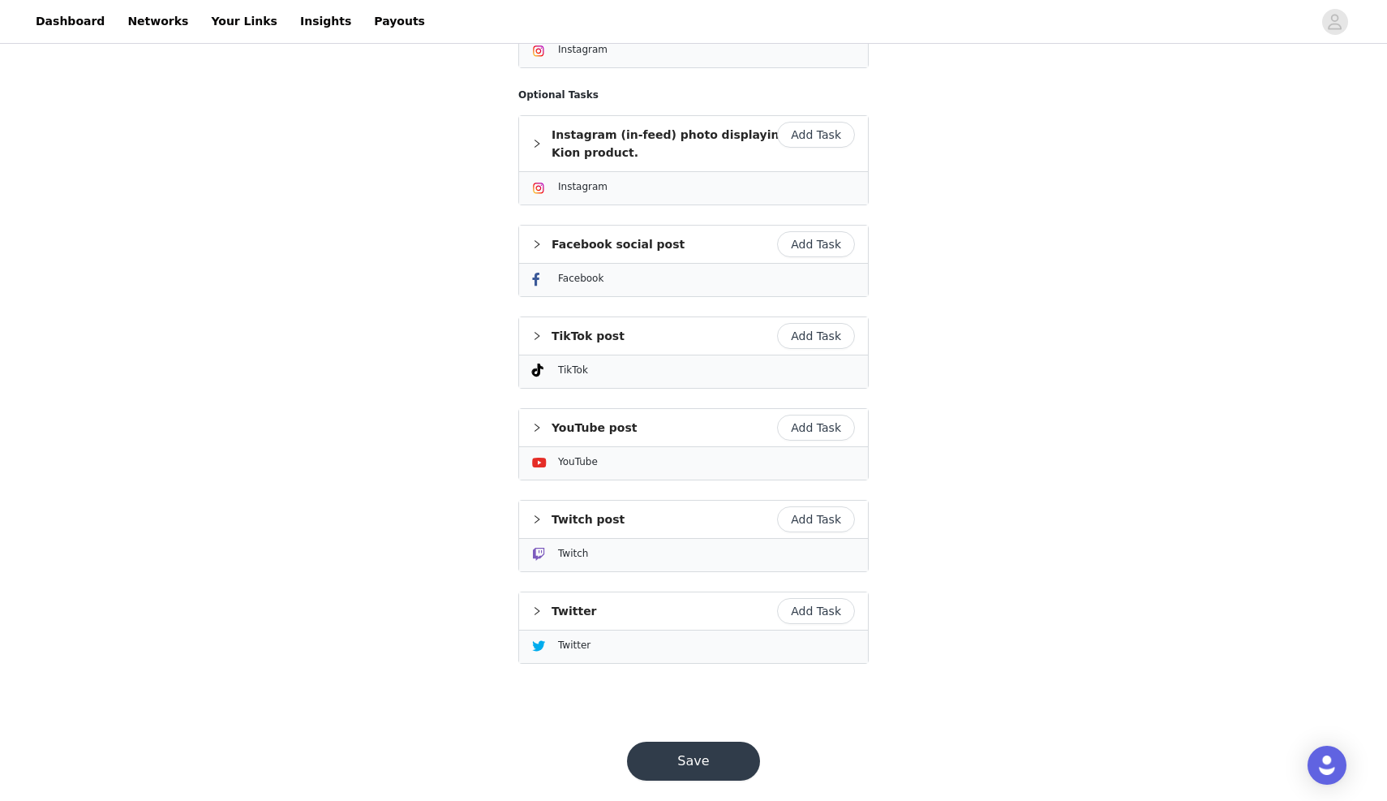
click at [705, 741] on button "Save" at bounding box center [693, 760] width 133 height 39
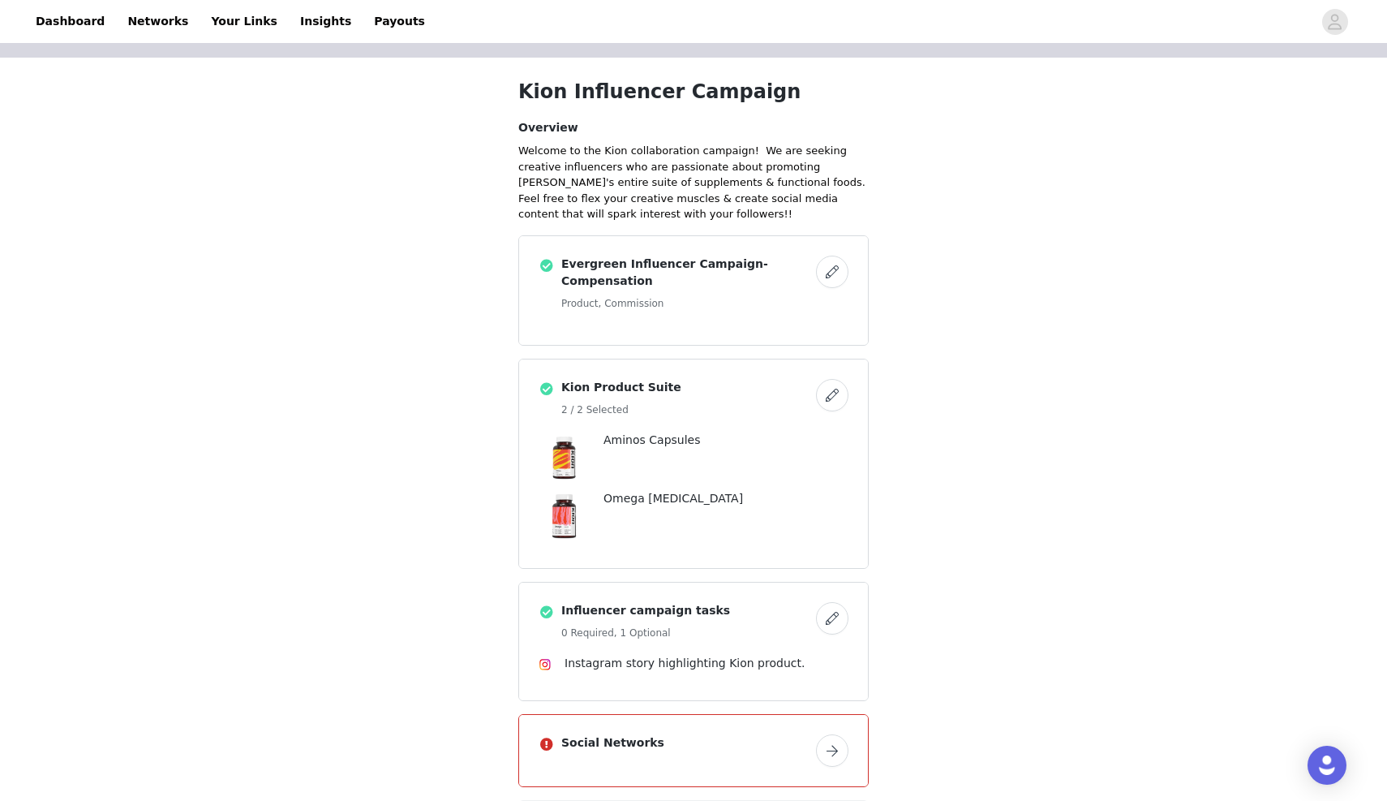
scroll to position [88, 0]
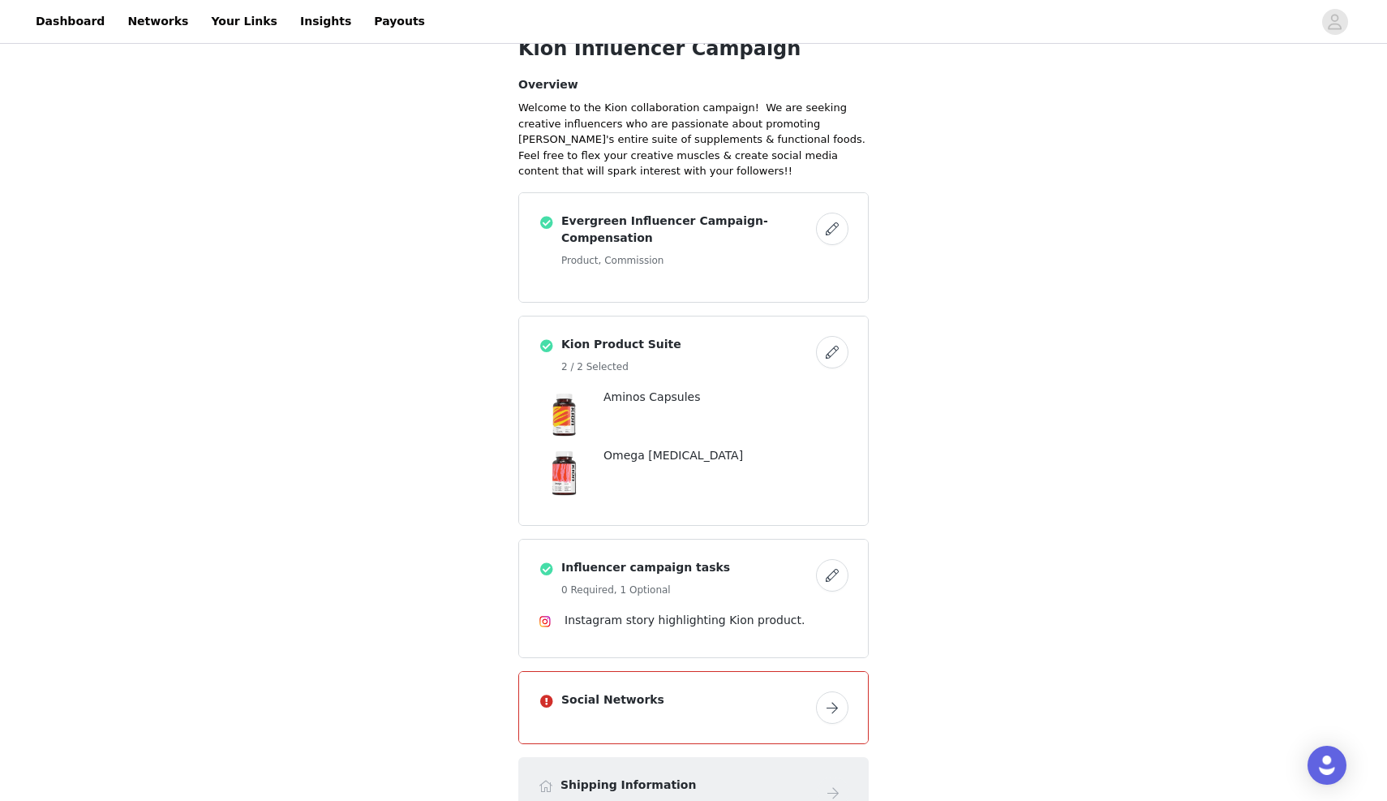
click at [823, 342] on button "button" at bounding box center [832, 352] width 32 height 32
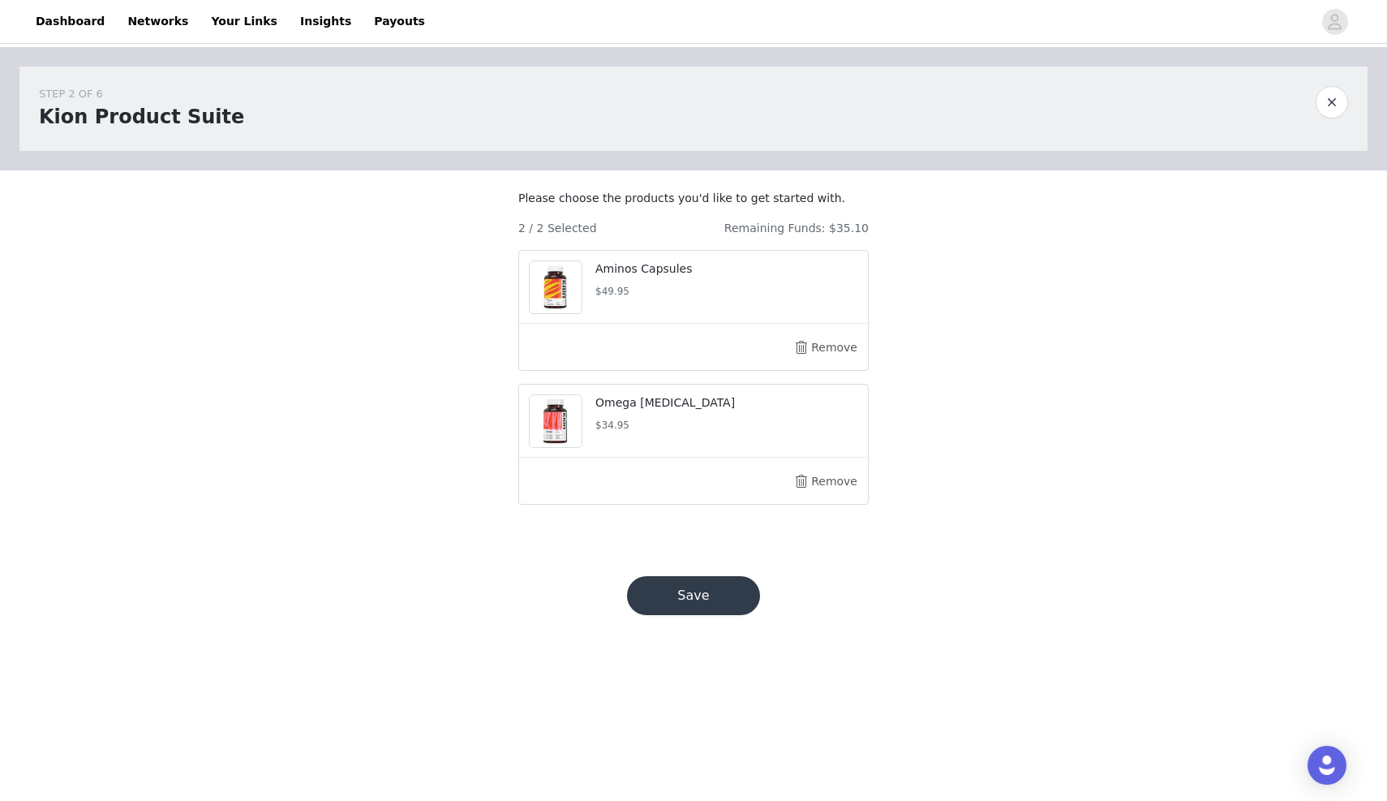
click at [594, 432] on div at bounding box center [562, 421] width 67 height 54
click at [563, 436] on img at bounding box center [556, 421] width 52 height 52
click at [806, 489] on button "Remove" at bounding box center [825, 481] width 65 height 26
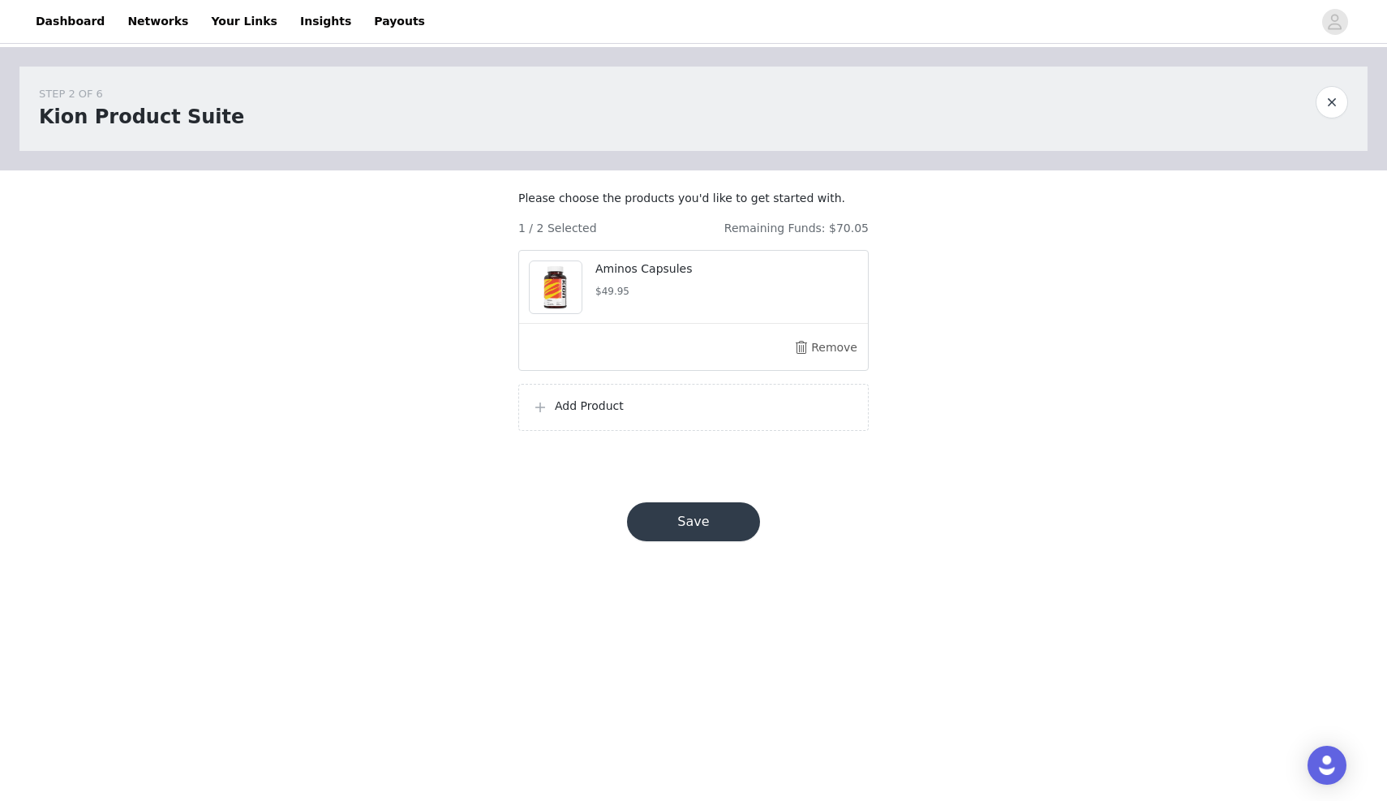
click at [629, 431] on div "Add Product" at bounding box center [693, 407] width 350 height 47
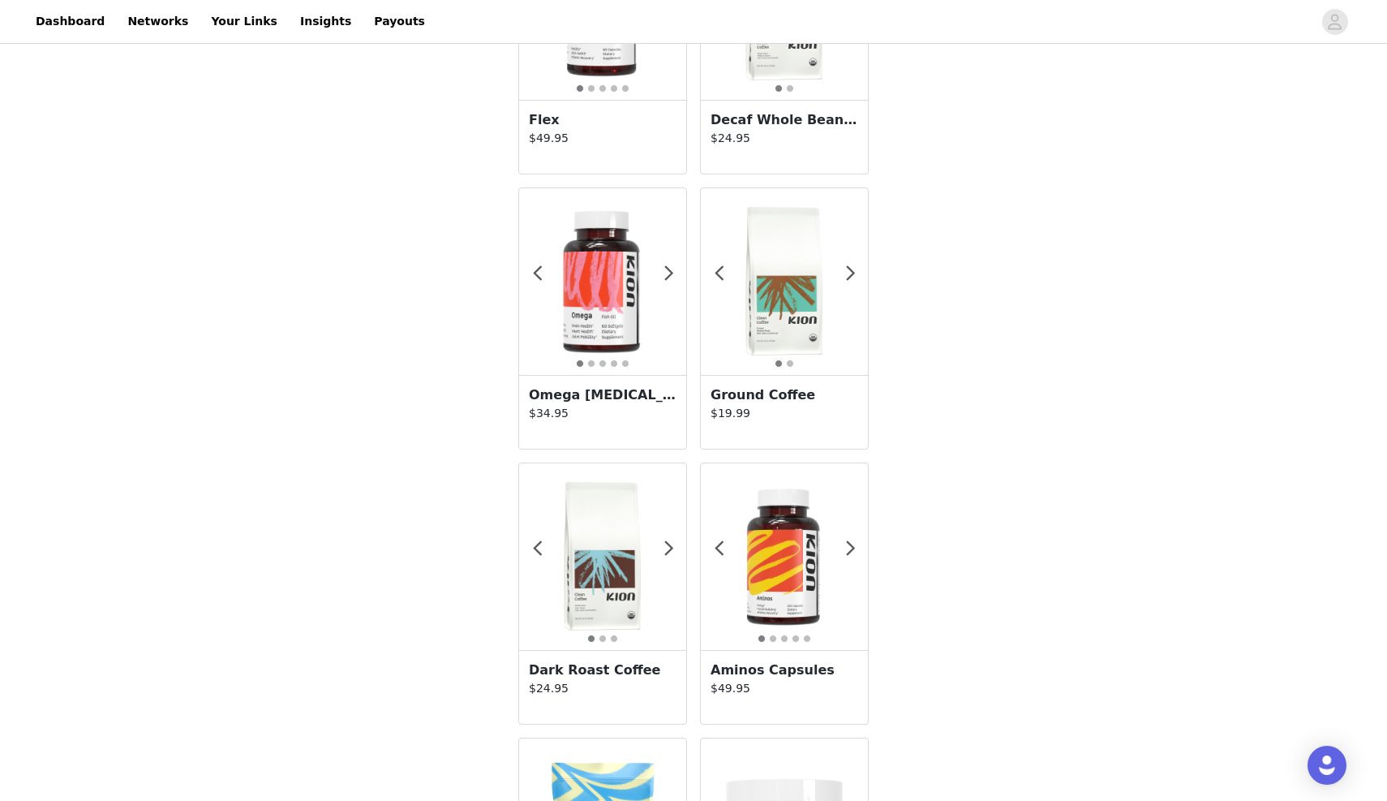
scroll to position [493, 0]
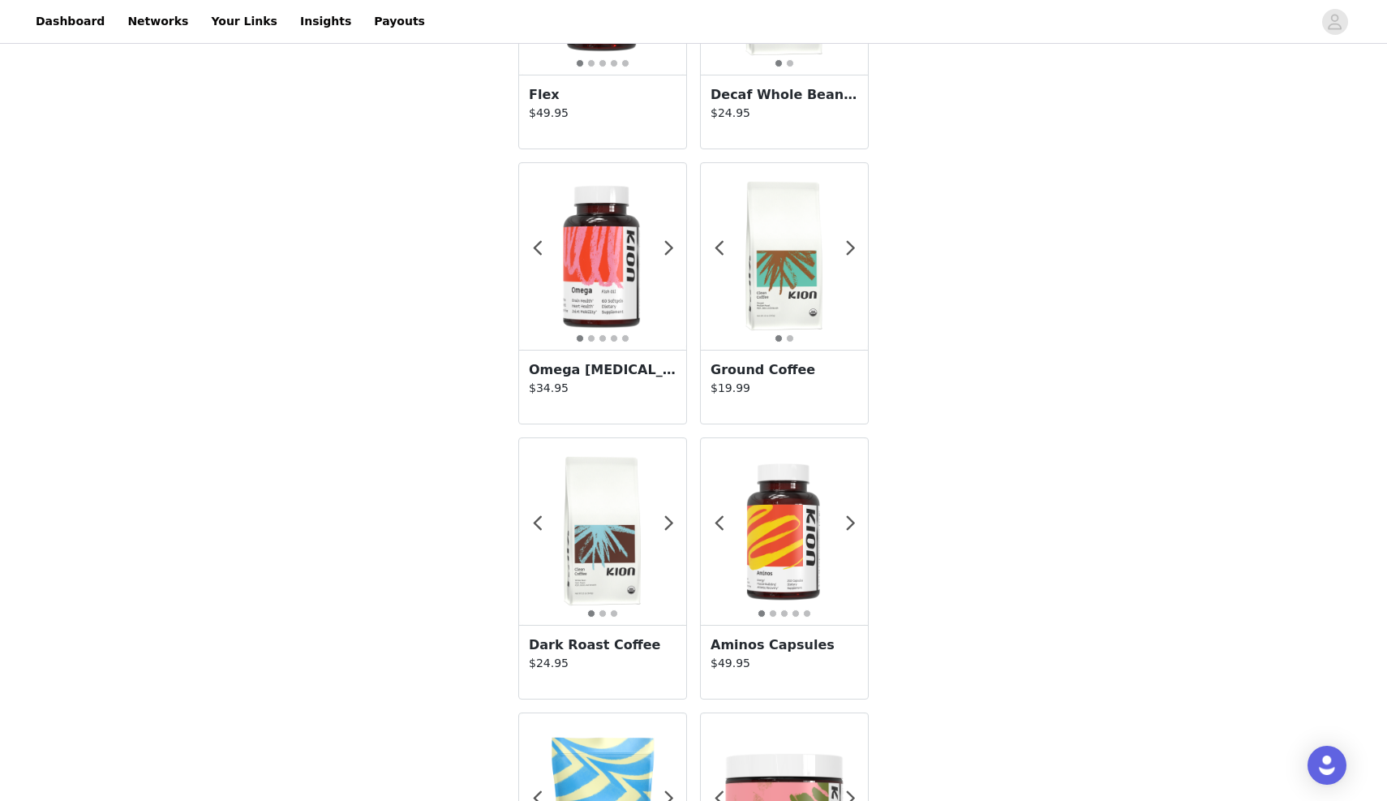
click at [586, 249] on img at bounding box center [602, 256] width 167 height 167
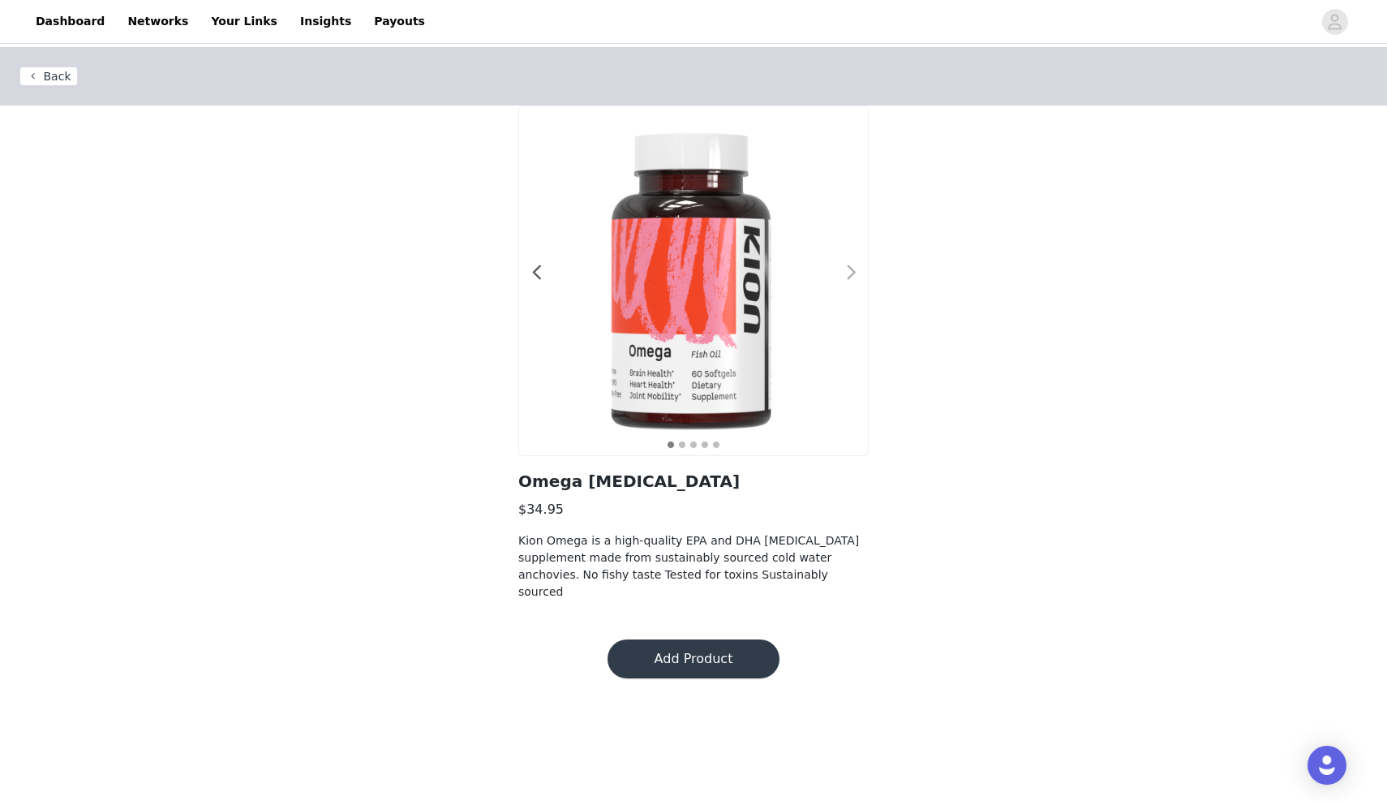
click at [851, 273] on span at bounding box center [851, 273] width 37 height 0
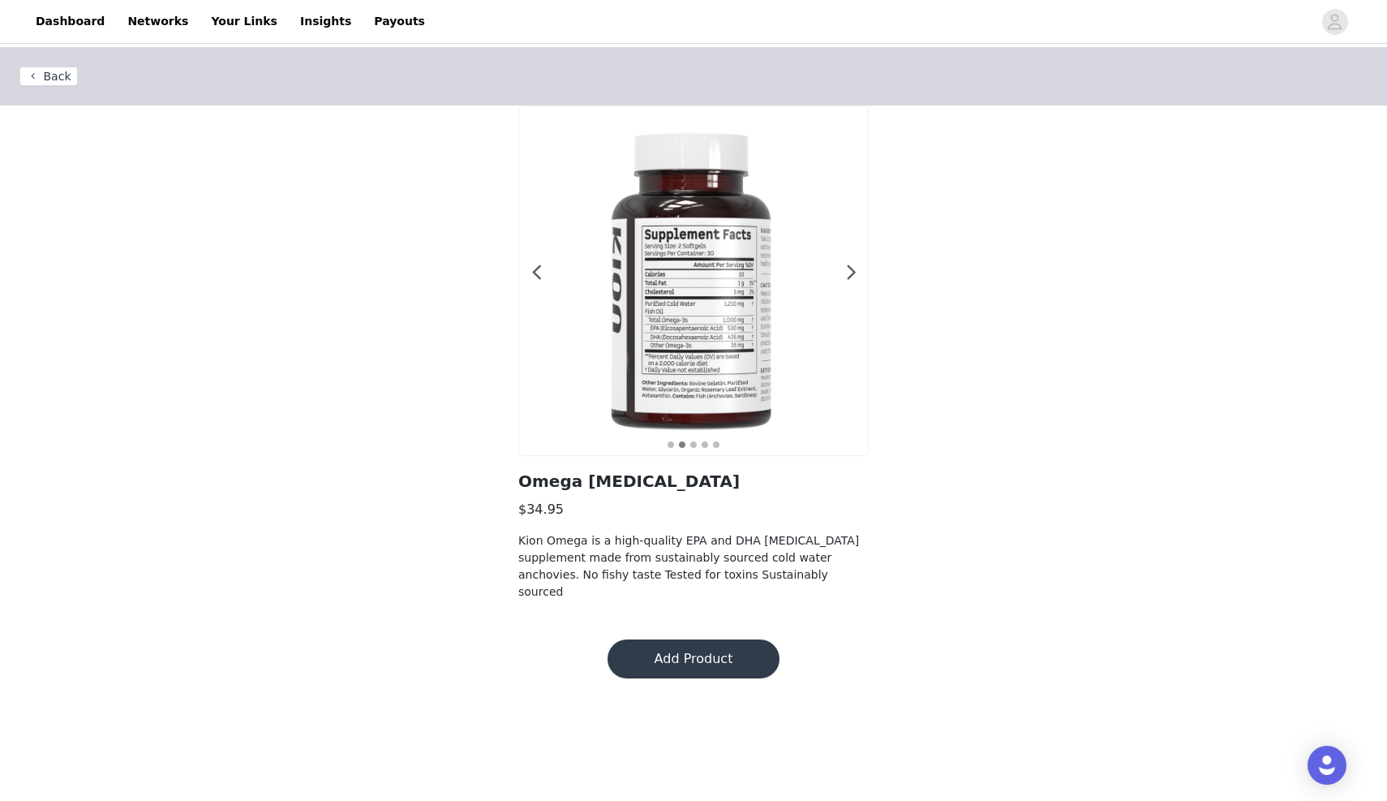
click at [675, 648] on button "Add Product" at bounding box center [694, 658] width 172 height 39
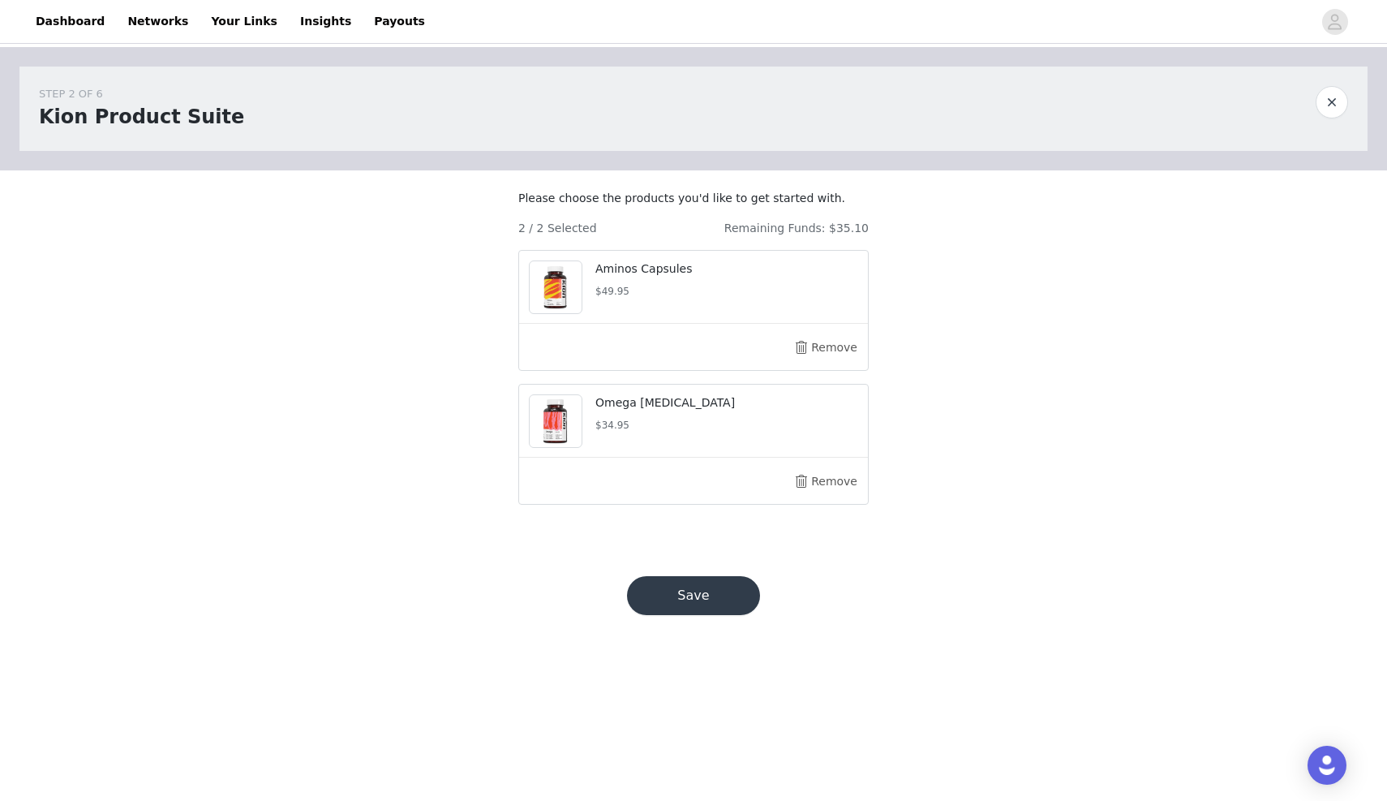
click at [700, 605] on button "Save" at bounding box center [693, 595] width 133 height 39
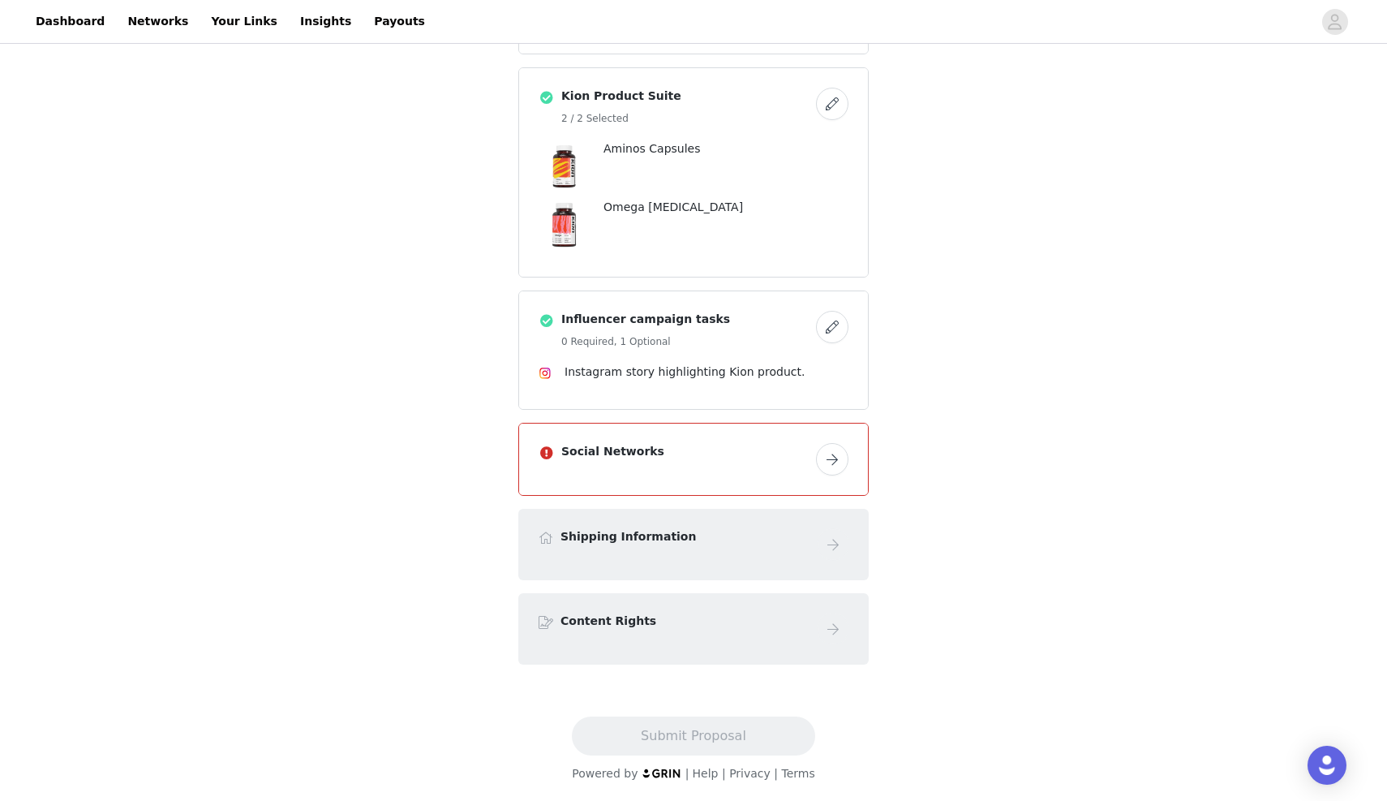
scroll to position [337, 0]
click at [833, 458] on button "button" at bounding box center [832, 459] width 32 height 32
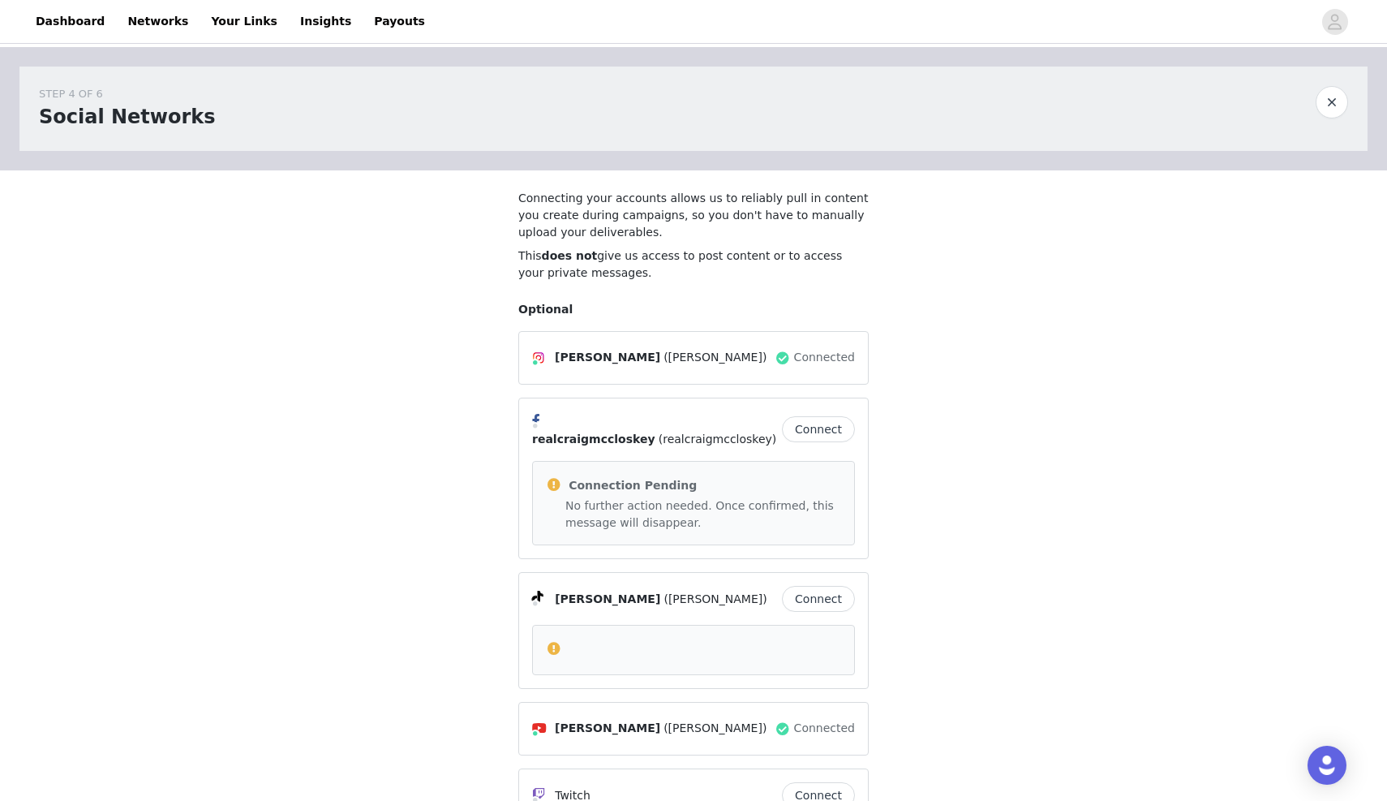
scroll to position [226, 0]
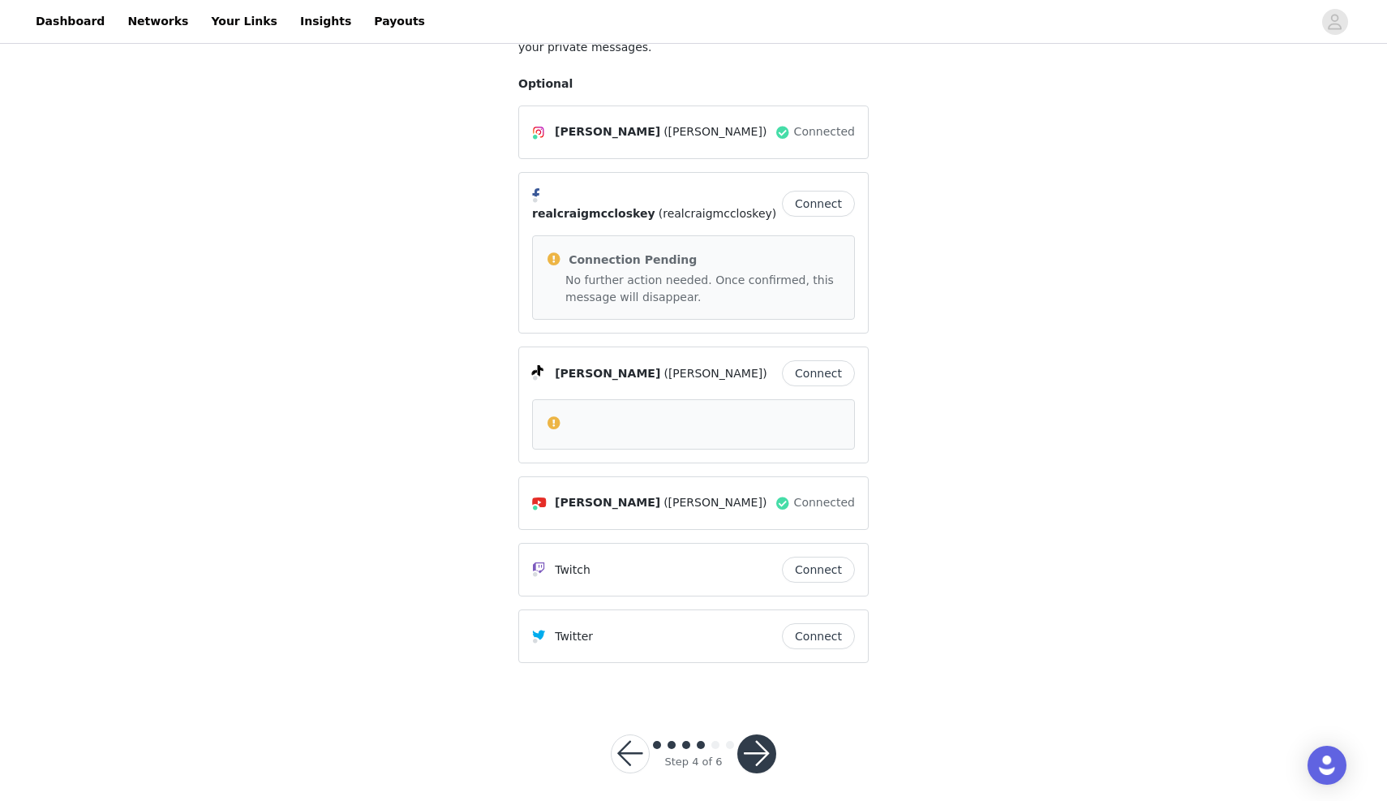
click at [764, 734] on button "button" at bounding box center [756, 753] width 39 height 39
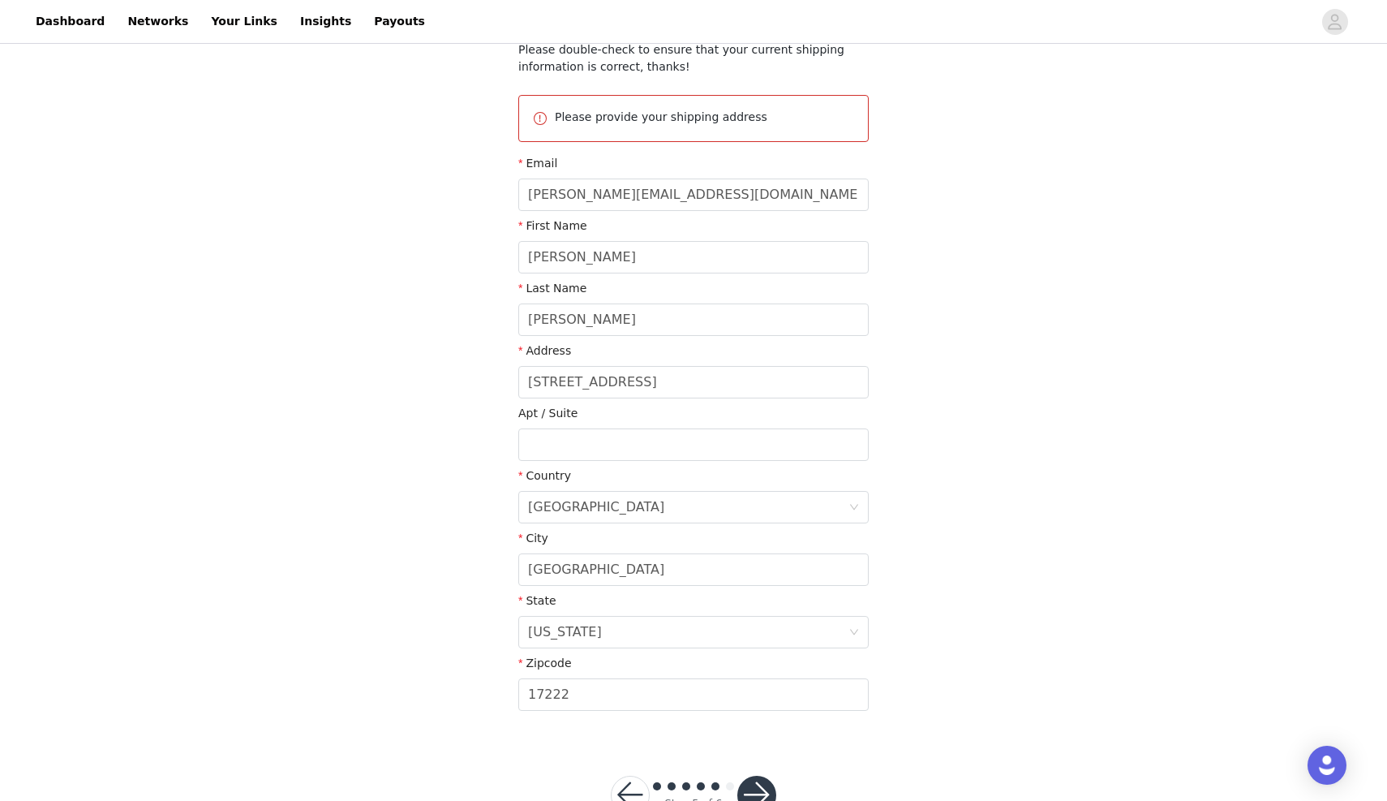
scroll to position [200, 0]
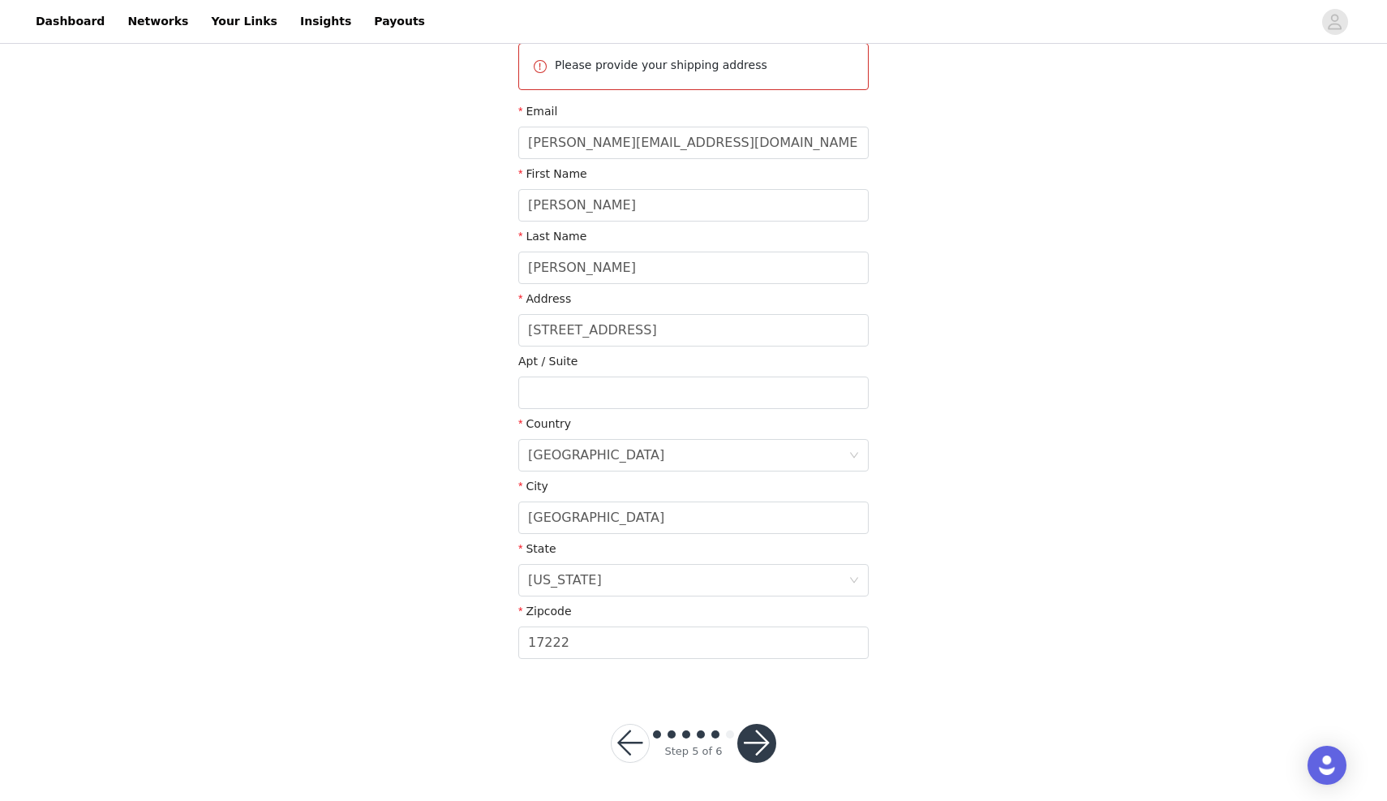
click at [764, 737] on button "button" at bounding box center [756, 743] width 39 height 39
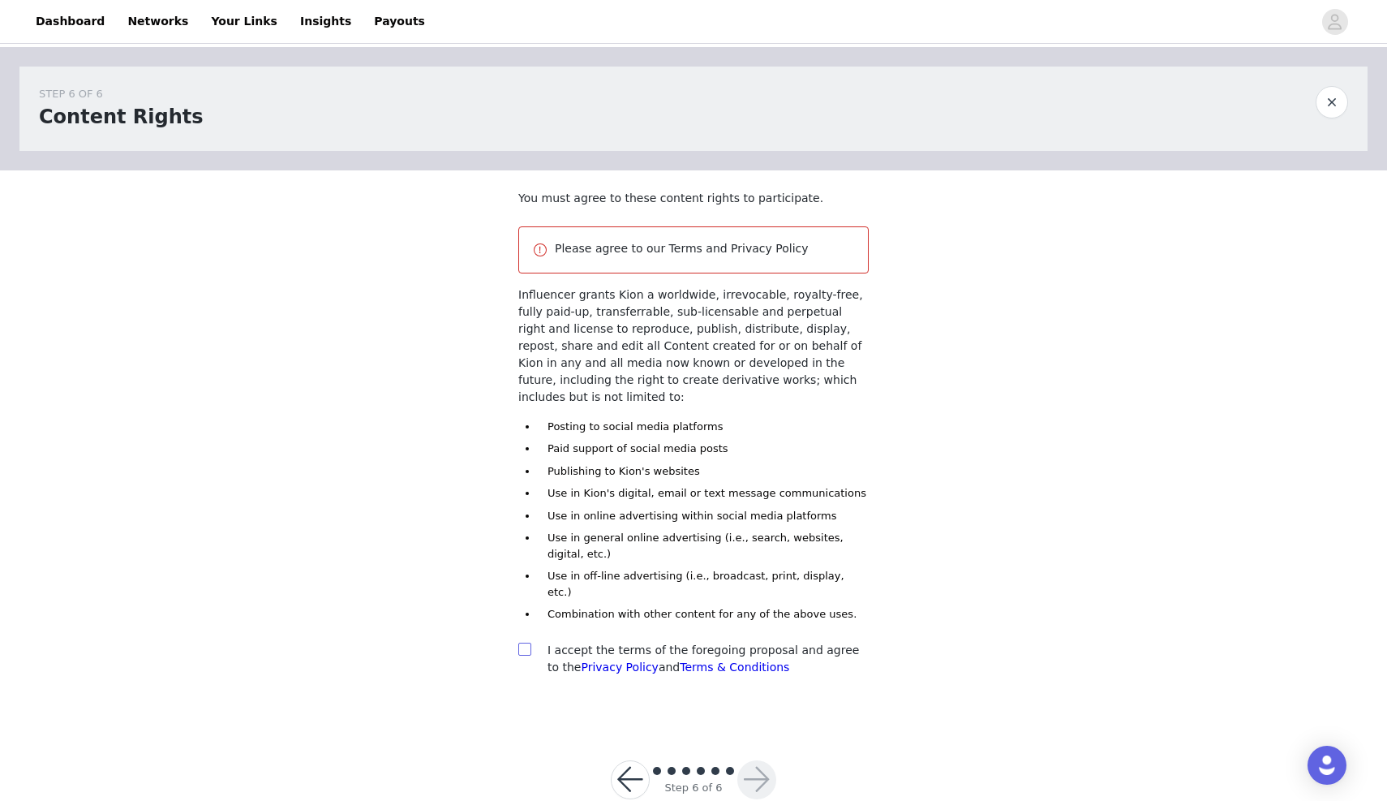
click at [530, 642] on span at bounding box center [524, 648] width 13 height 13
click at [530, 642] on input "checkbox" at bounding box center [523, 647] width 11 height 11
checkbox input "true"
click at [755, 760] on button "button" at bounding box center [756, 779] width 39 height 39
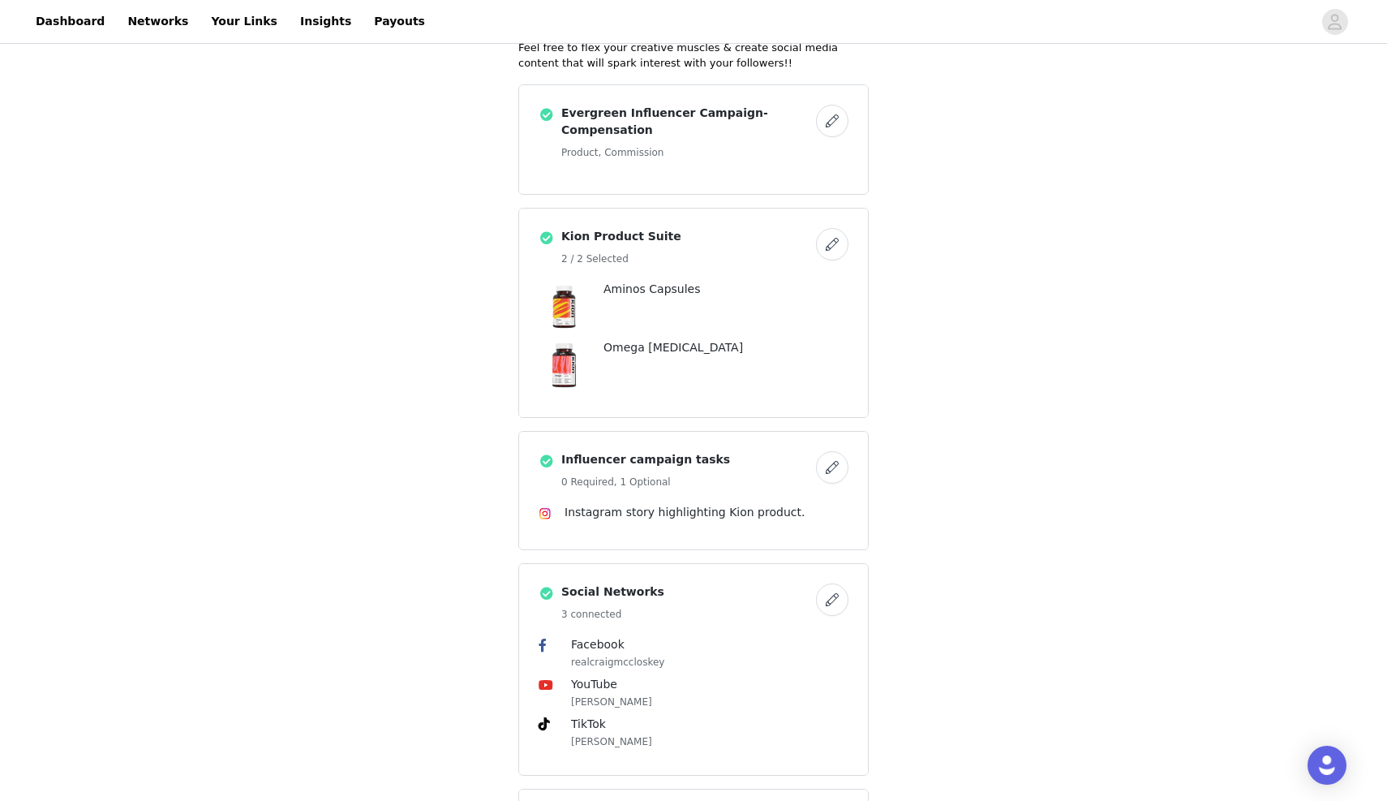
scroll to position [542, 0]
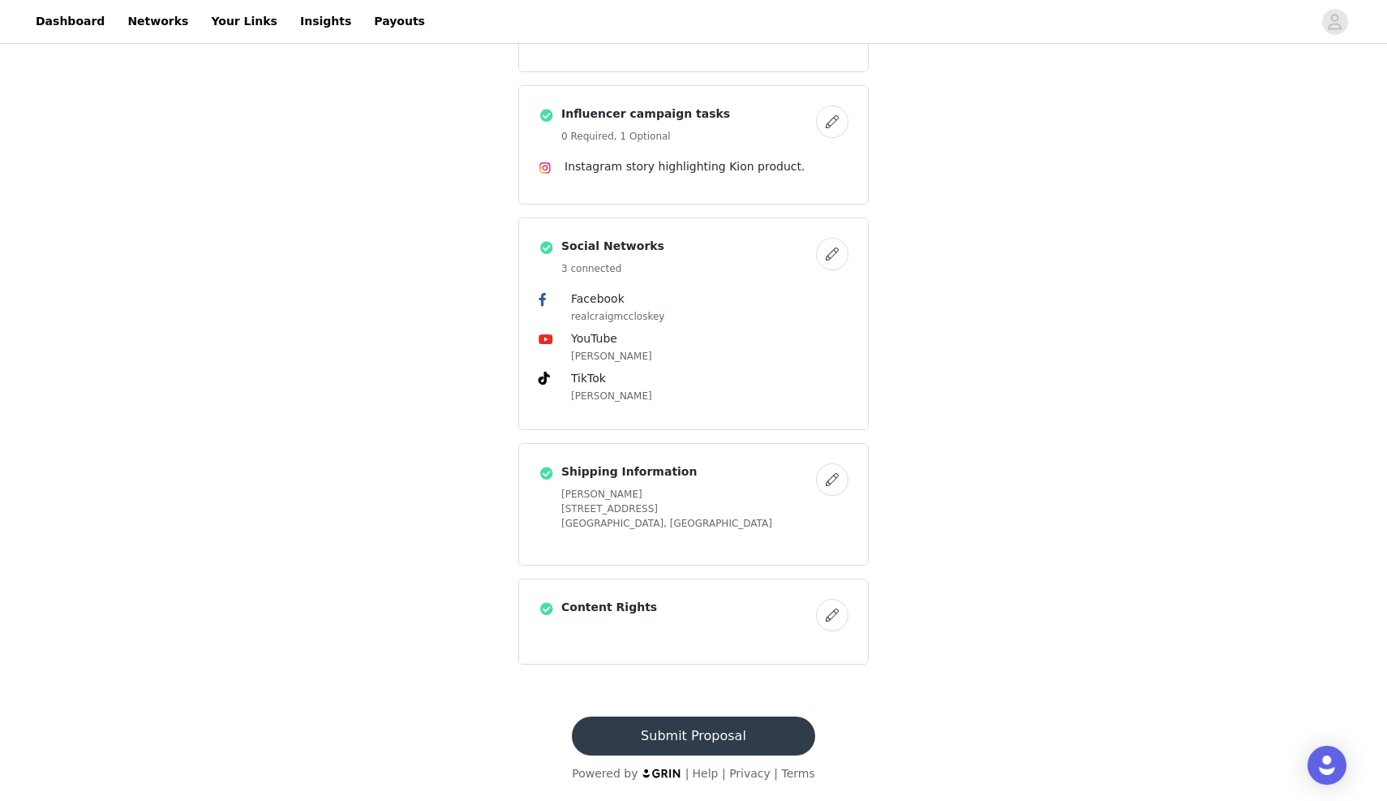
click at [694, 724] on button "Submit Proposal" at bounding box center [693, 735] width 243 height 39
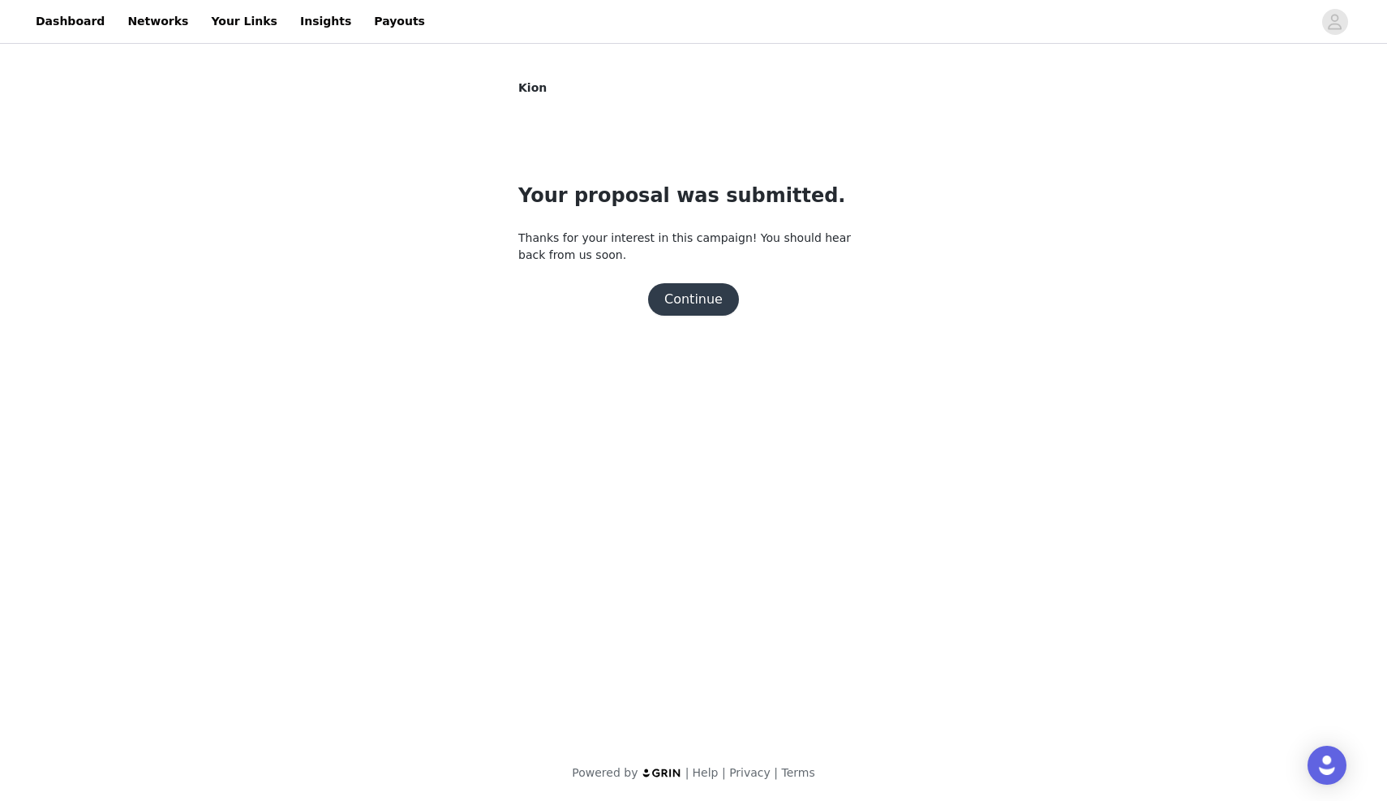
scroll to position [0, 0]
click at [677, 307] on button "Continue" at bounding box center [693, 299] width 91 height 32
